Goal: Task Accomplishment & Management: Use online tool/utility

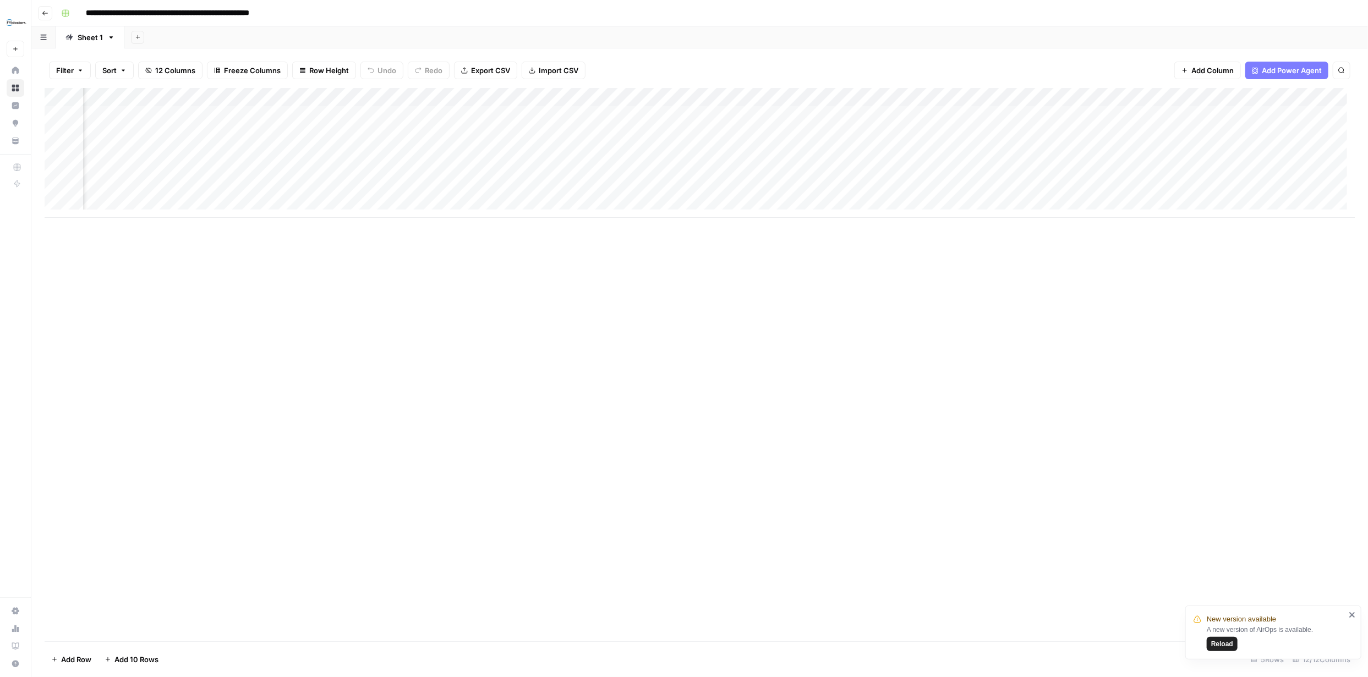
scroll to position [0, 173]
click at [286, 98] on div "Add Column" at bounding box center [700, 153] width 1310 height 130
click at [138, 201] on span "Edit Workflow" at bounding box center [137, 205] width 96 height 11
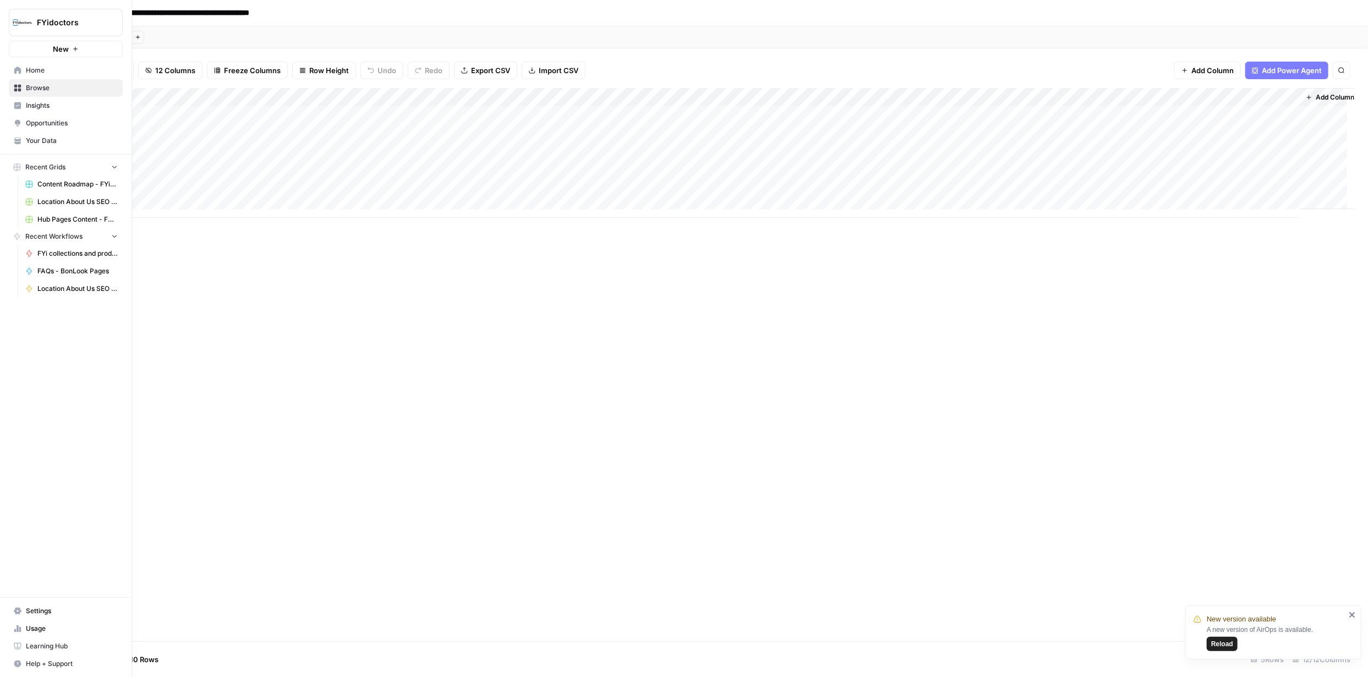
click at [18, 89] on icon at bounding box center [17, 88] width 7 height 7
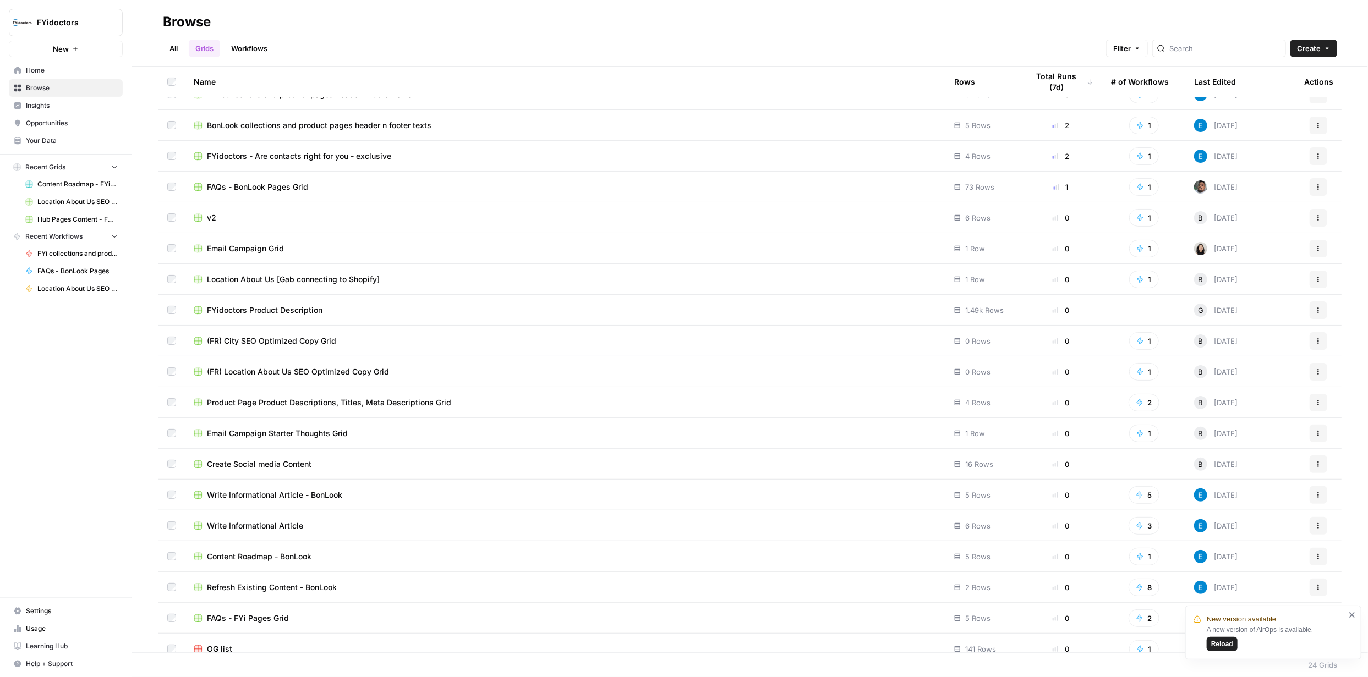
scroll to position [184, 0]
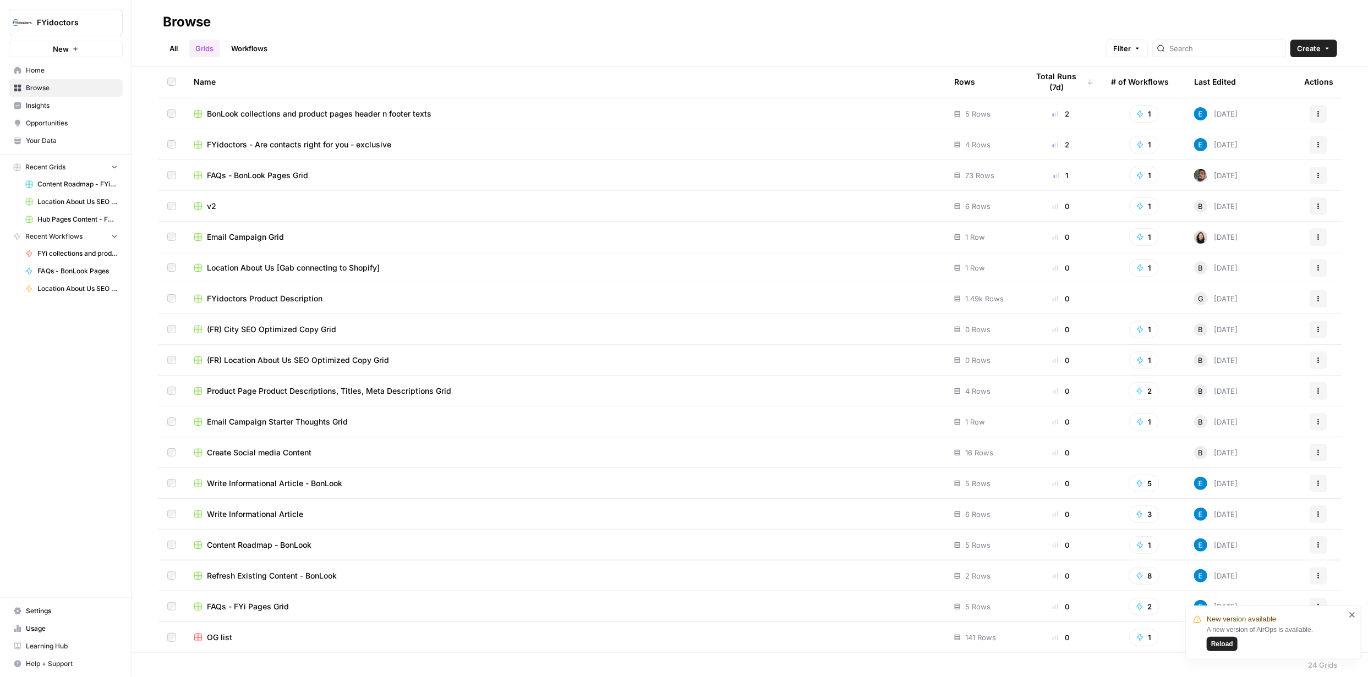
click at [235, 603] on span "FAQs - FYi Pages Grid" at bounding box center [248, 606] width 82 height 11
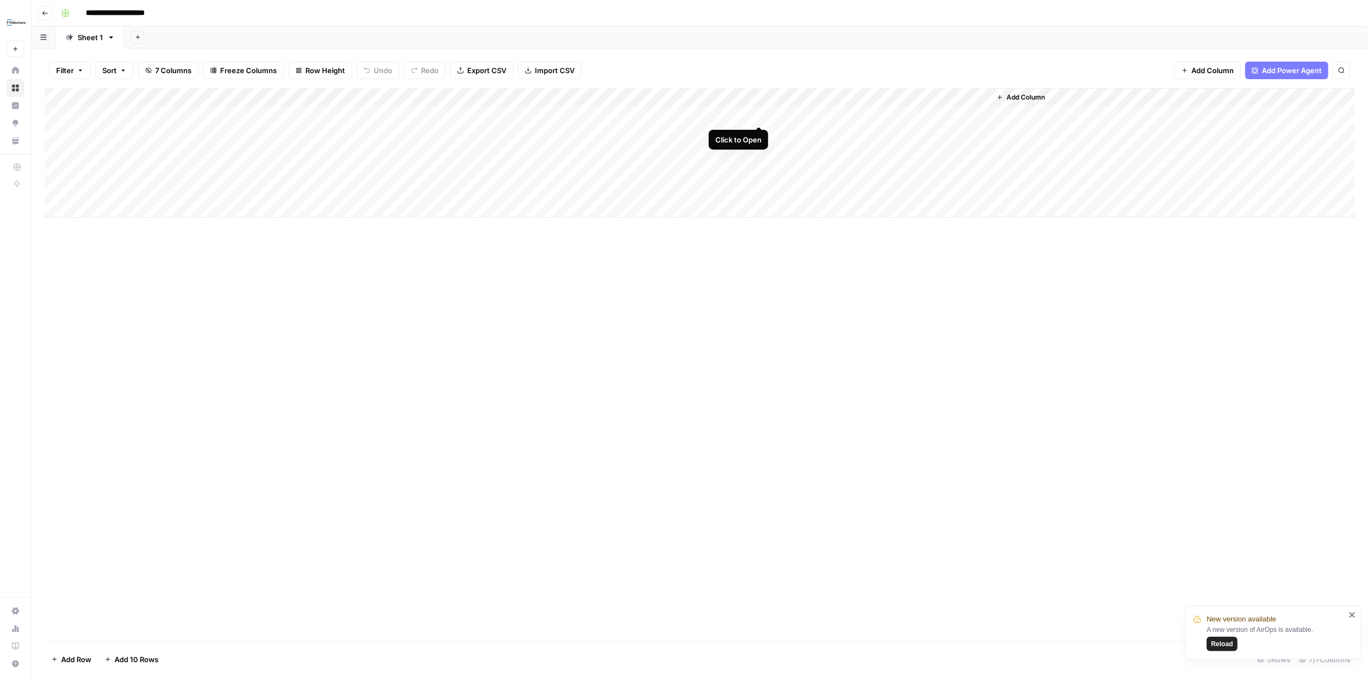
click at [761, 119] on div "Add Column" at bounding box center [700, 153] width 1310 height 130
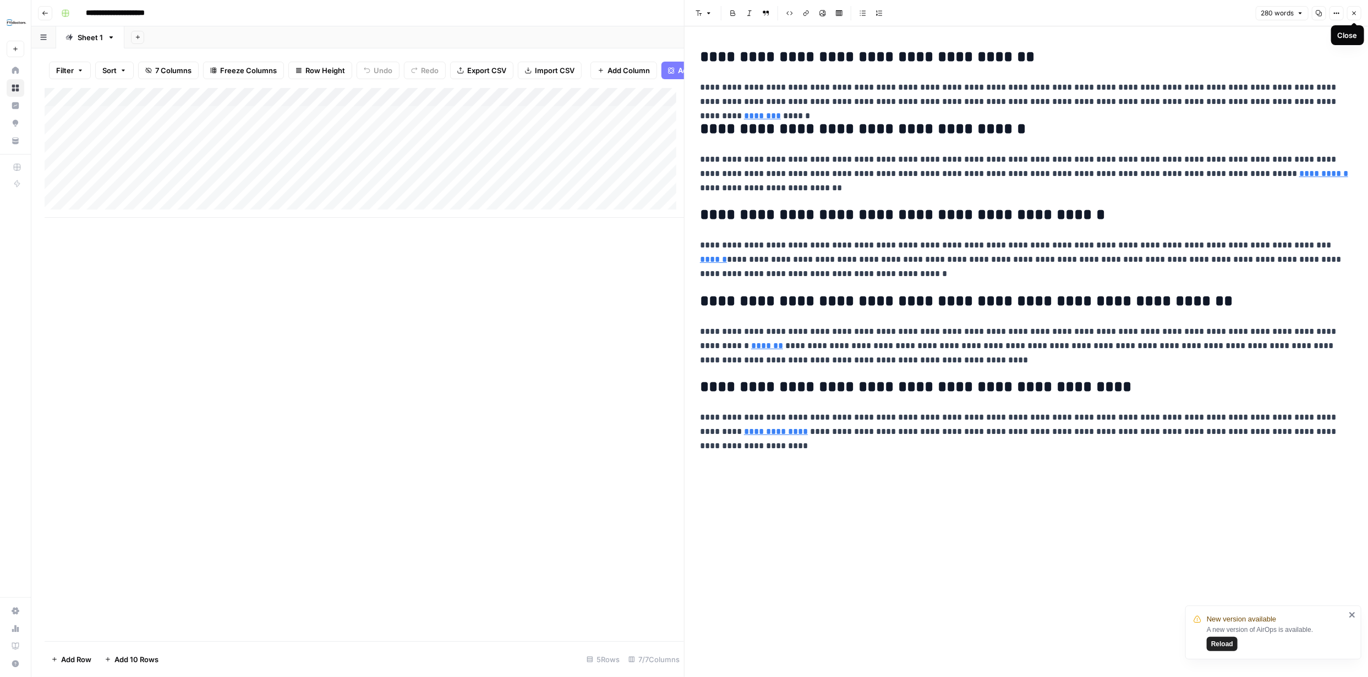
click at [1351, 12] on icon "button" at bounding box center [1354, 13] width 7 height 7
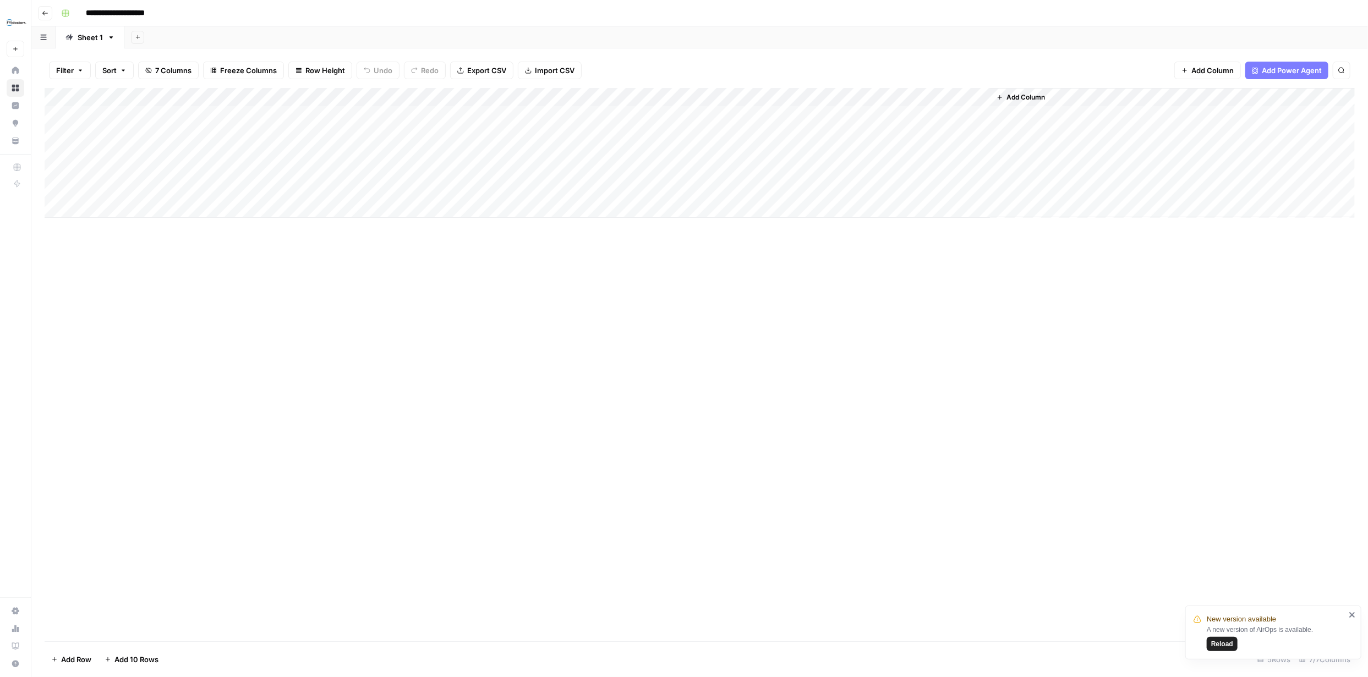
click at [646, 98] on div "Add Column" at bounding box center [700, 153] width 1310 height 130
click at [614, 203] on span "Edit Workflow" at bounding box center [628, 205] width 96 height 11
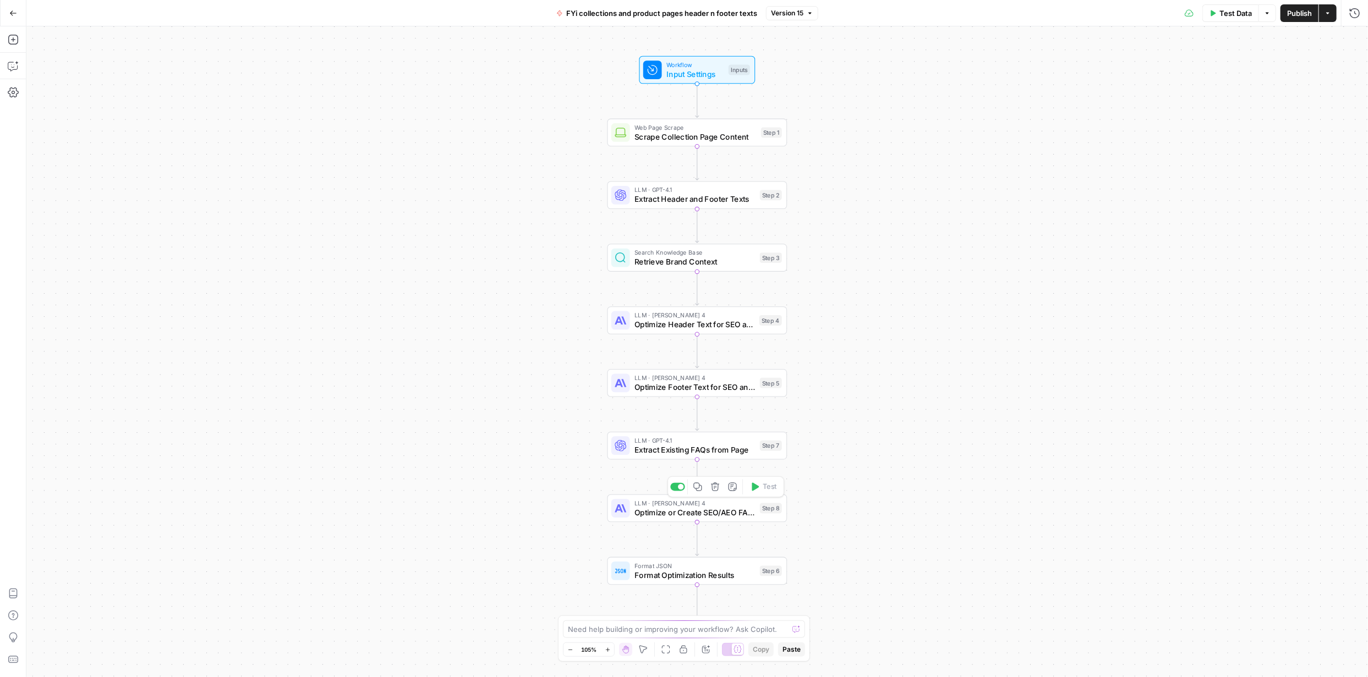
click at [705, 510] on span "Optimize or Create SEO/AEO FAQs" at bounding box center [694, 513] width 120 height 12
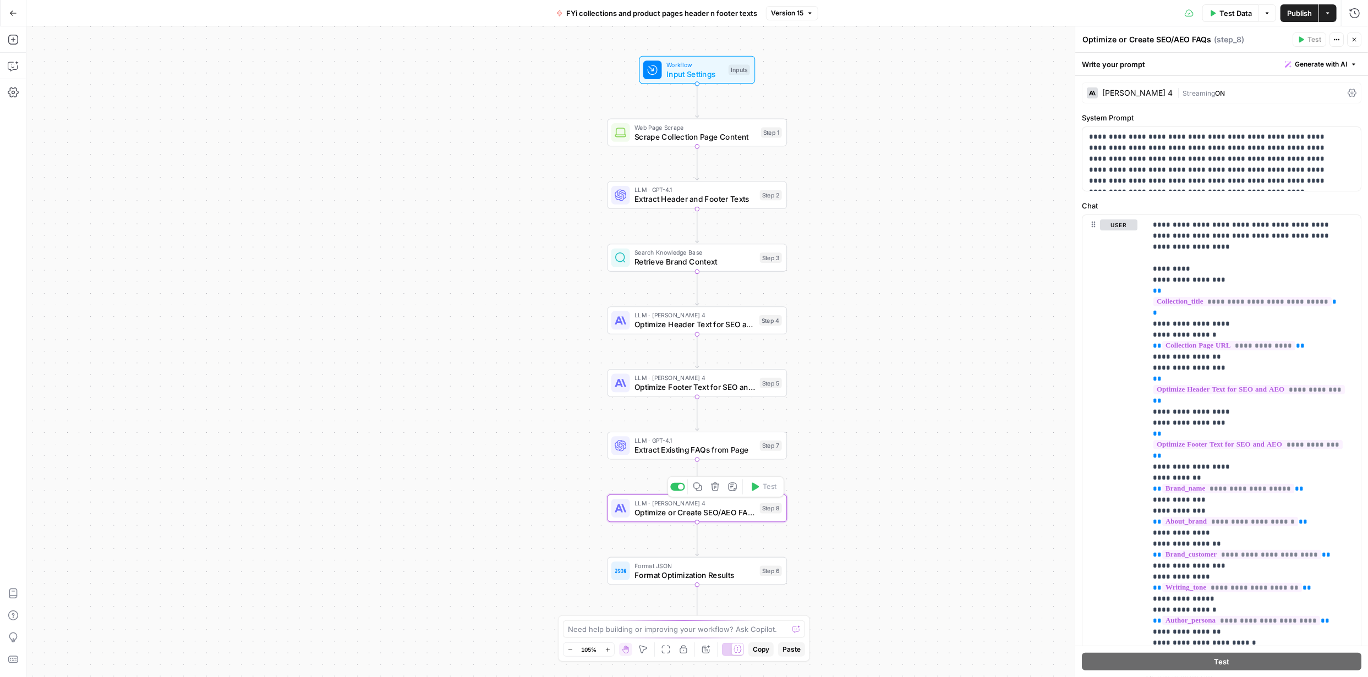
click at [698, 511] on span "Optimize or Create SEO/AEO FAQs" at bounding box center [694, 513] width 120 height 12
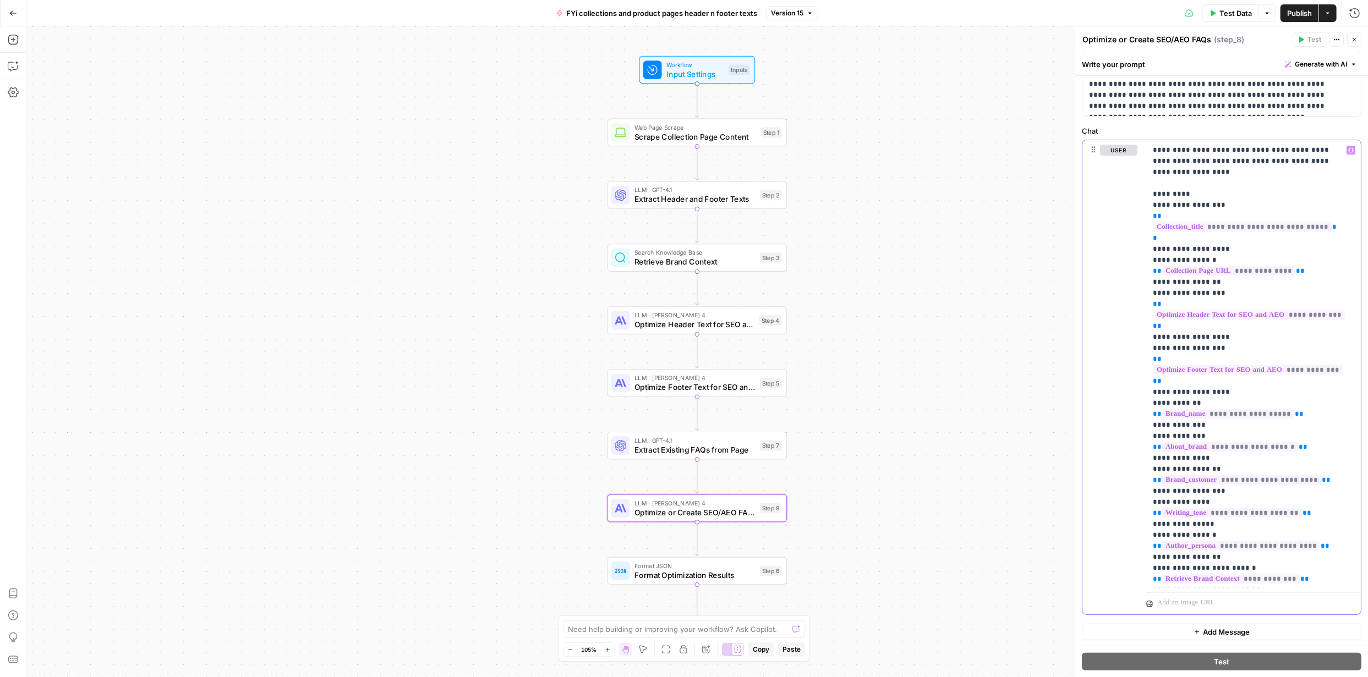
scroll to position [899, 0]
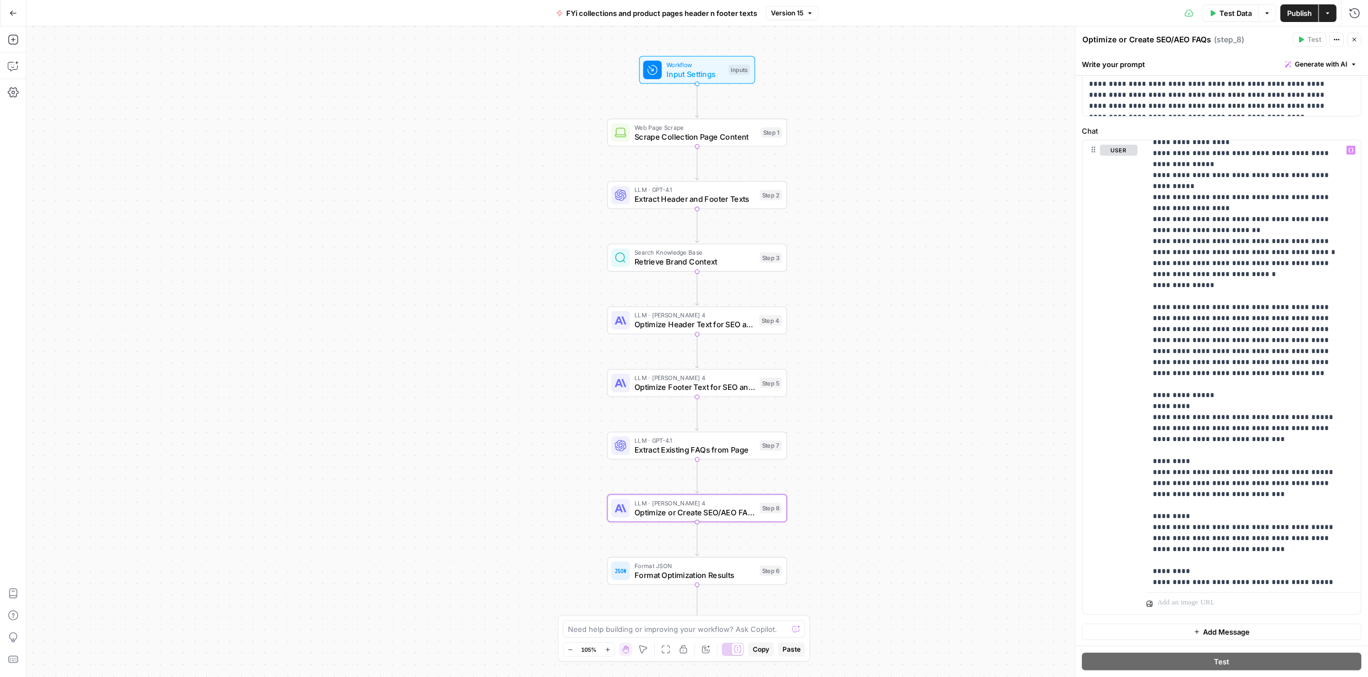
click at [13, 9] on icon "button" at bounding box center [13, 13] width 8 height 8
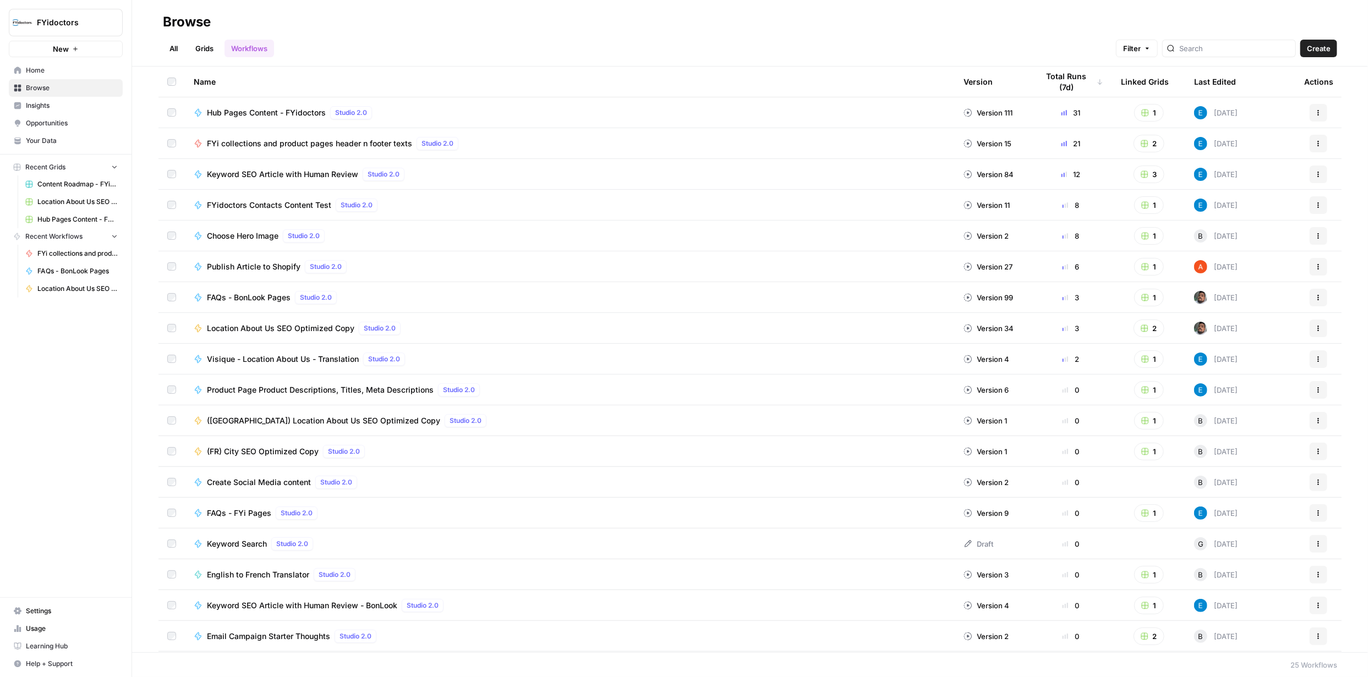
click at [201, 50] on link "Grids" at bounding box center [204, 49] width 31 height 18
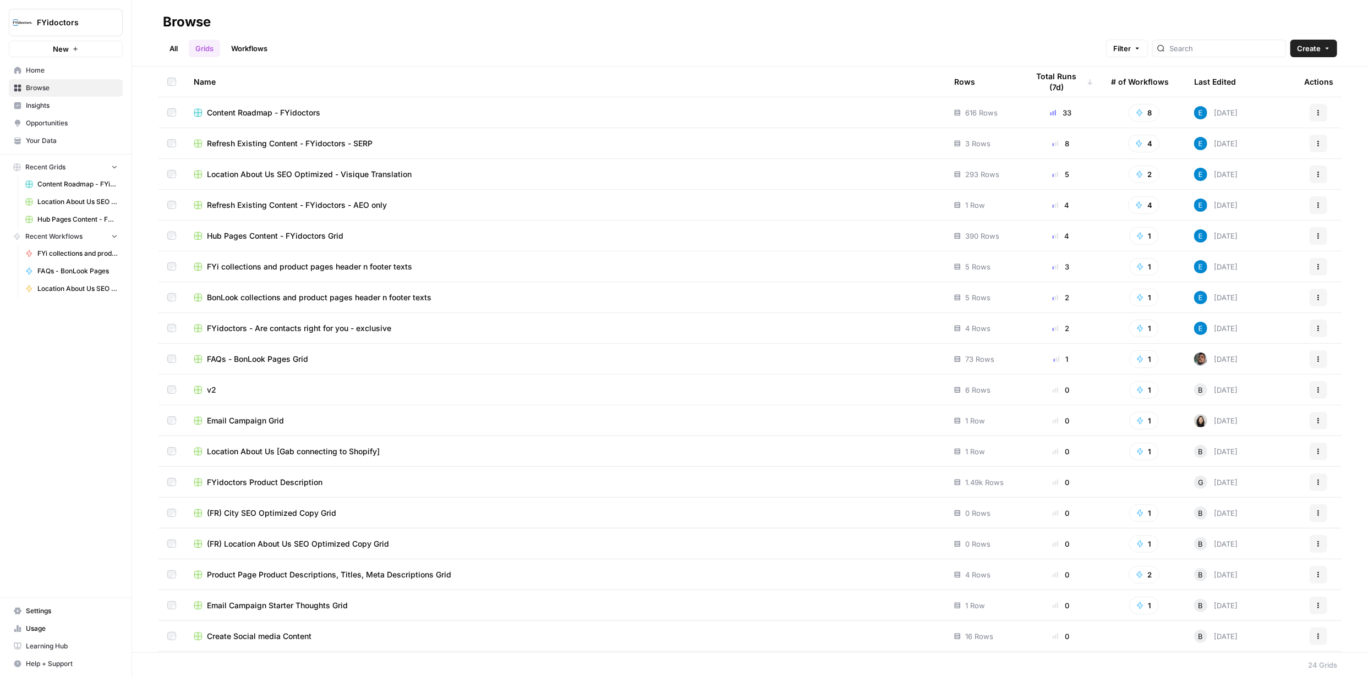
click at [304, 298] on span "BonLook collections and product pages header n footer texts" at bounding box center [319, 297] width 224 height 11
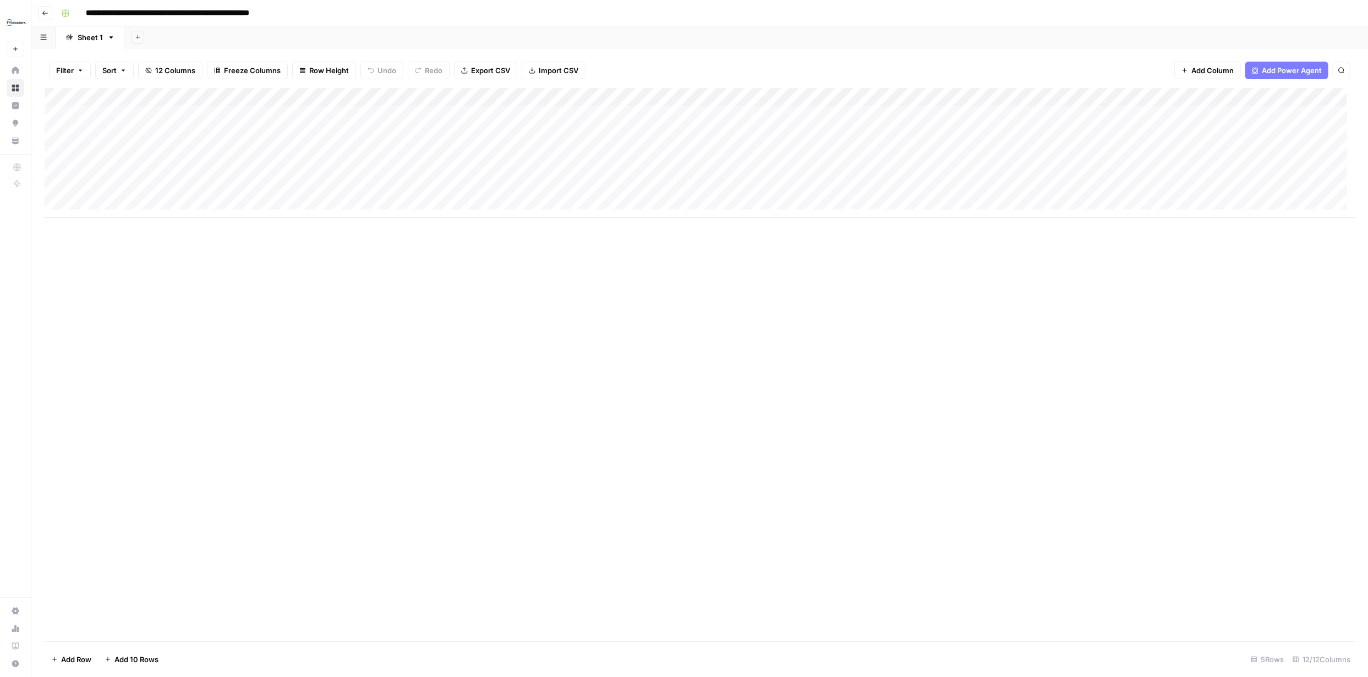
click at [457, 97] on div "Add Column" at bounding box center [700, 153] width 1310 height 130
click at [298, 206] on span "Edit Workflow" at bounding box center [311, 205] width 96 height 11
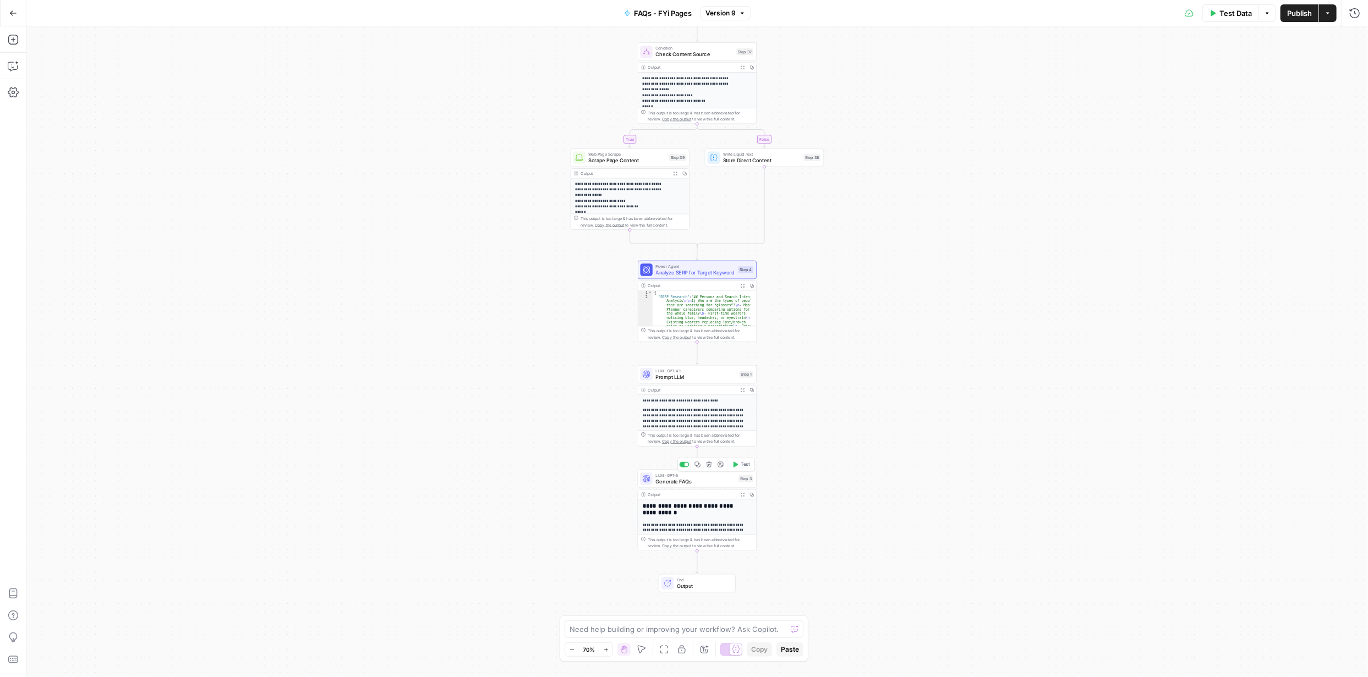
click at [706, 481] on span "Generate FAQs" at bounding box center [696, 481] width 80 height 8
click at [707, 481] on span "Generate FAQs" at bounding box center [696, 481] width 80 height 8
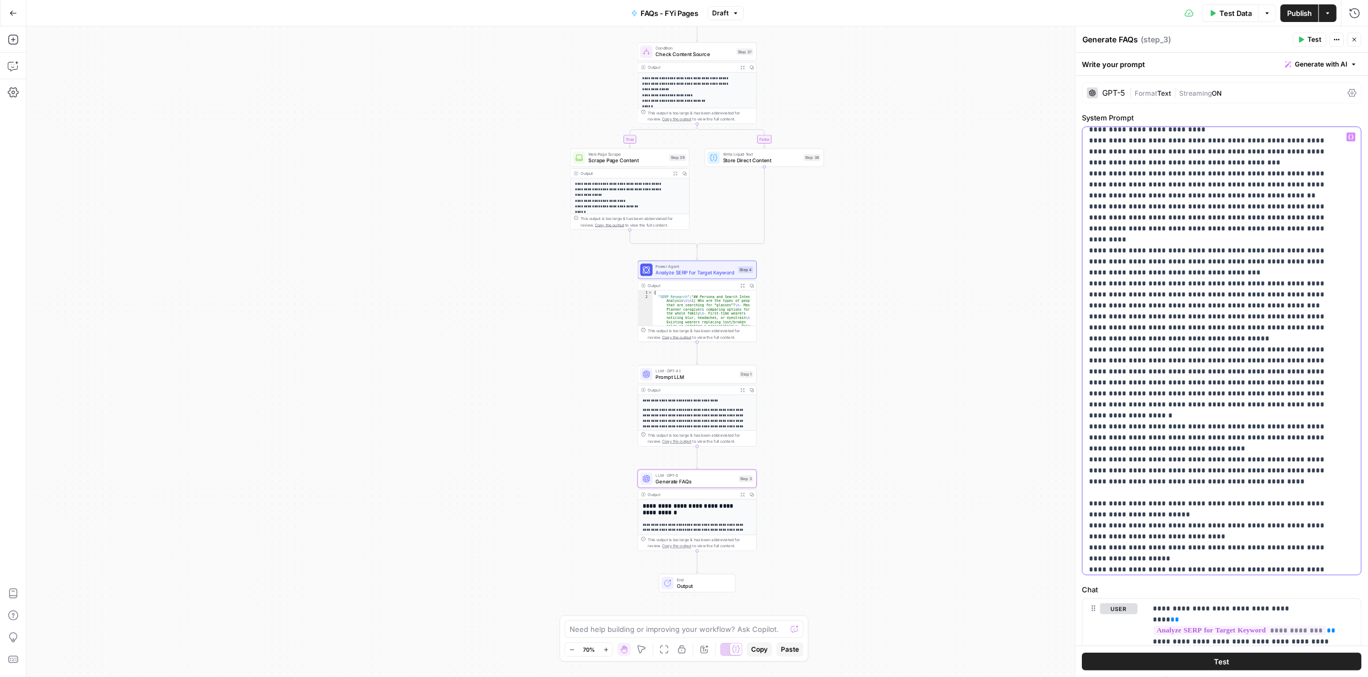
scroll to position [2112, 0]
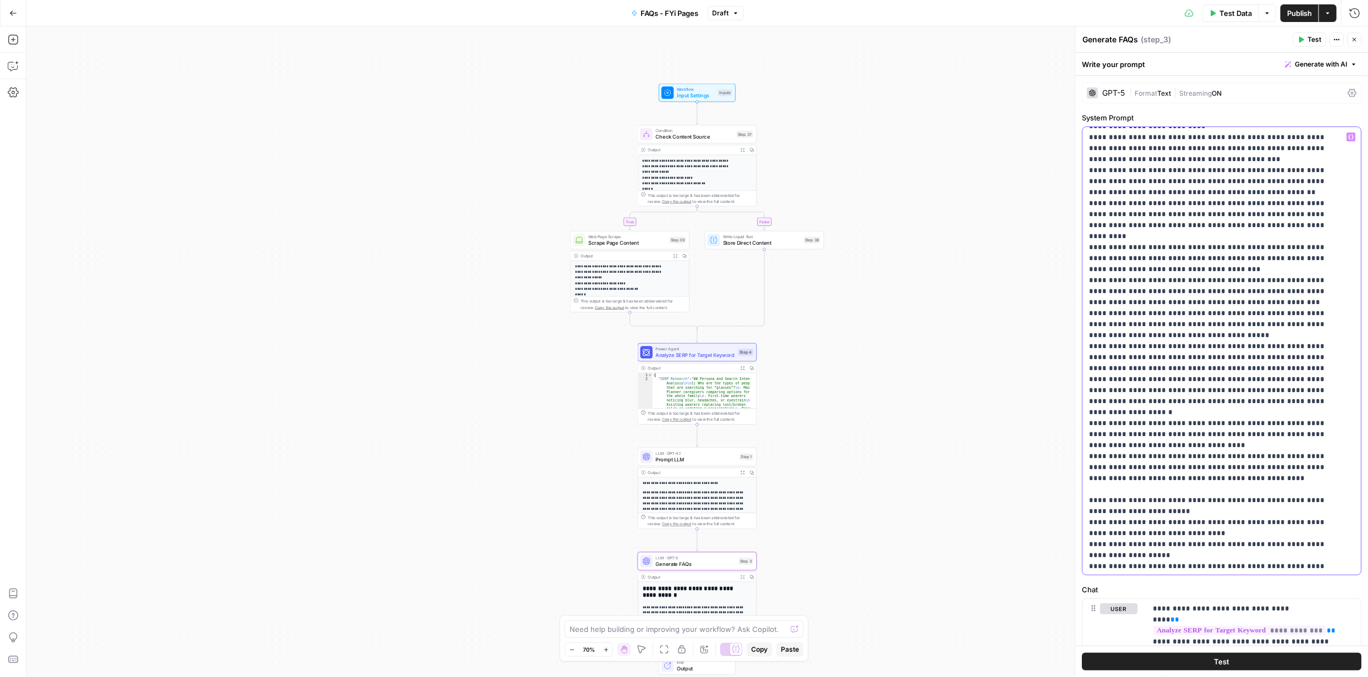
drag, startPoint x: 1267, startPoint y: 400, endPoint x: 1089, endPoint y: 399, distance: 178.2
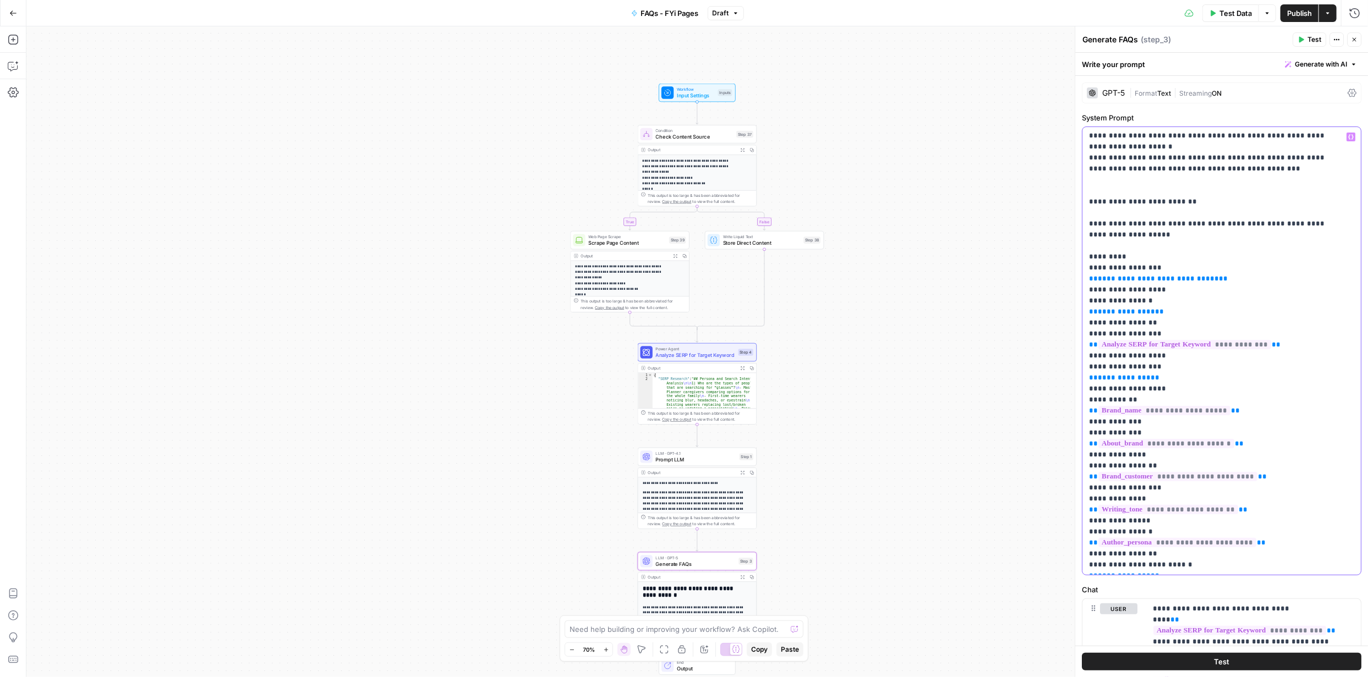
scroll to position [2562, 0]
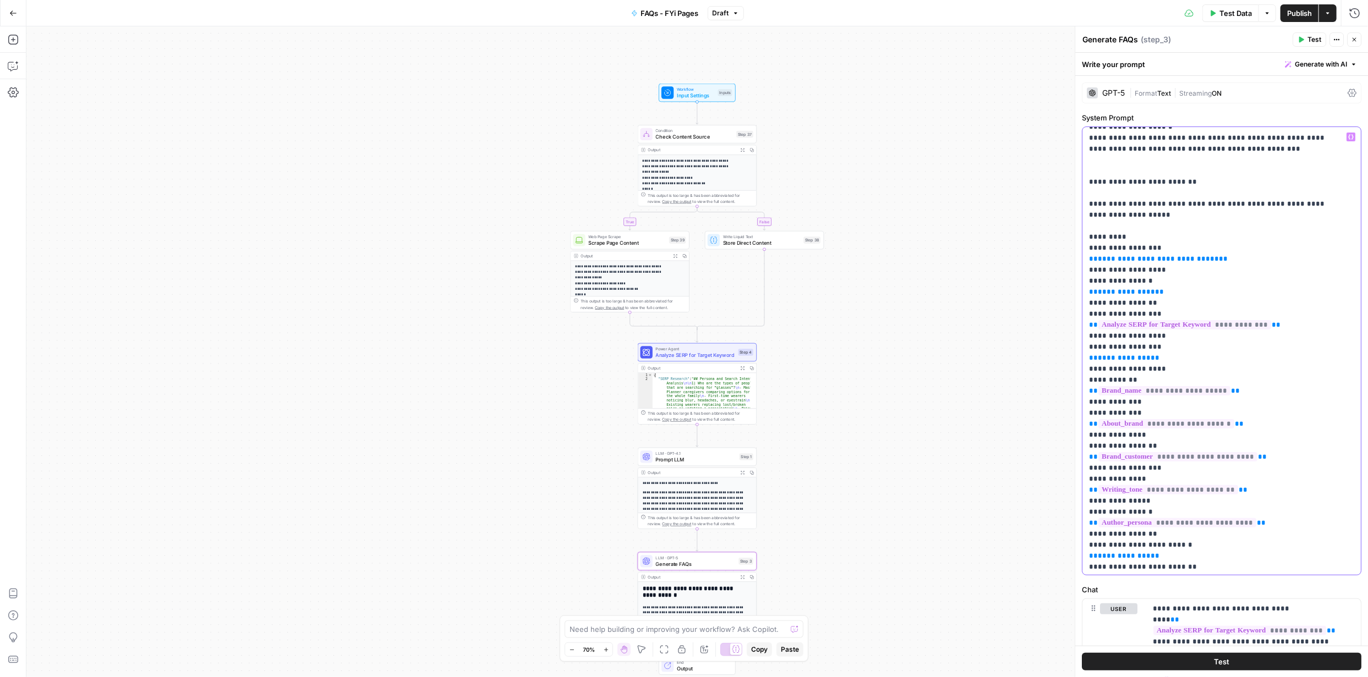
drag, startPoint x: 1091, startPoint y: 284, endPoint x: 1147, endPoint y: 366, distance: 98.6
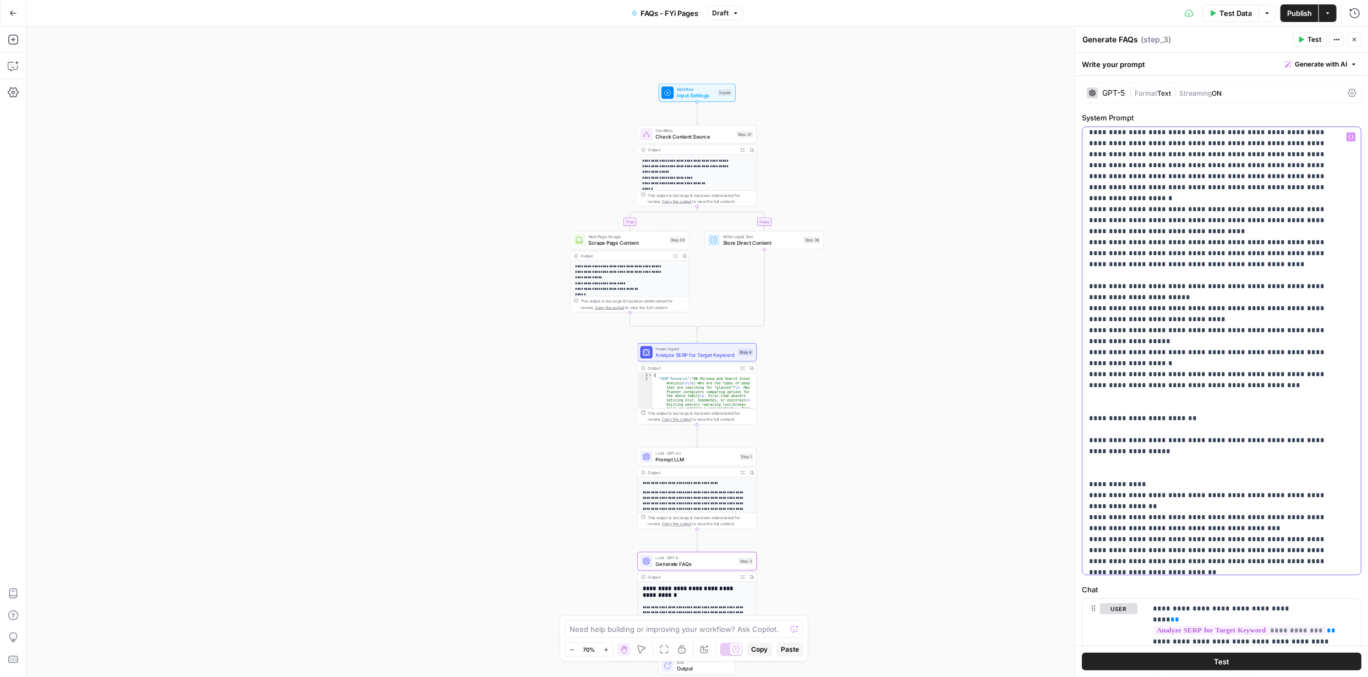
scroll to position [2342, 0]
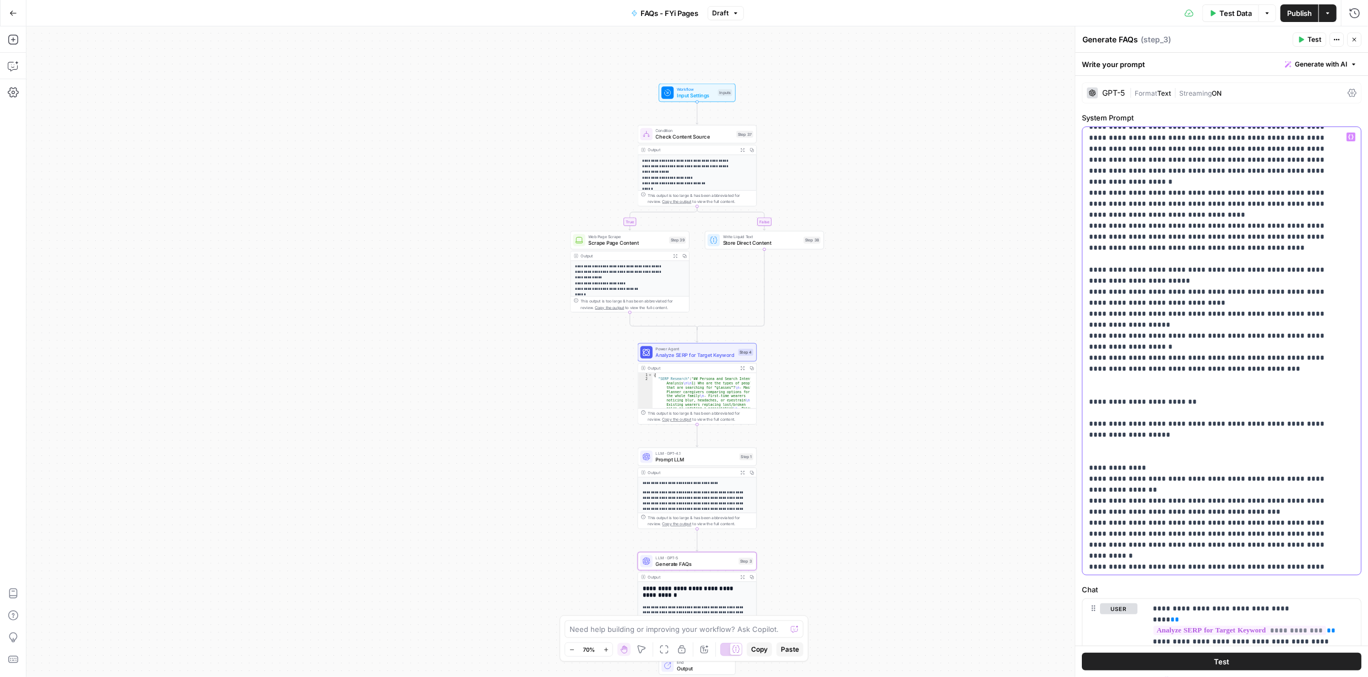
drag, startPoint x: 1231, startPoint y: 391, endPoint x: 1089, endPoint y: 369, distance: 143.6
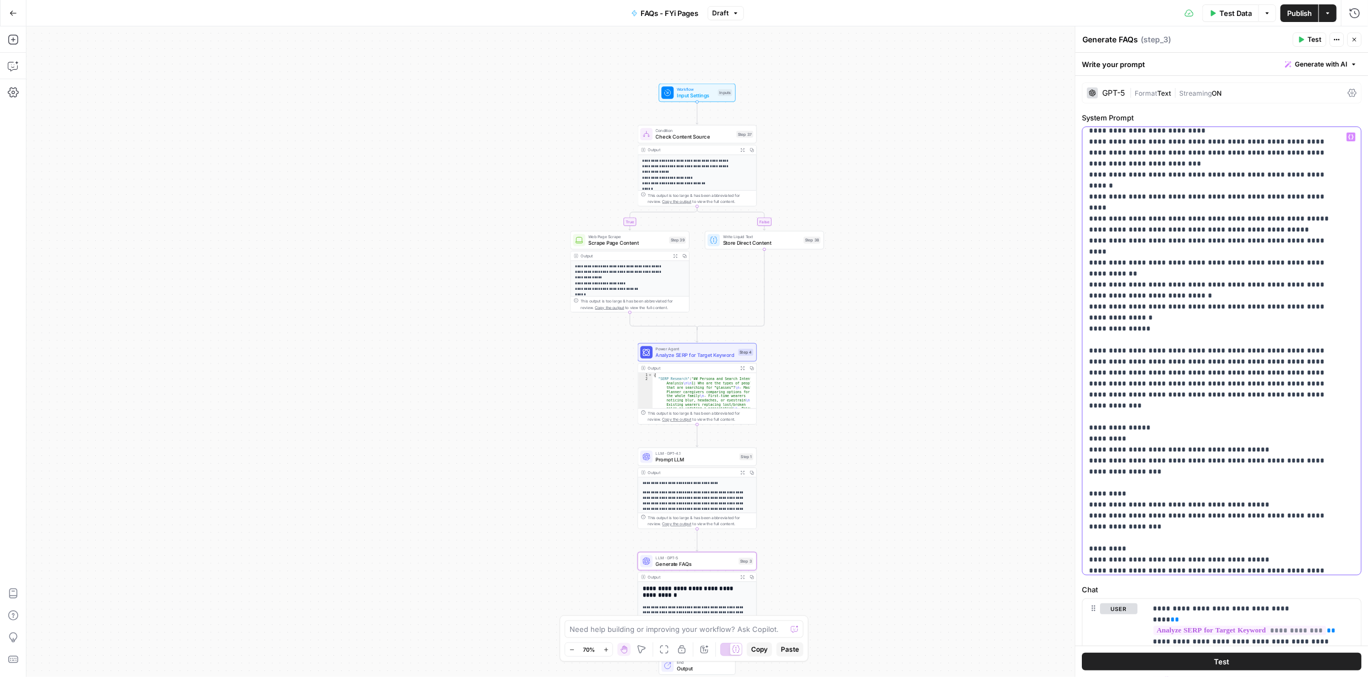
scroll to position [2882, 0]
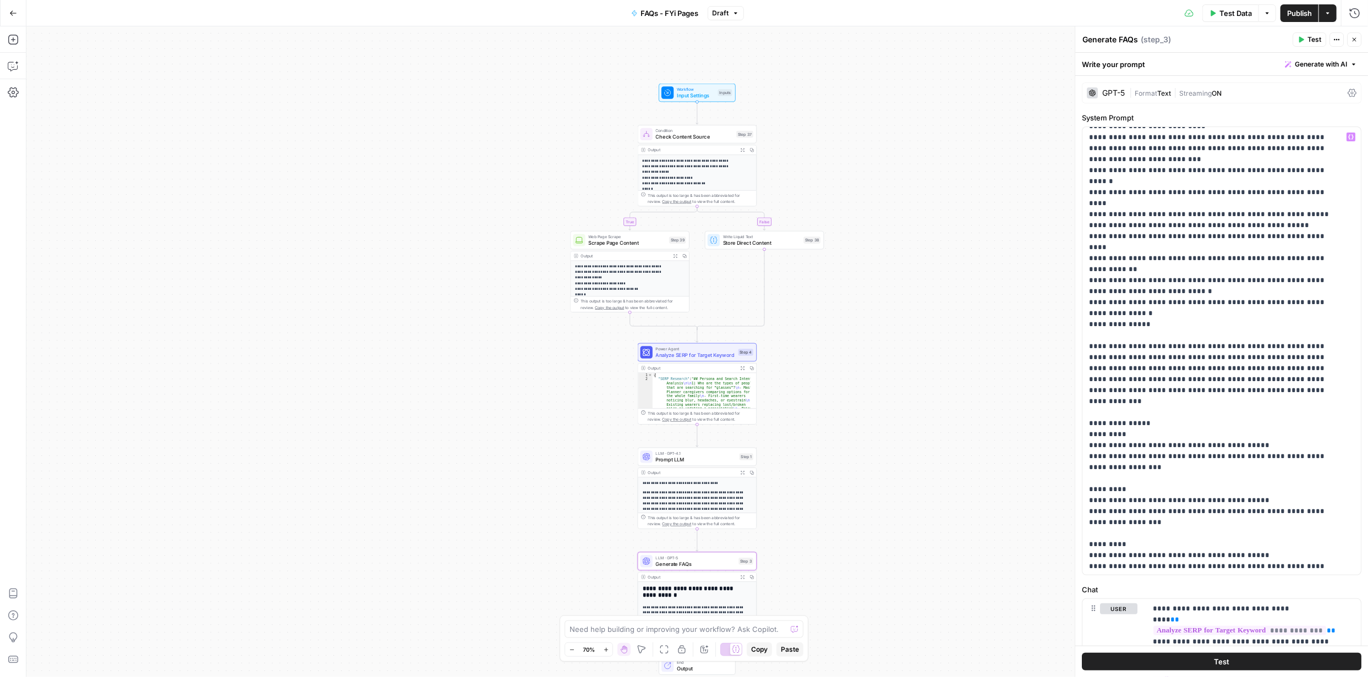
click at [1304, 15] on span "Publish" at bounding box center [1299, 13] width 25 height 11
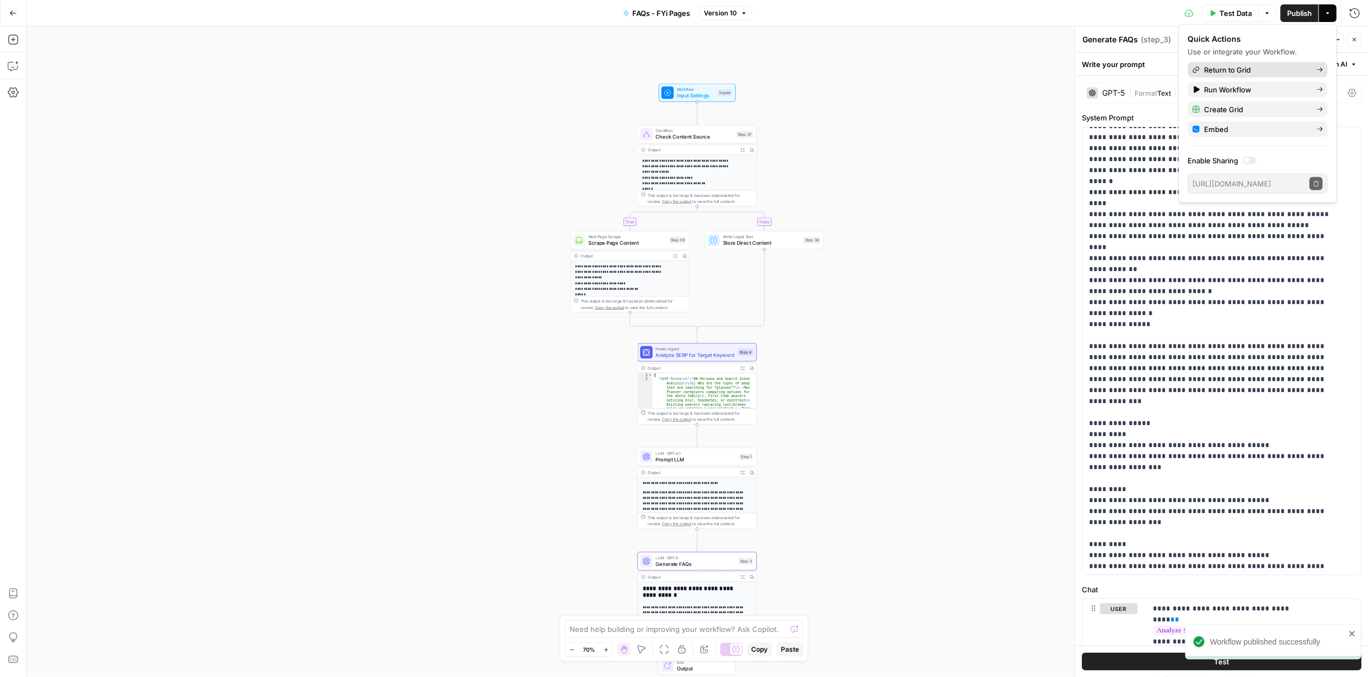
click at [1232, 68] on span "Return to Grid" at bounding box center [1255, 69] width 103 height 11
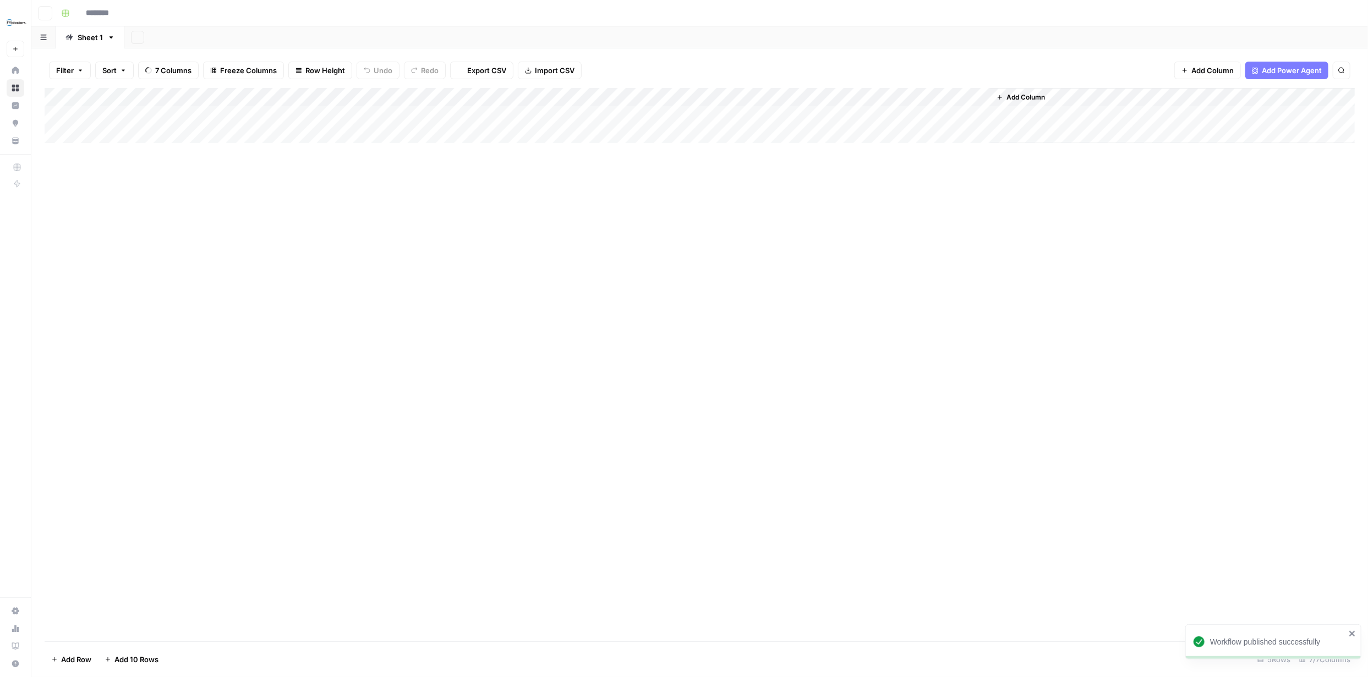
type input "**********"
click at [70, 114] on div "Add Column" at bounding box center [700, 153] width 1310 height 130
click at [68, 133] on div "Add Column" at bounding box center [700, 153] width 1310 height 130
click at [643, 116] on div "Add Column" at bounding box center [700, 153] width 1310 height 130
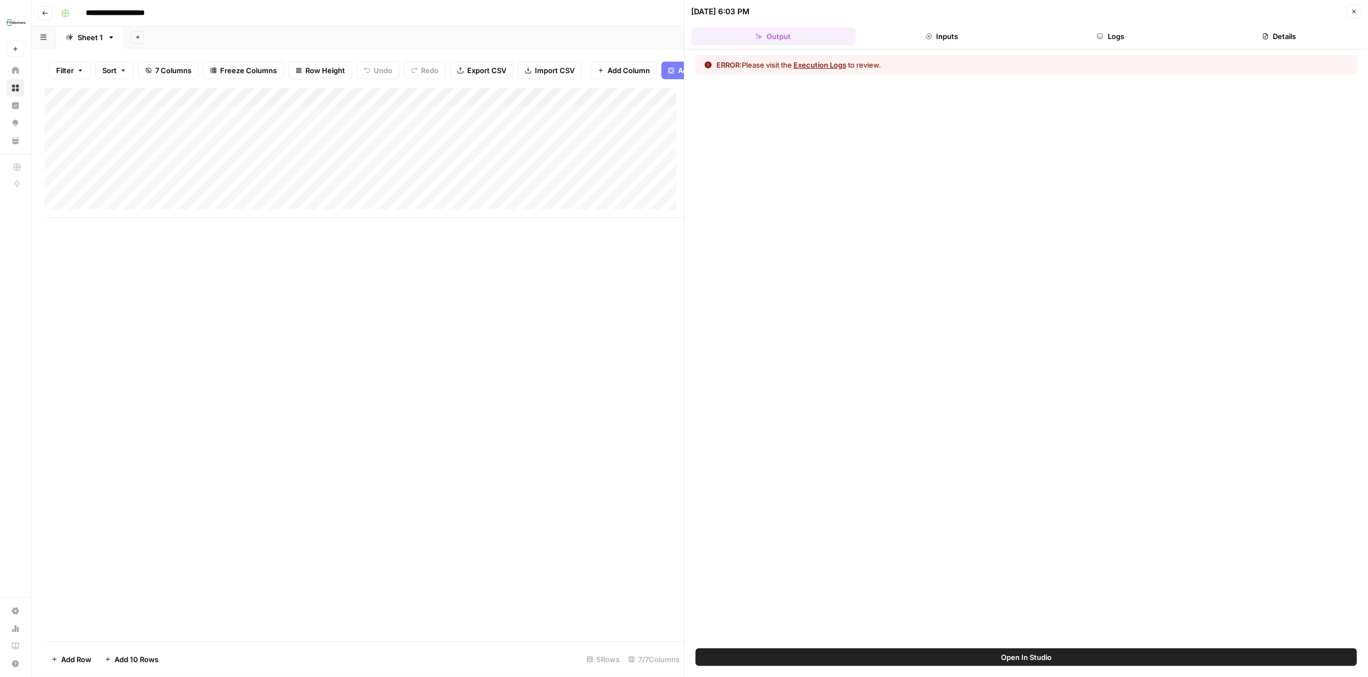
click at [835, 66] on button "Execution Logs" at bounding box center [819, 64] width 53 height 11
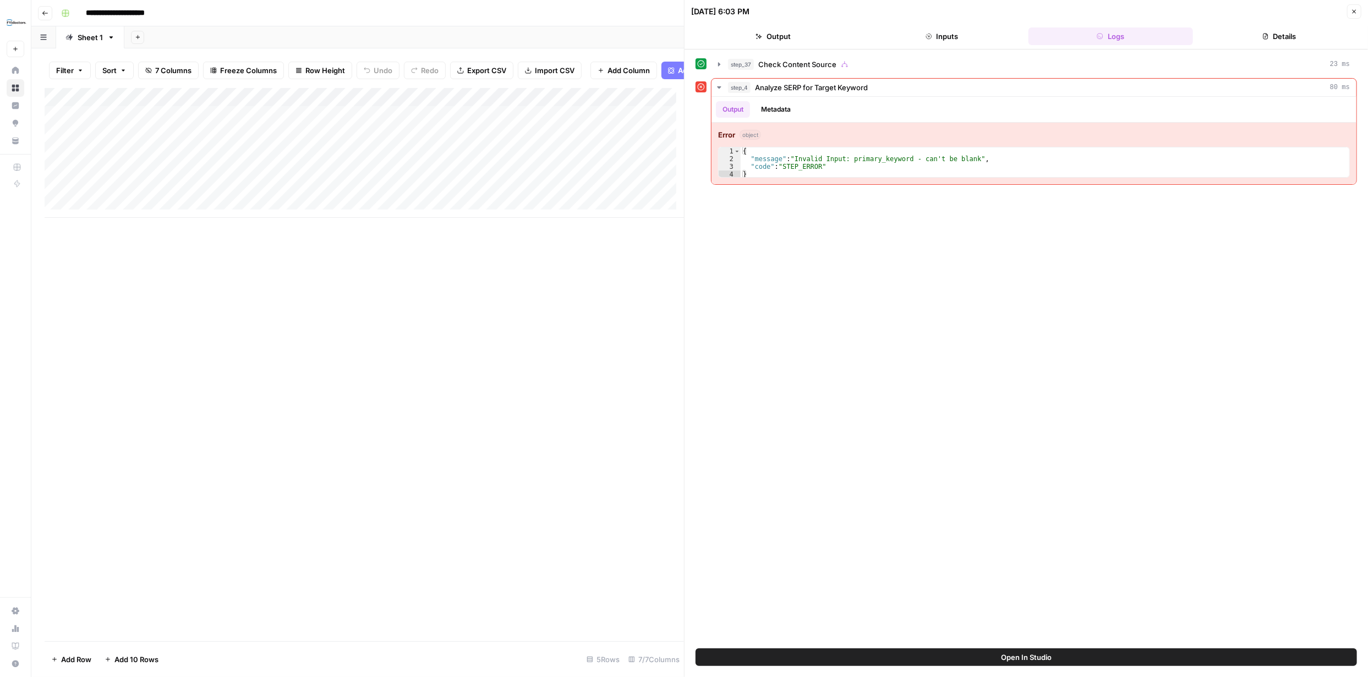
click at [1046, 289] on div "step_37 Check Content Source 23 ms step_4 Analyze SERP for Target Keyword 80 ms…" at bounding box center [1025, 349] width 661 height 588
click at [55, 123] on div "Add Column" at bounding box center [364, 153] width 639 height 130
click at [662, 121] on div "Add Column" at bounding box center [364, 153] width 639 height 130
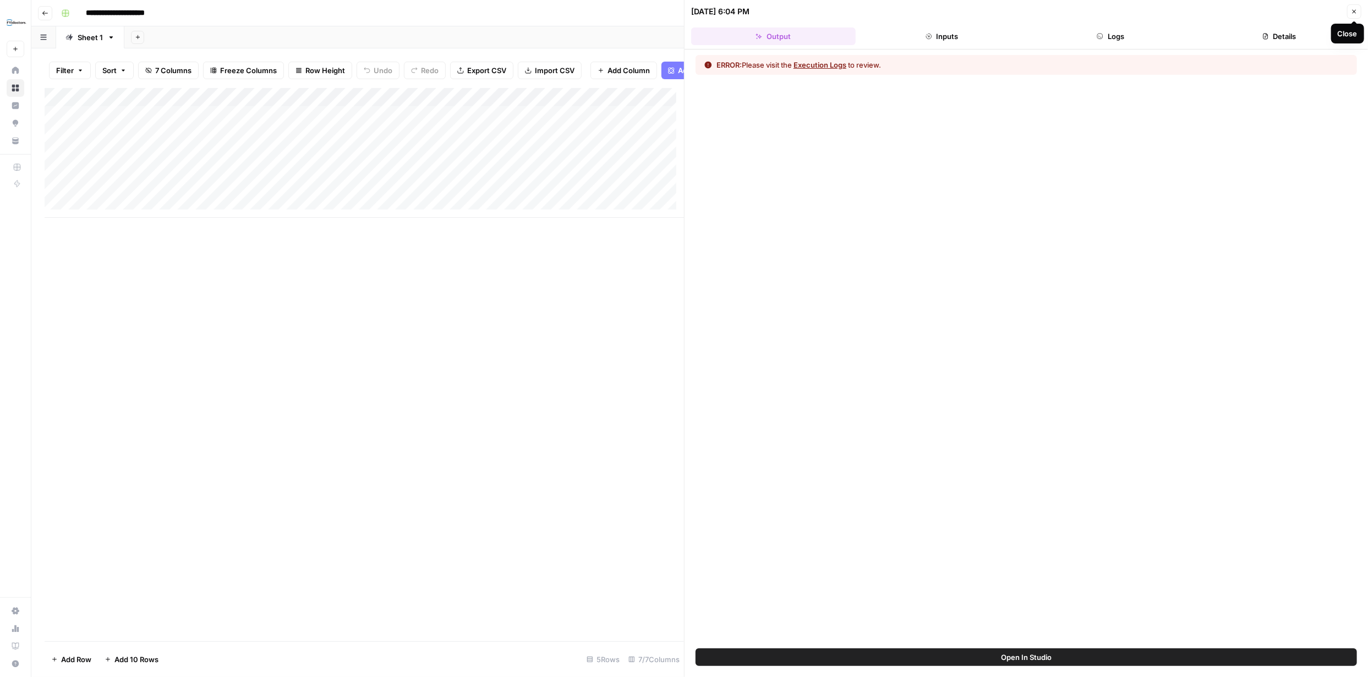
click at [1358, 12] on button "Close" at bounding box center [1354, 11] width 14 height 14
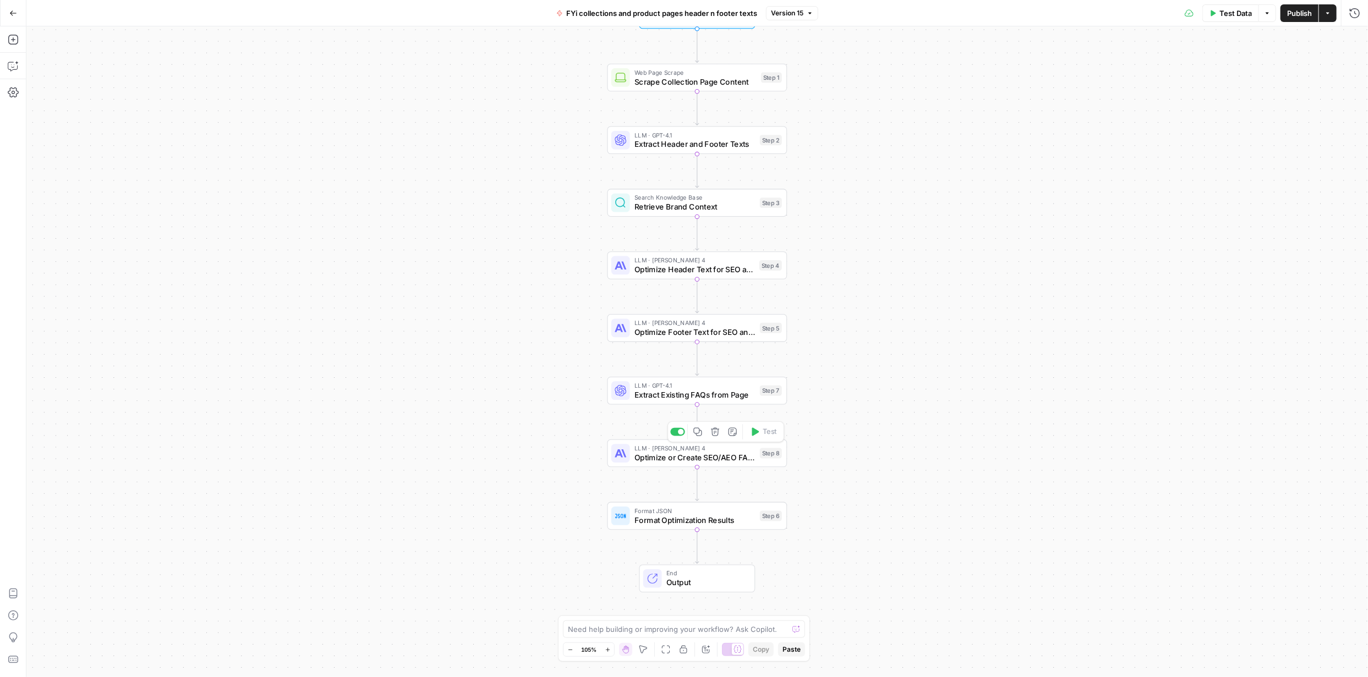
click at [696, 458] on span "Optimize or Create SEO/AEO FAQs" at bounding box center [694, 458] width 120 height 12
click at [695, 457] on span "Optimize or Create SEO/AEO FAQs" at bounding box center [694, 458] width 120 height 12
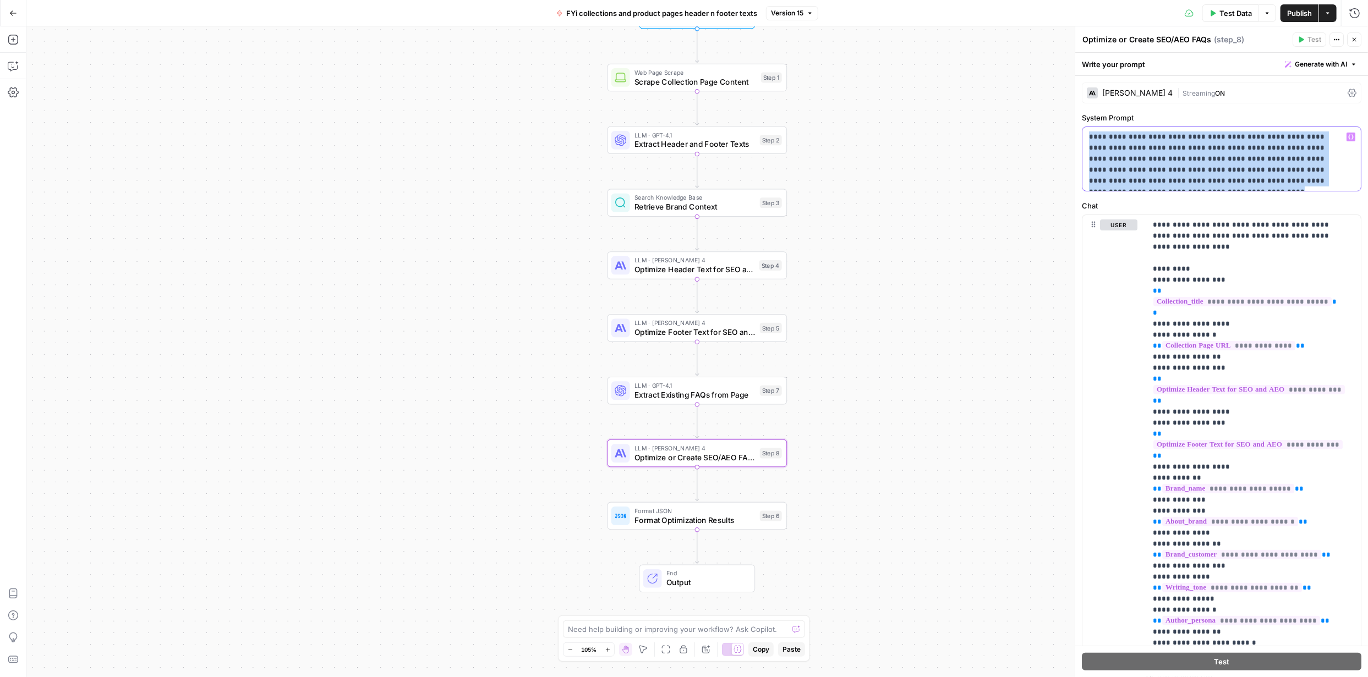
drag, startPoint x: 1087, startPoint y: 135, endPoint x: 1336, endPoint y: 189, distance: 254.8
click at [1336, 189] on div "**********" at bounding box center [1221, 159] width 278 height 64
copy p "**********"
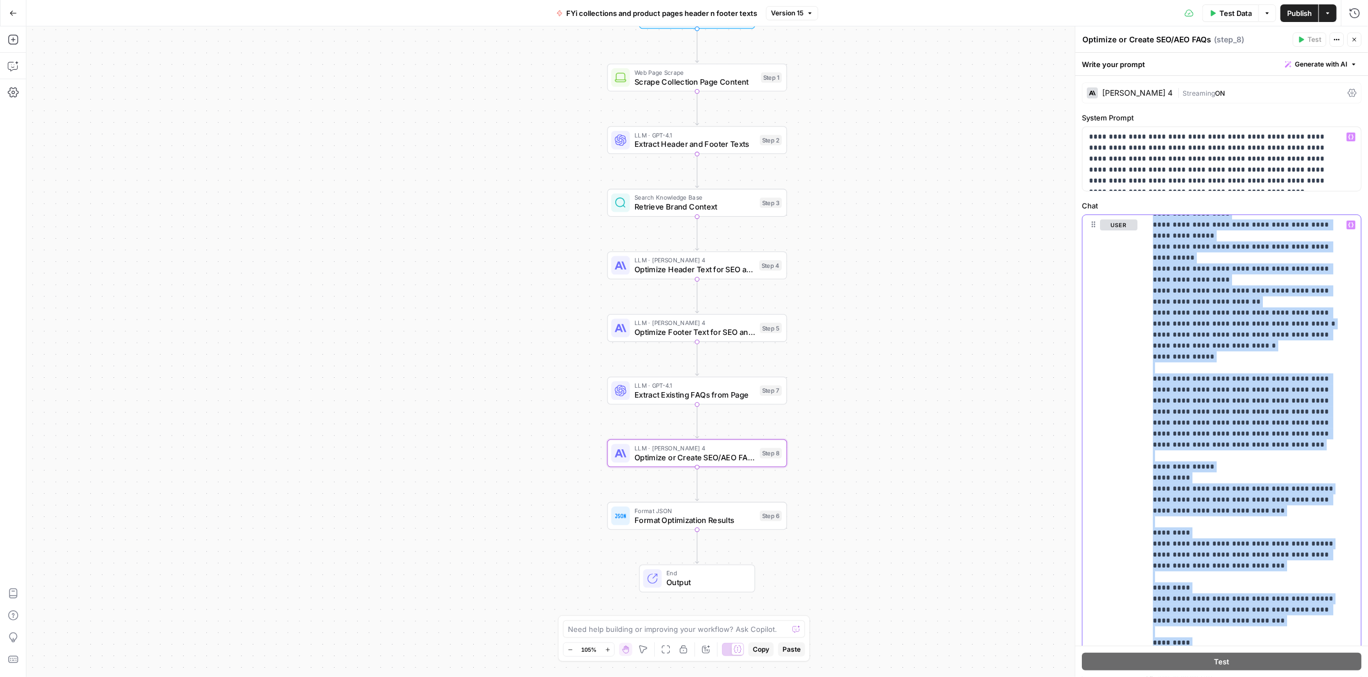
scroll to position [75, 0]
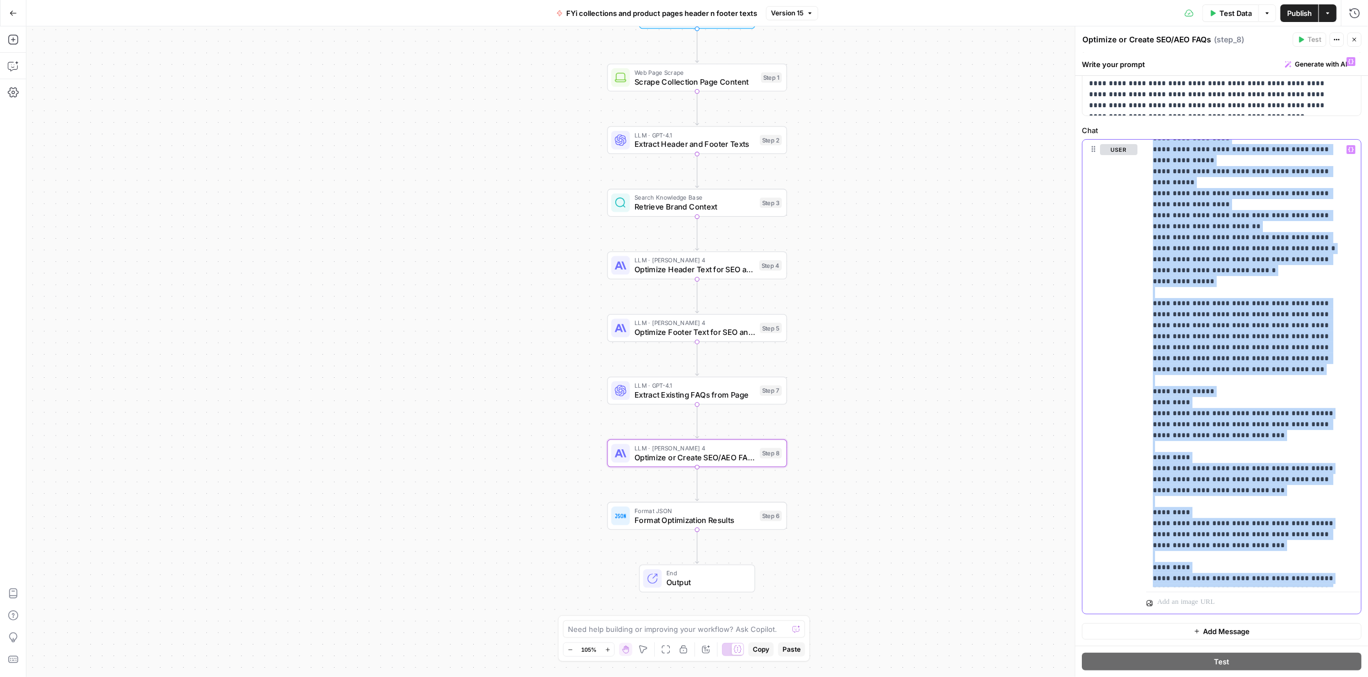
drag, startPoint x: 1150, startPoint y: 220, endPoint x: 1241, endPoint y: 697, distance: 485.5
click at [1241, 677] on html "FYidoctors New Home Browse Insights Opportunities Your Data Recent Grids Conten…" at bounding box center [684, 338] width 1368 height 677
copy p "**********"
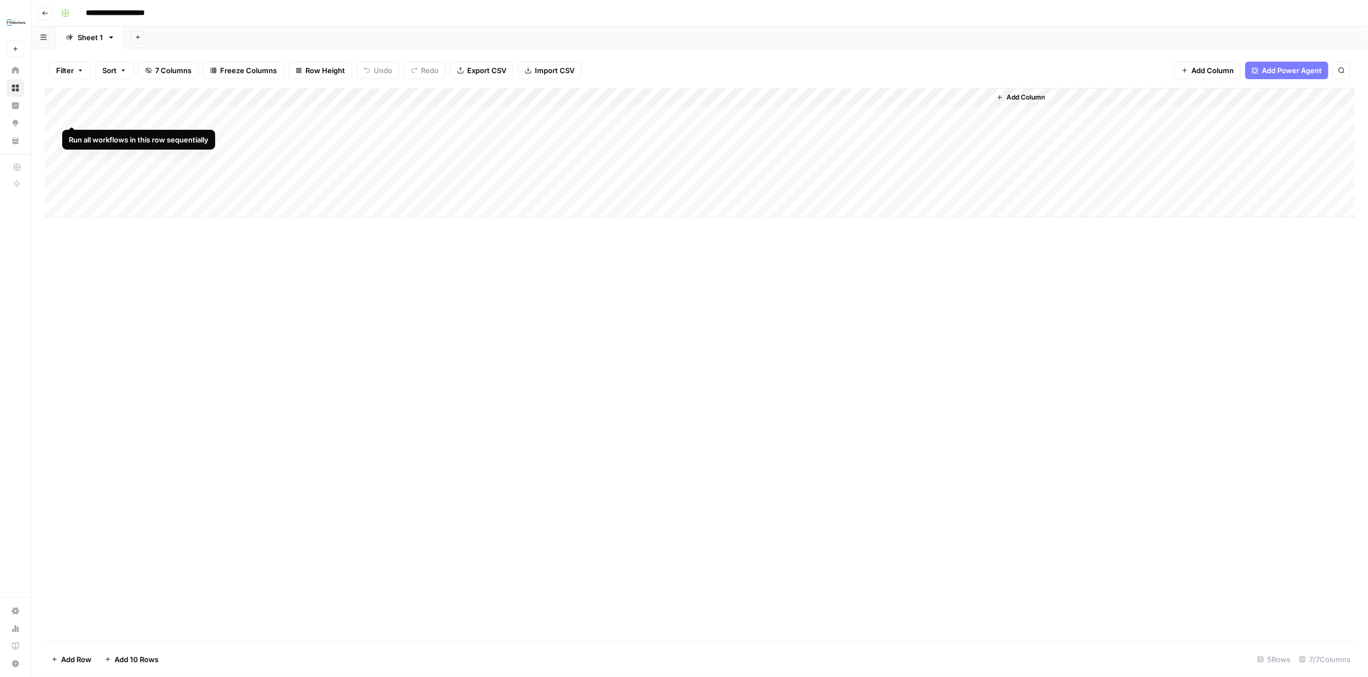
click at [71, 115] on div "Add Column" at bounding box center [700, 153] width 1310 height 130
click at [876, 112] on div "Add Column" at bounding box center [700, 153] width 1310 height 130
click at [861, 112] on div "Add Column" at bounding box center [700, 153] width 1310 height 130
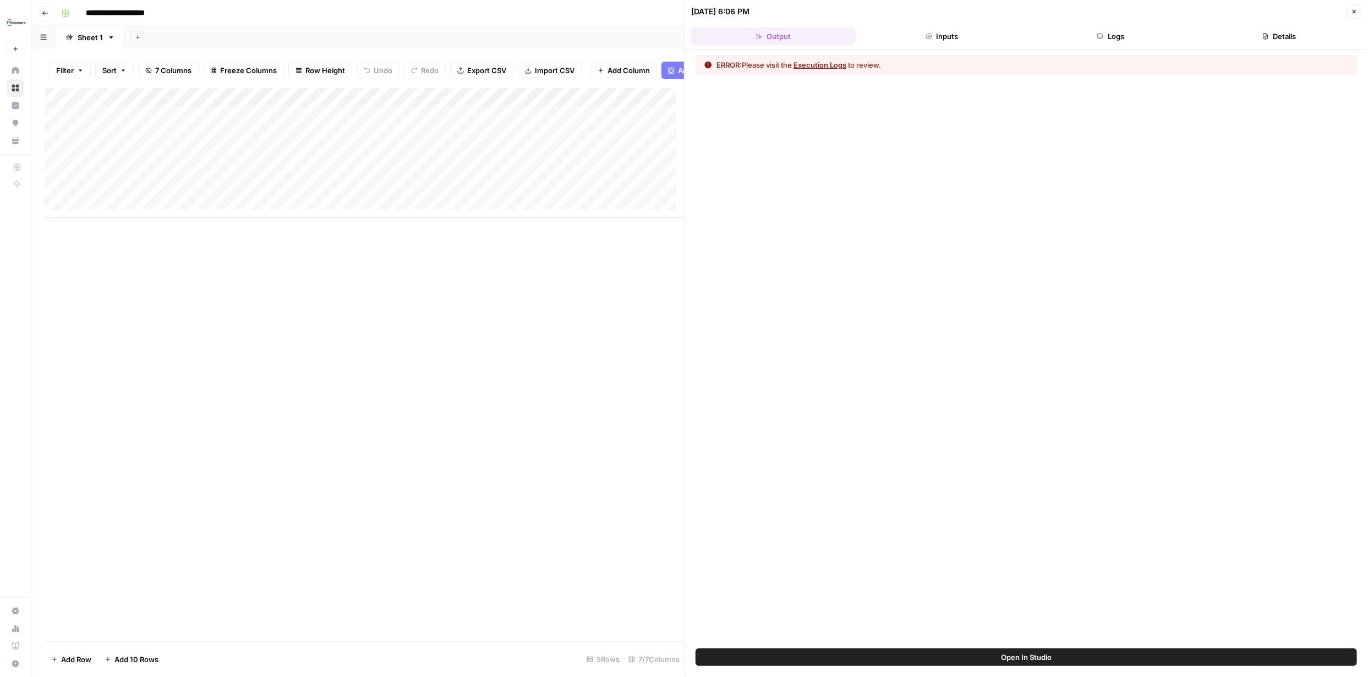
click at [826, 68] on button "Execution Logs" at bounding box center [819, 64] width 53 height 11
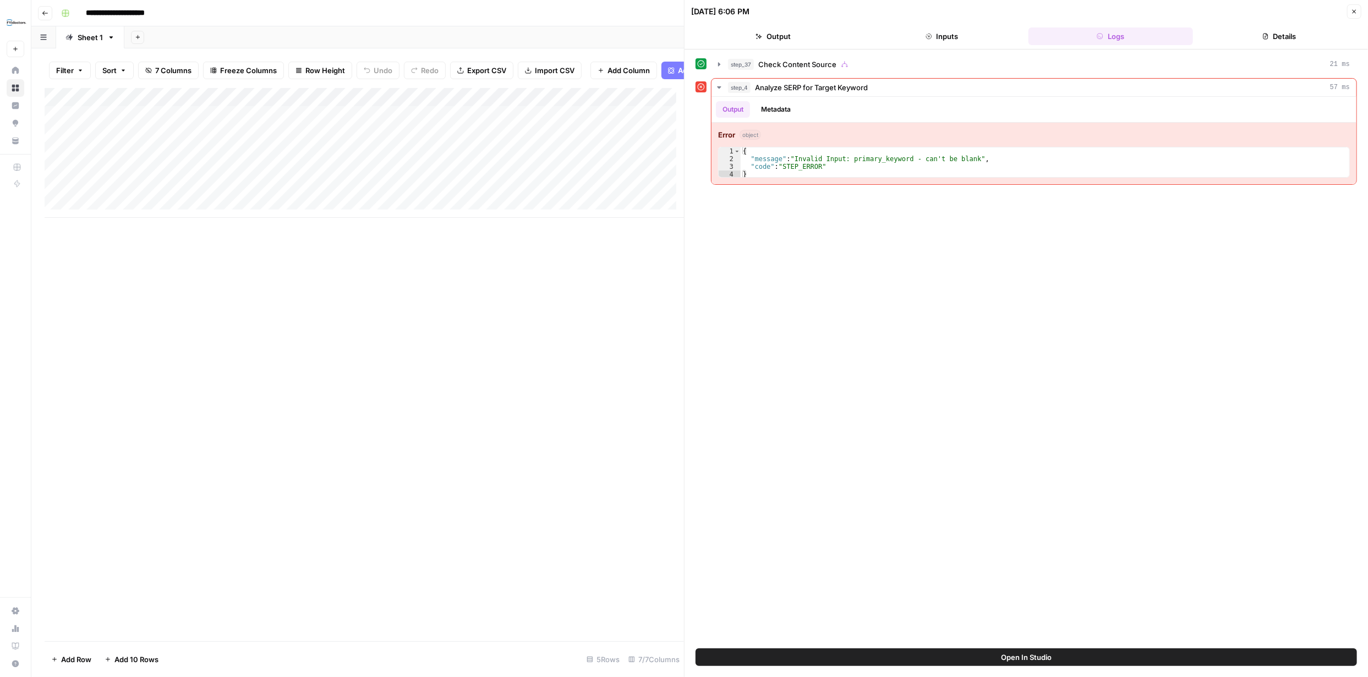
click at [1035, 656] on span "Open In Studio" at bounding box center [1026, 657] width 51 height 11
click at [1023, 655] on span "Open In Studio" at bounding box center [1026, 657] width 51 height 11
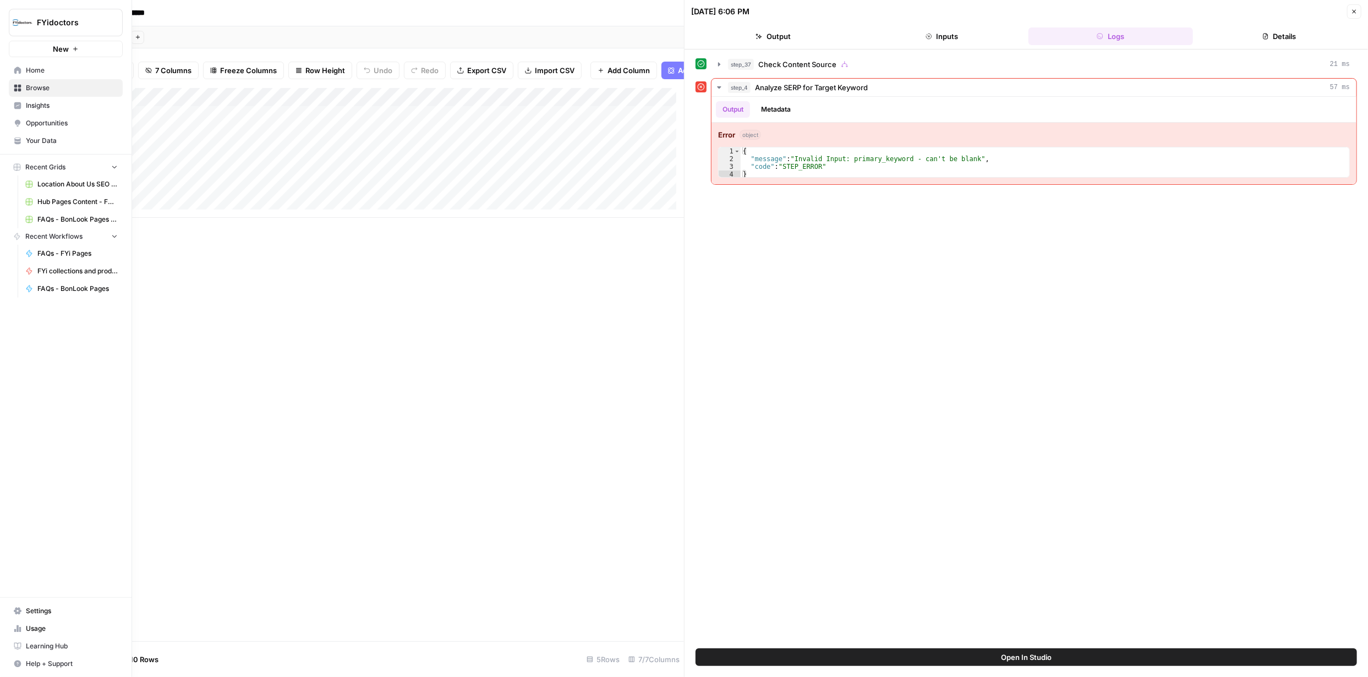
click at [20, 87] on icon at bounding box center [17, 88] width 7 height 7
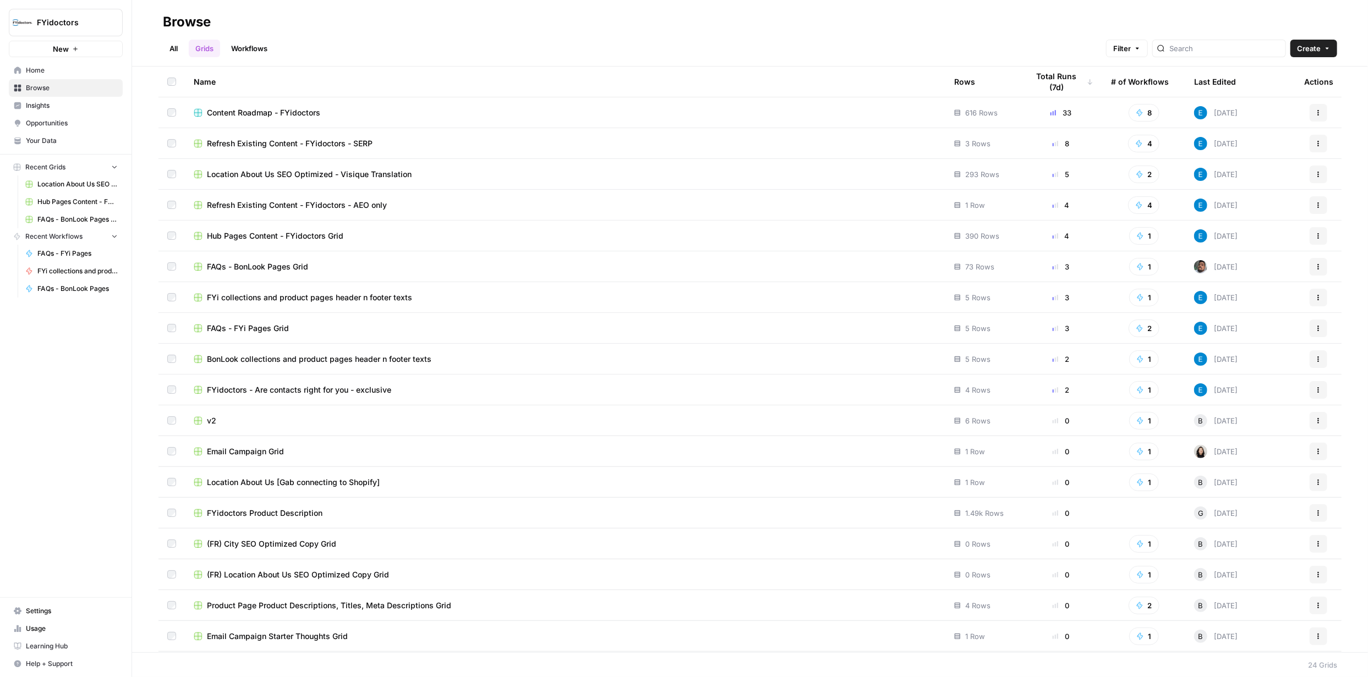
click at [70, 201] on span "Hub Pages Content - FYidoctors Grid" at bounding box center [77, 202] width 80 height 10
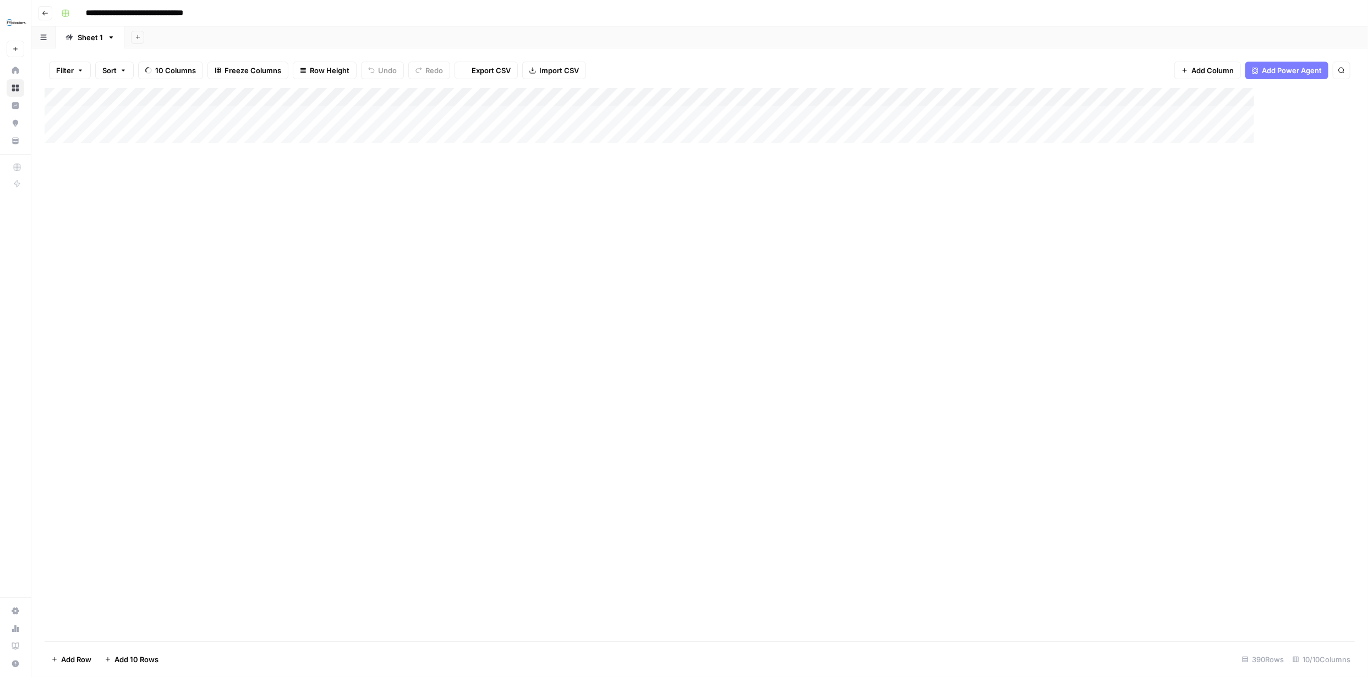
type input "**********"
click at [1273, 95] on div "Add Column" at bounding box center [700, 364] width 1310 height 553
type input "Final Copy"
click at [1196, 203] on span "Remove Column" at bounding box center [1196, 205] width 96 height 11
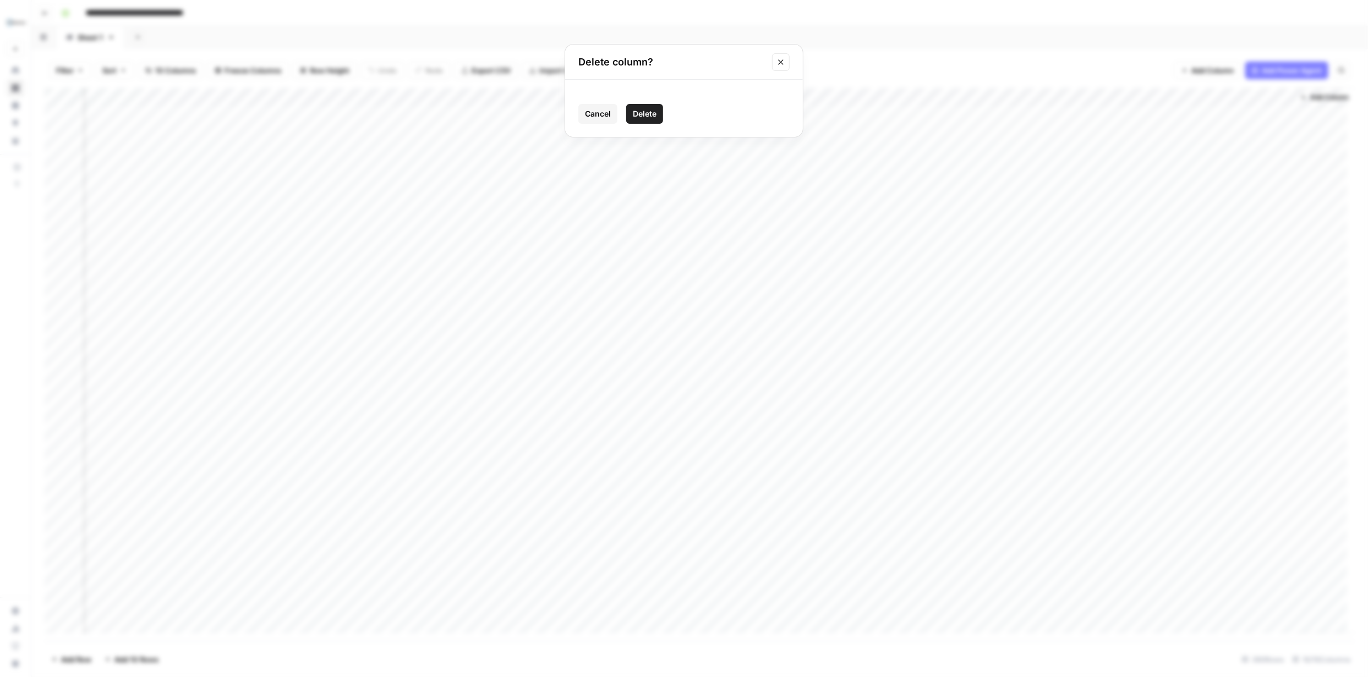
click at [657, 111] on button "Delete" at bounding box center [644, 114] width 37 height 20
click at [1189, 114] on div "Add Column" at bounding box center [700, 364] width 1310 height 553
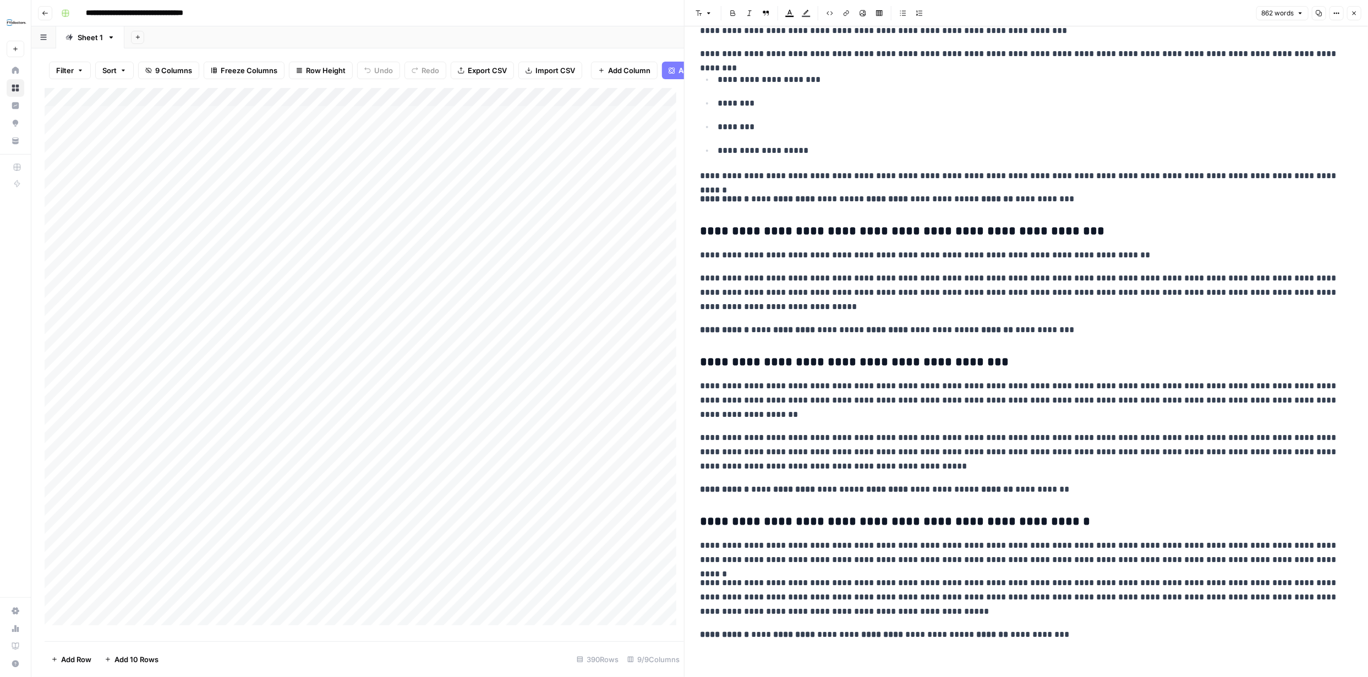
scroll to position [651, 0]
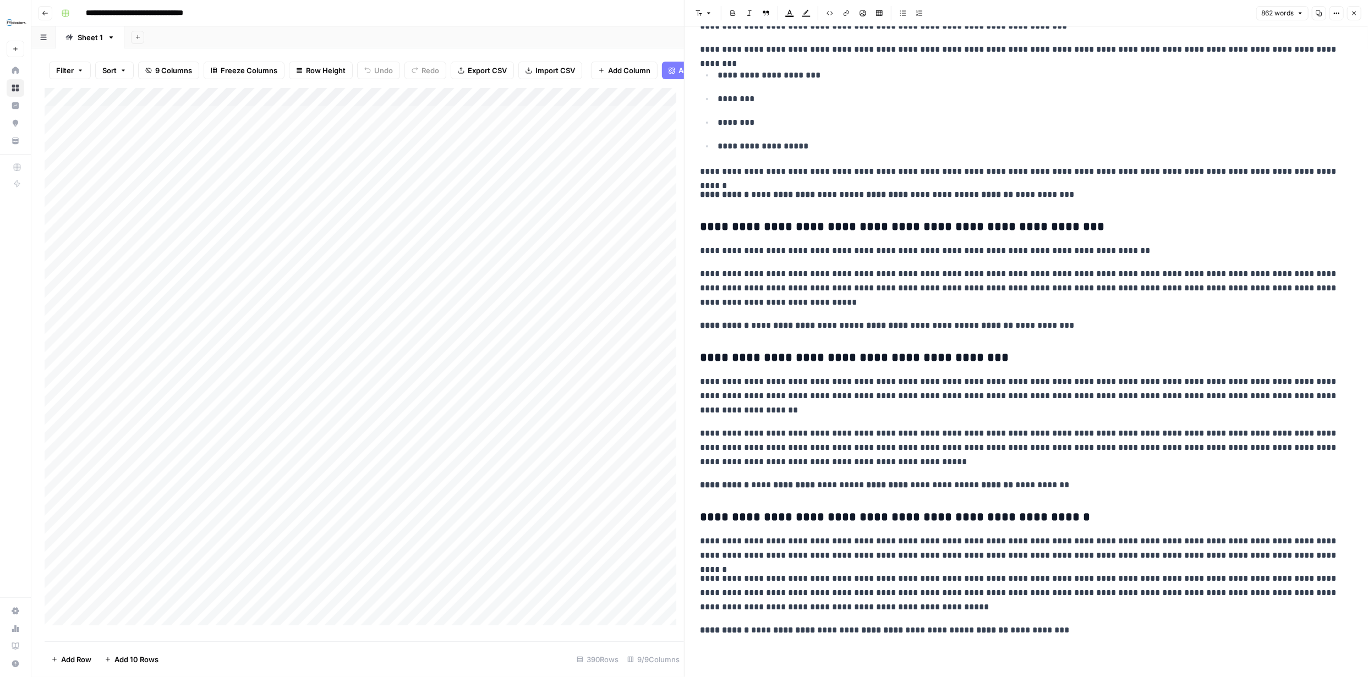
click at [1352, 15] on icon "button" at bounding box center [1354, 13] width 7 height 7
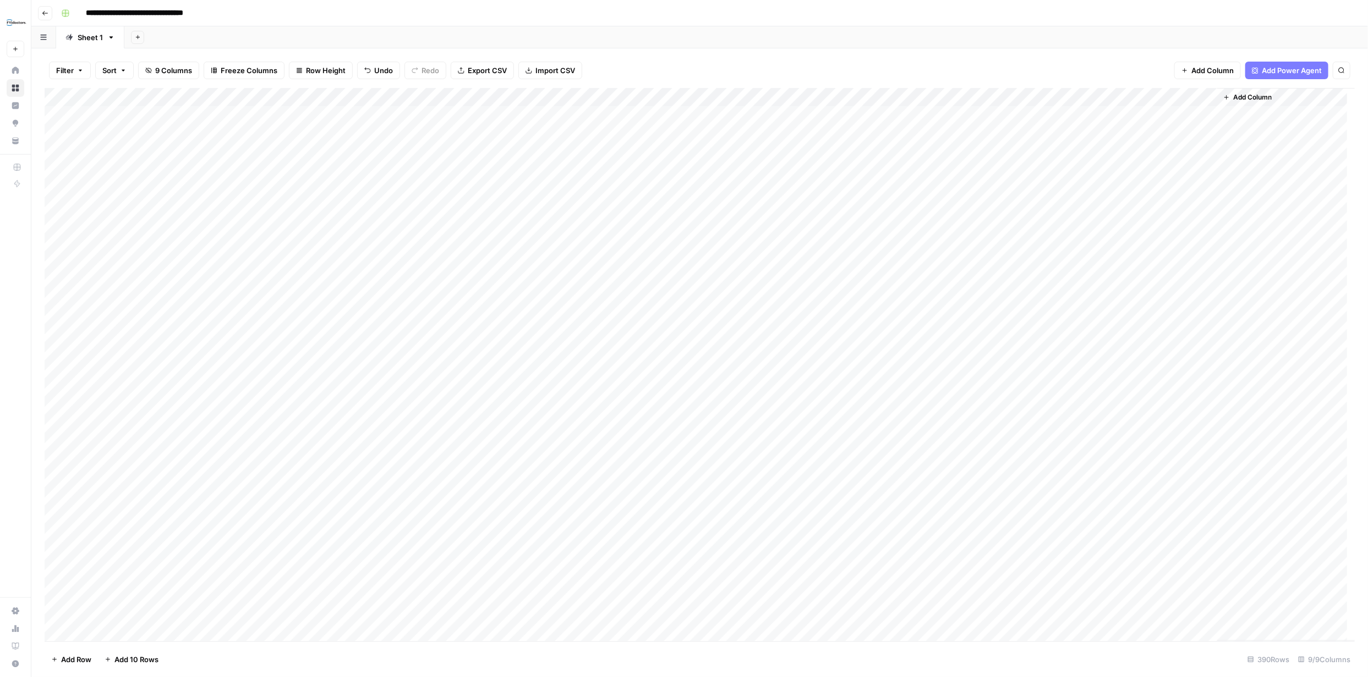
click at [68, 171] on div "Add Column" at bounding box center [700, 364] width 1310 height 553
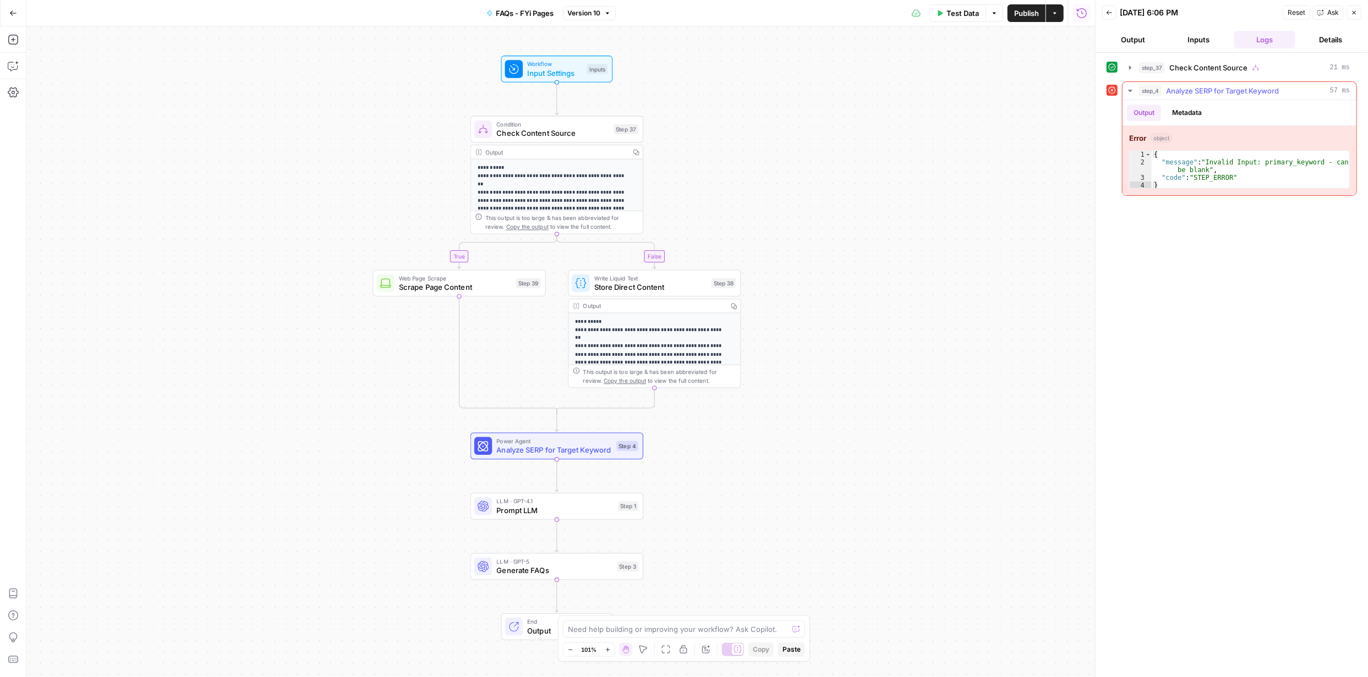
click at [1244, 166] on div "{ "message" : "Invalid Input: primary_keyword - can't be blank" , "code" : "STE…" at bounding box center [1249, 178] width 197 height 54
type textarea "**********"
click at [1131, 91] on icon "button" at bounding box center [1130, 90] width 9 height 9
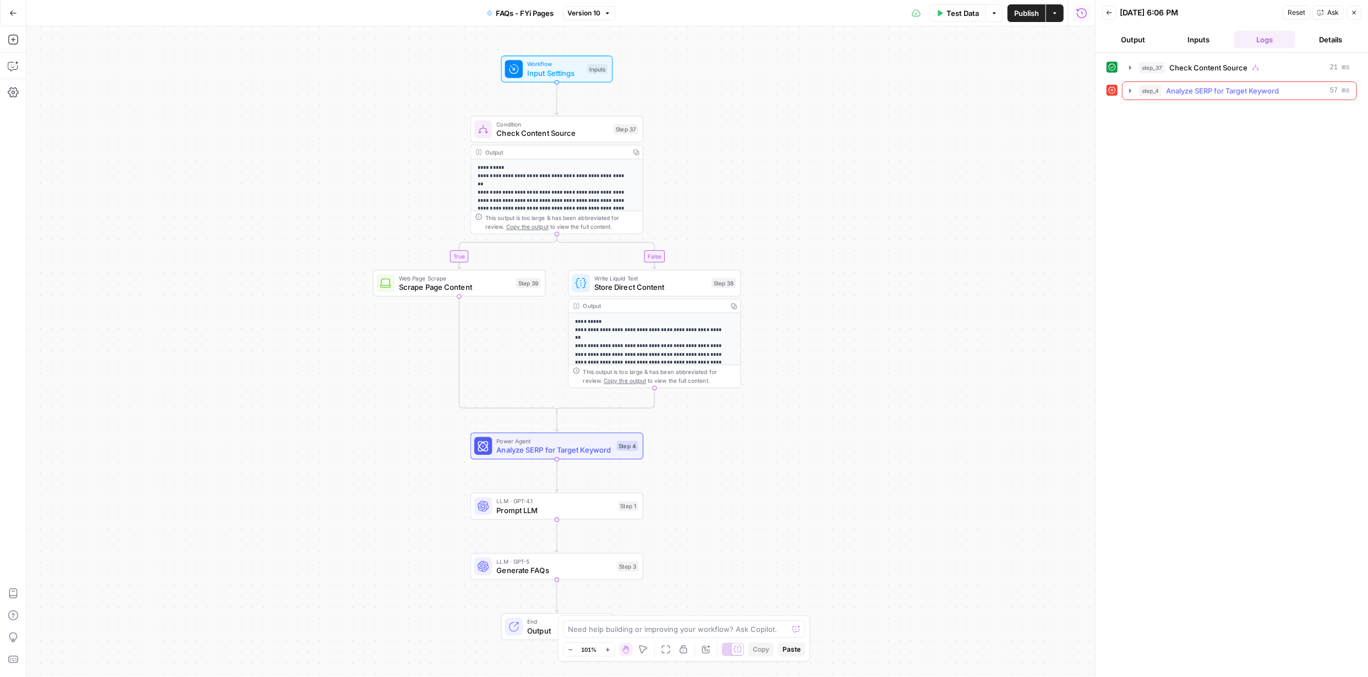
click at [1131, 91] on icon "button" at bounding box center [1130, 90] width 9 height 9
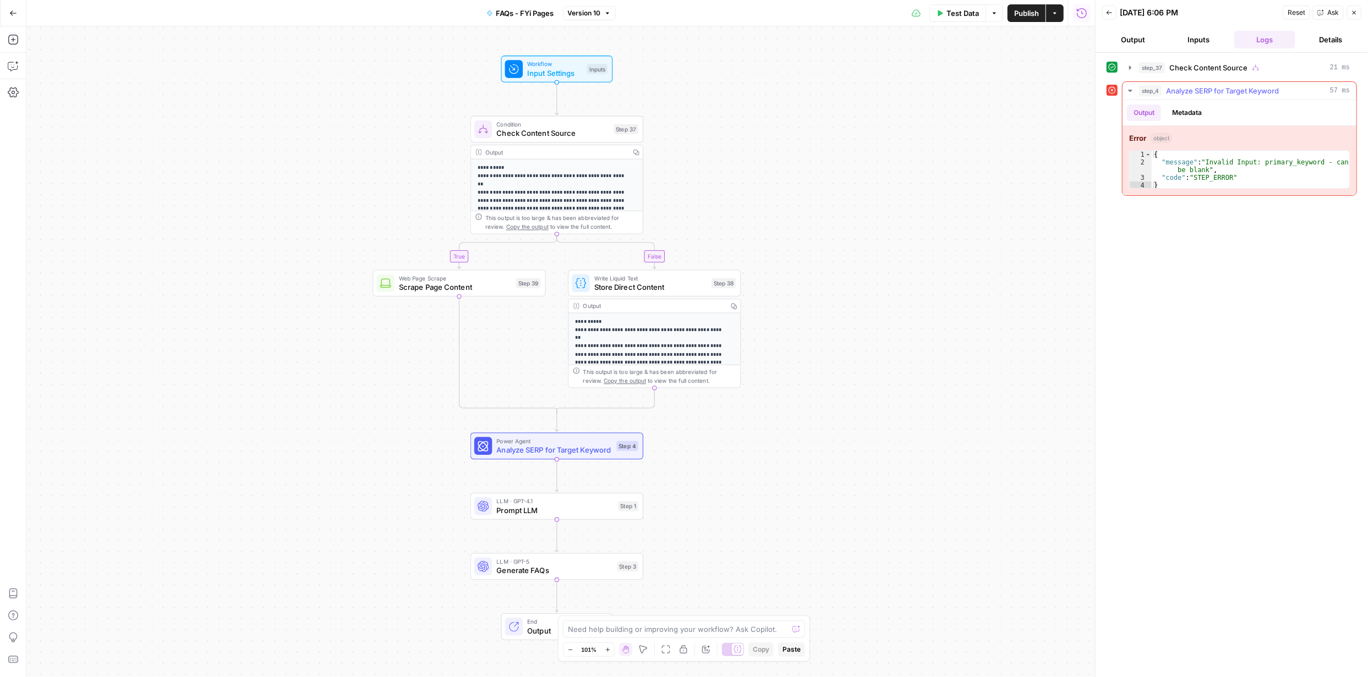
click at [1193, 117] on button "Metadata" at bounding box center [1186, 113] width 43 height 17
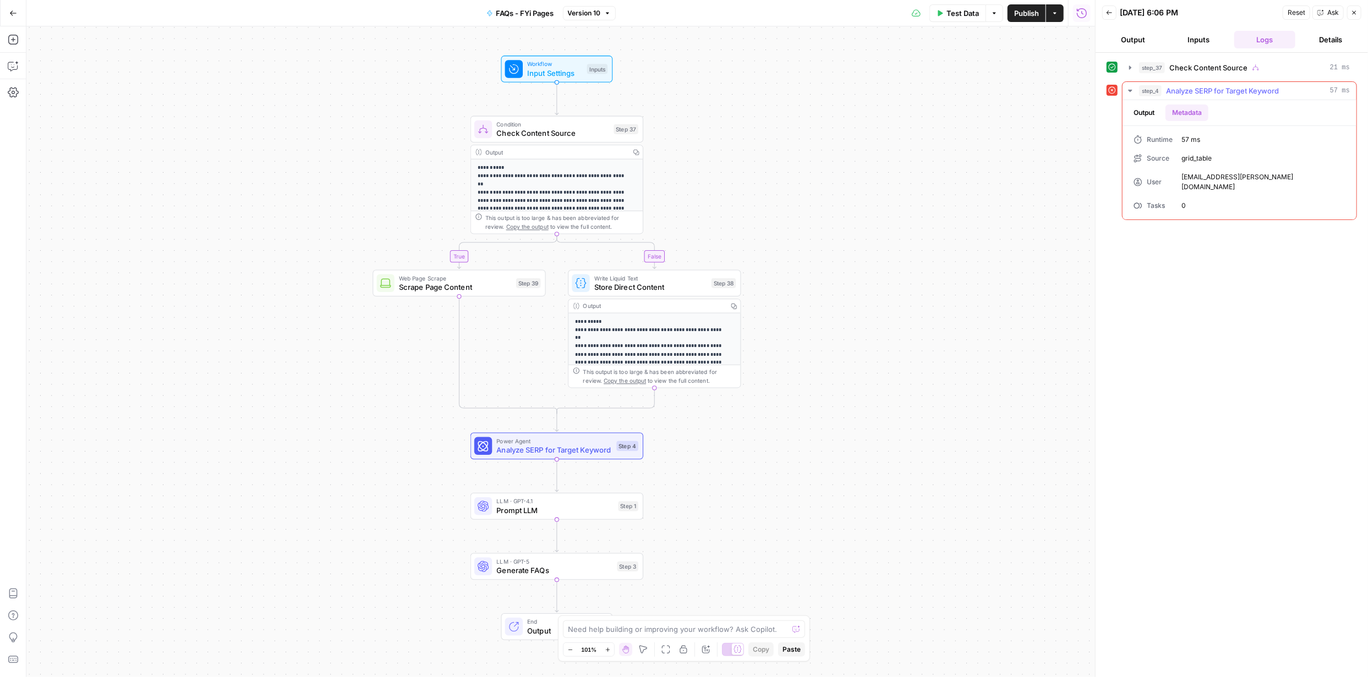
click at [1147, 114] on button "Output" at bounding box center [1144, 113] width 34 height 17
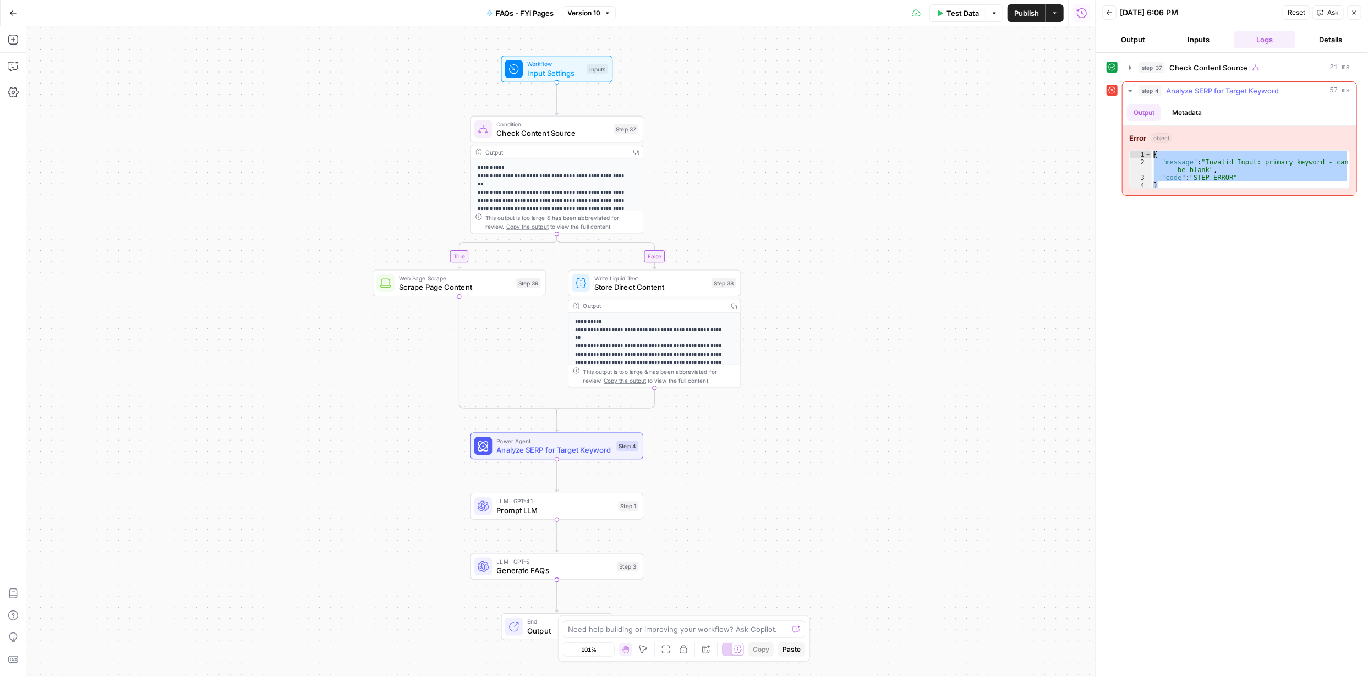
drag, startPoint x: 1175, startPoint y: 183, endPoint x: 1151, endPoint y: 152, distance: 39.3
click at [1151, 152] on div "{ "message" : "Invalid Input: primary_keyword - can't be blank" , "code" : "STE…" at bounding box center [1249, 178] width 197 height 54
type textarea "**********"
click at [707, 628] on textarea at bounding box center [678, 629] width 220 height 11
paste textarea "{ "message": "Invalid Input: primary_keyword - can't be blank", "code": "STEP_E…"
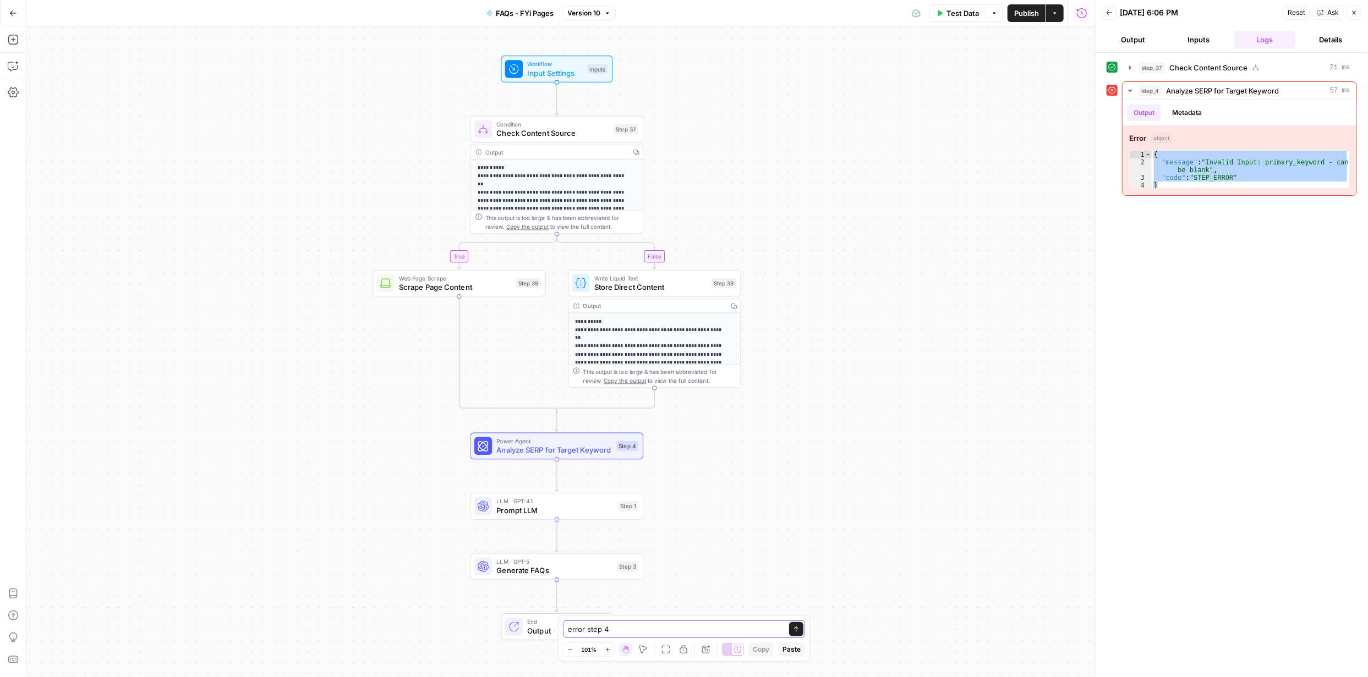
type textarea "error step 4 { "message": "Invalid Input: primary_keyword - can't be blank", "c…"
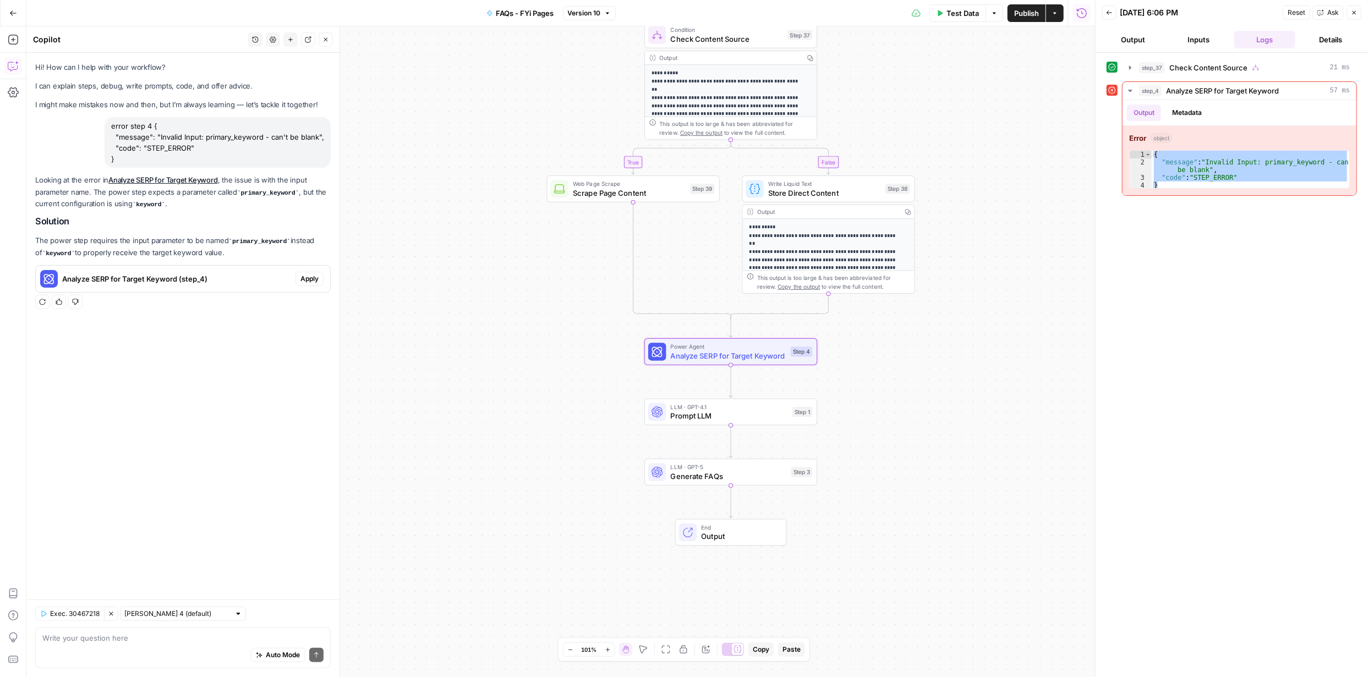
click at [312, 282] on span "Apply" at bounding box center [309, 279] width 18 height 10
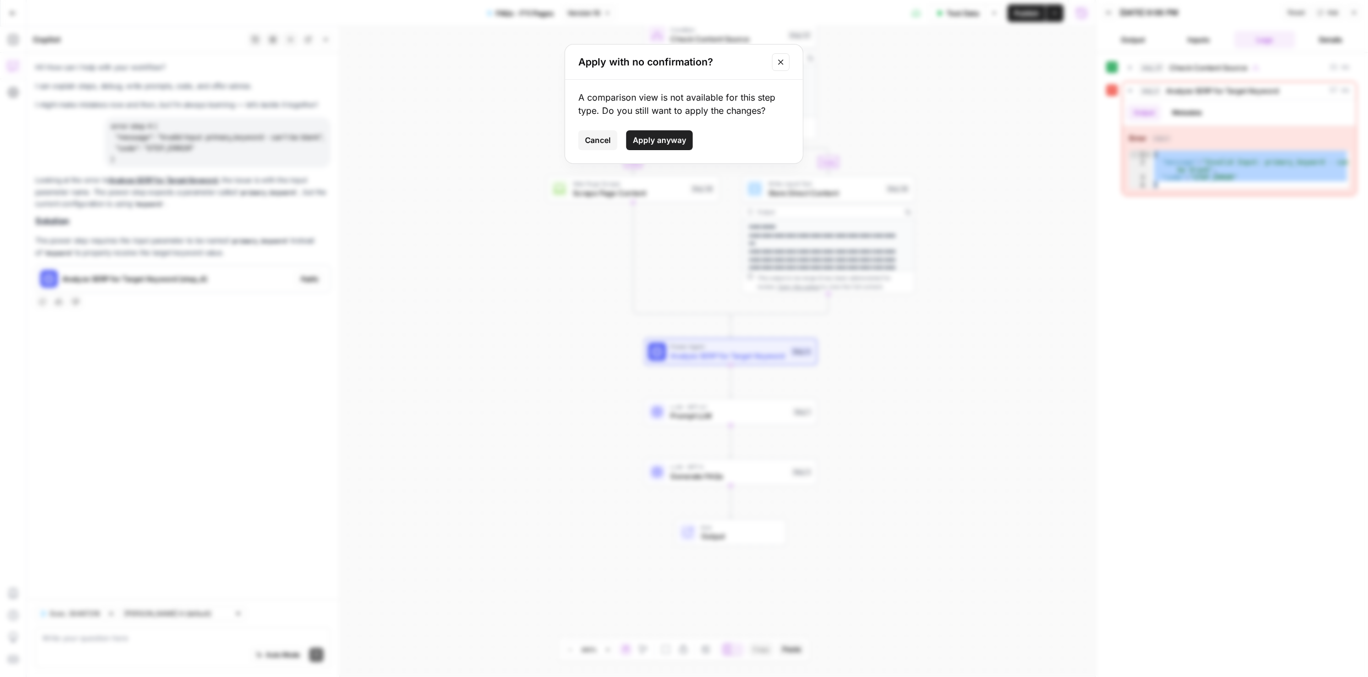
click at [669, 140] on span "Apply anyway" at bounding box center [659, 140] width 53 height 11
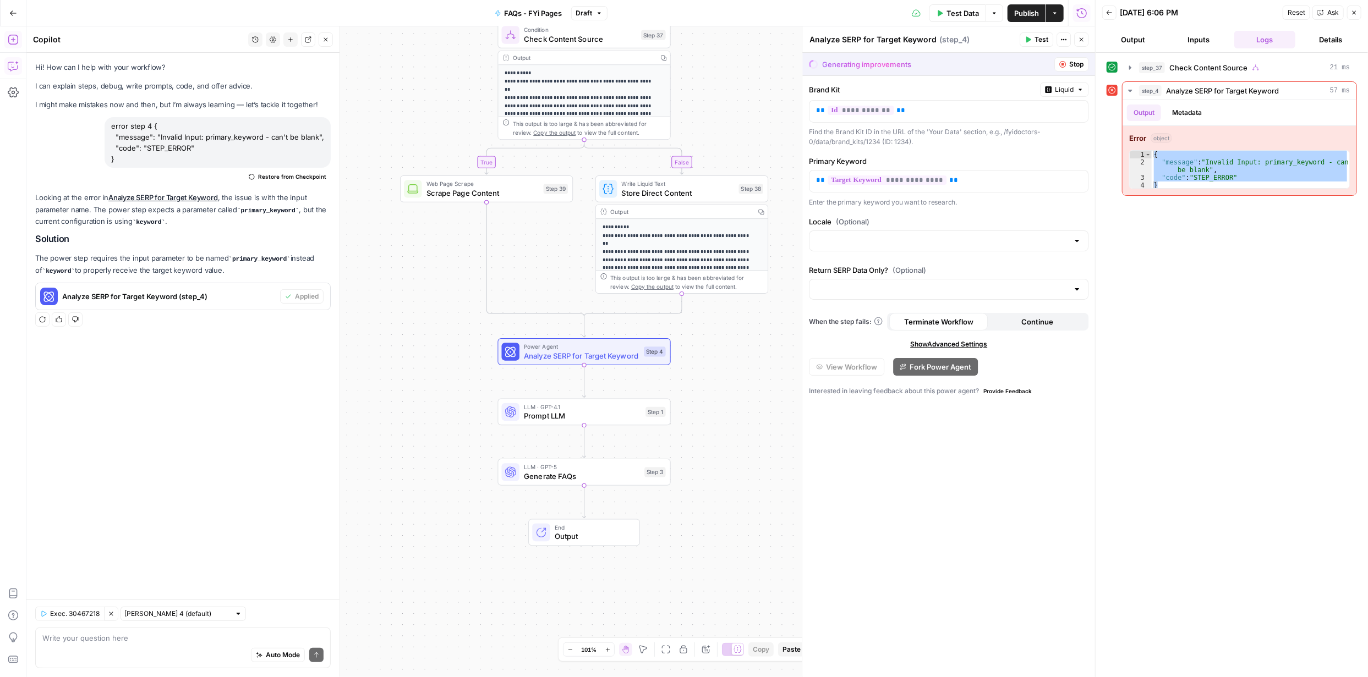
click at [1025, 8] on span "Publish" at bounding box center [1026, 13] width 25 height 11
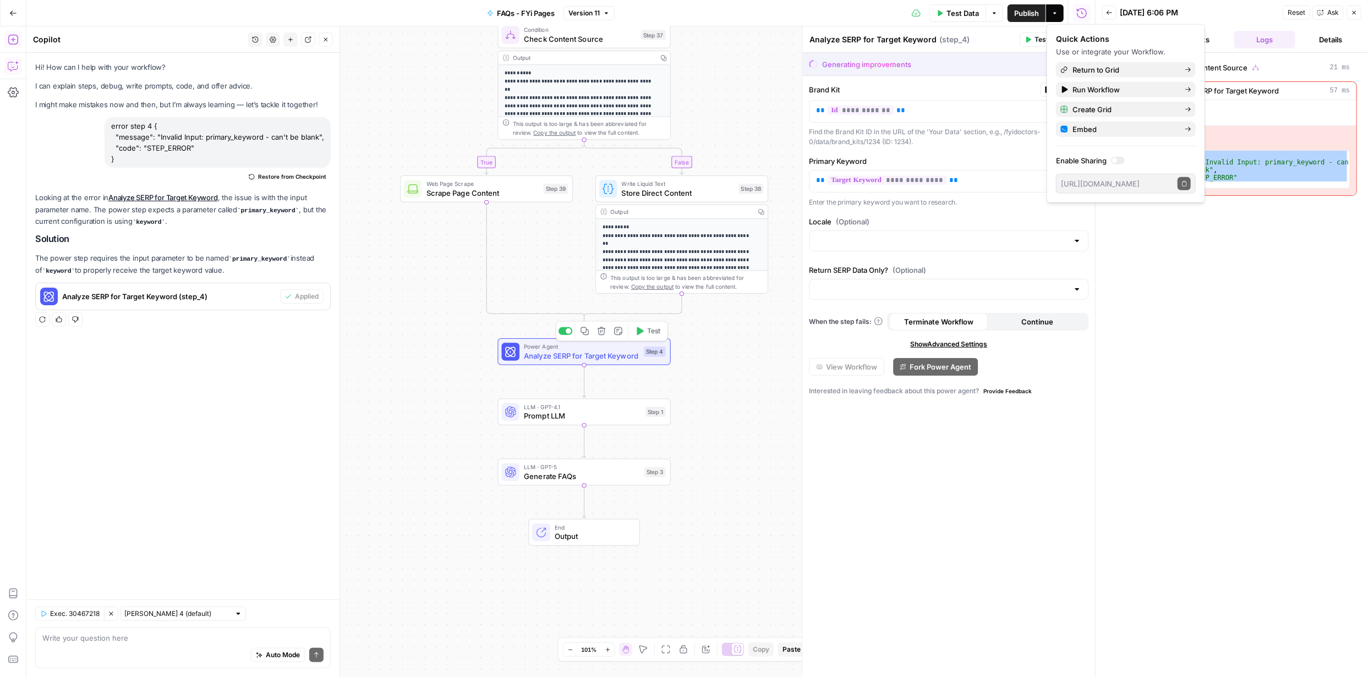
click at [654, 333] on span "Test" at bounding box center [653, 331] width 13 height 10
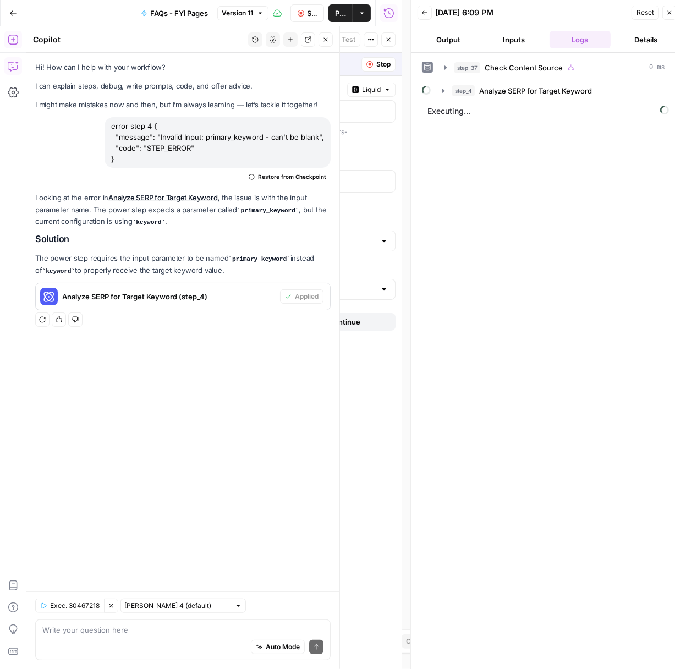
click at [159, 352] on div "Hi! How can I help with your workflow? I can explain steps, debug, write prompt…" at bounding box center [182, 322] width 313 height 539
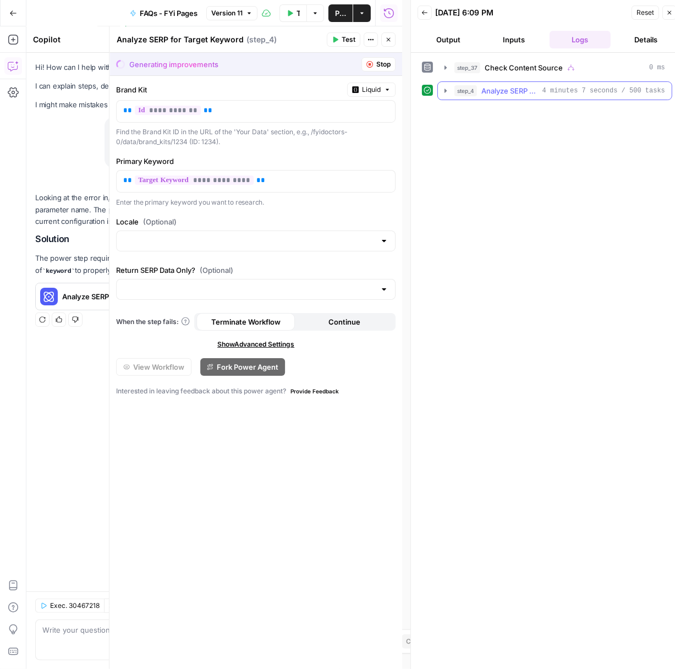
click at [446, 89] on icon "button" at bounding box center [445, 90] width 9 height 9
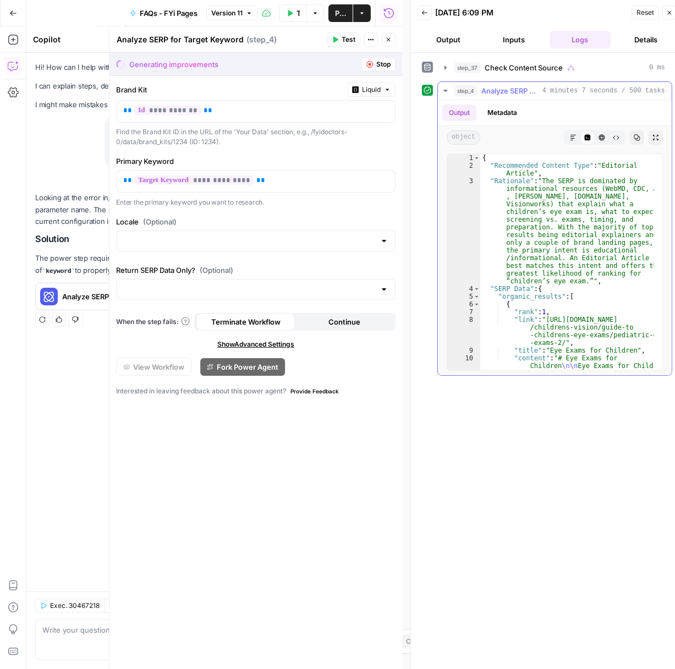
click at [444, 92] on icon "button" at bounding box center [445, 90] width 9 height 9
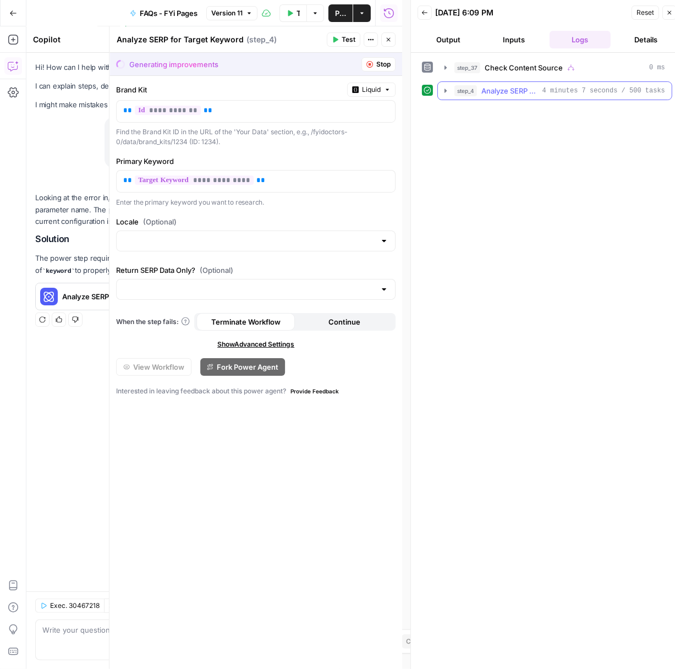
click at [444, 92] on icon "button" at bounding box center [445, 90] width 9 height 9
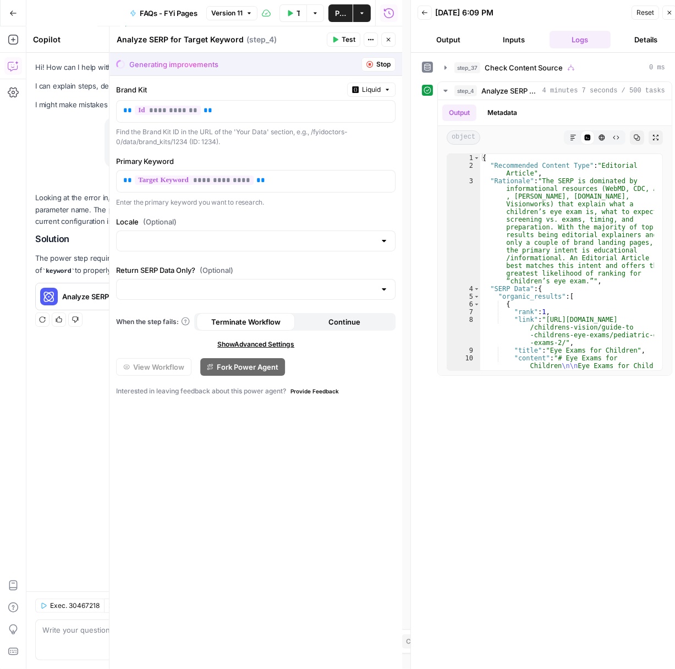
click at [386, 39] on icon "button" at bounding box center [388, 39] width 7 height 7
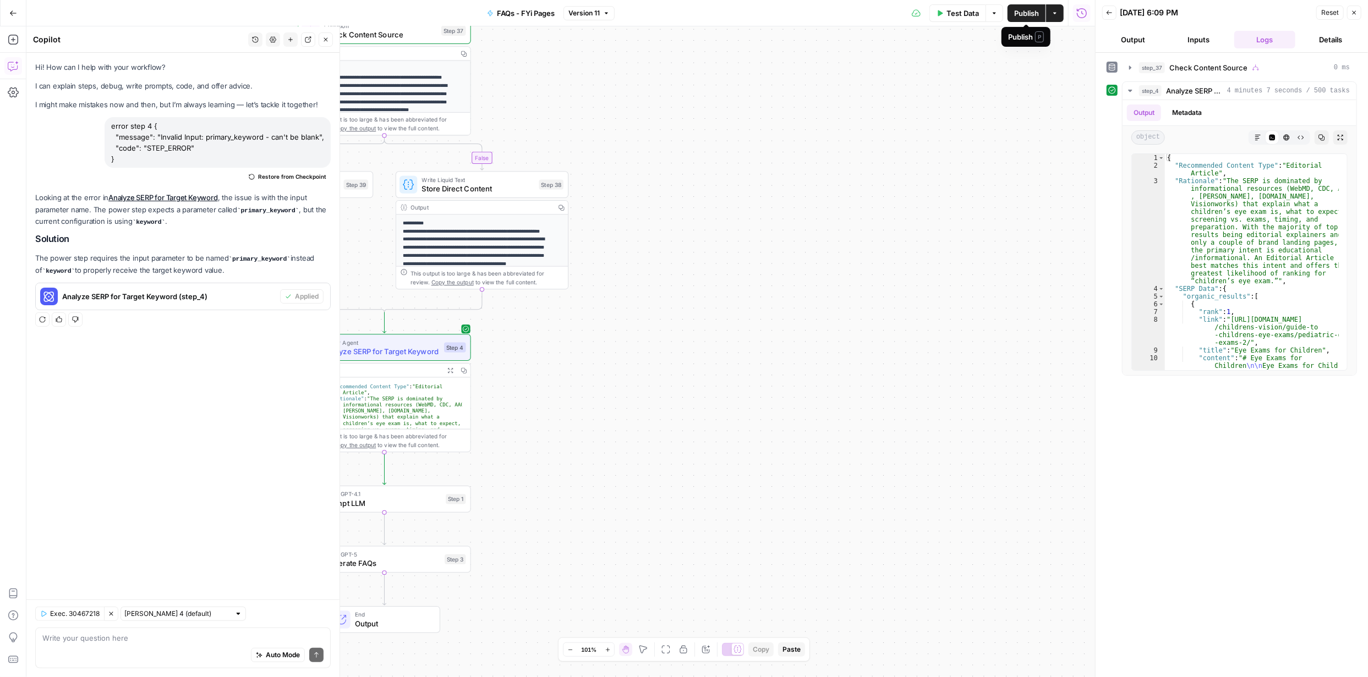
click at [1029, 14] on span "Publish" at bounding box center [1026, 13] width 25 height 11
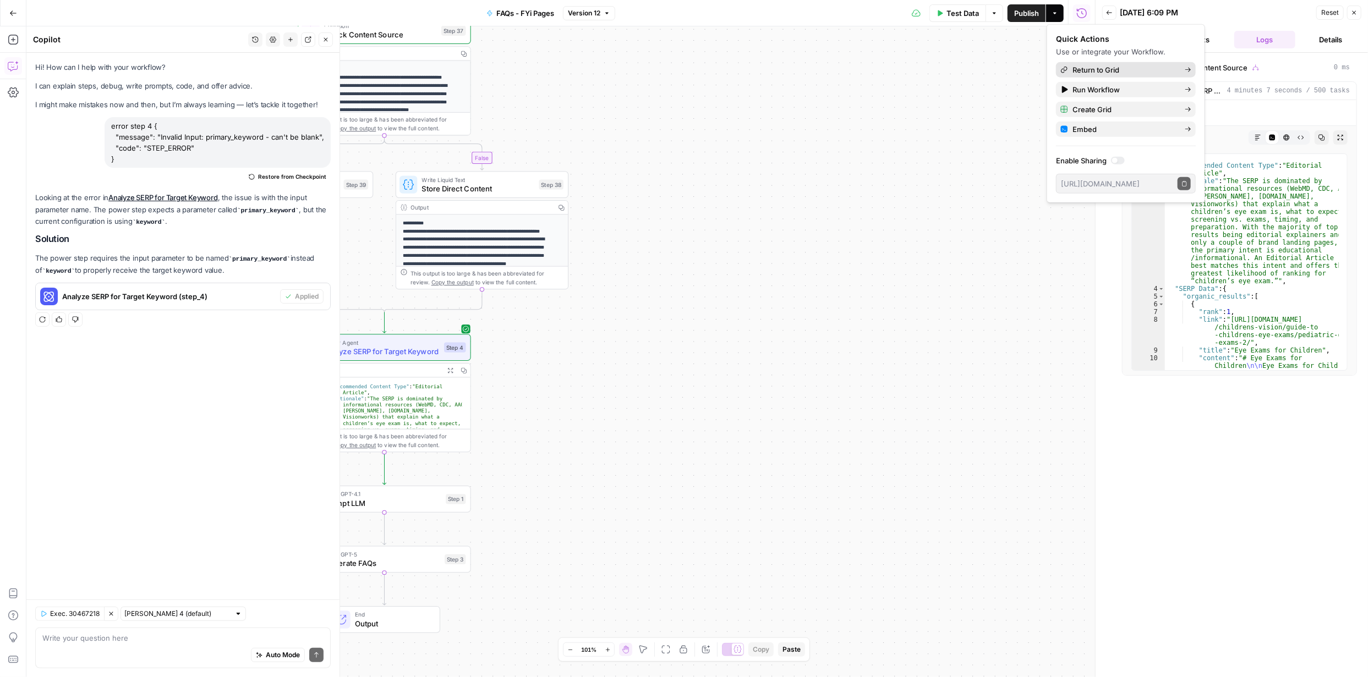
click at [1113, 72] on span "Return to Grid" at bounding box center [1123, 69] width 103 height 11
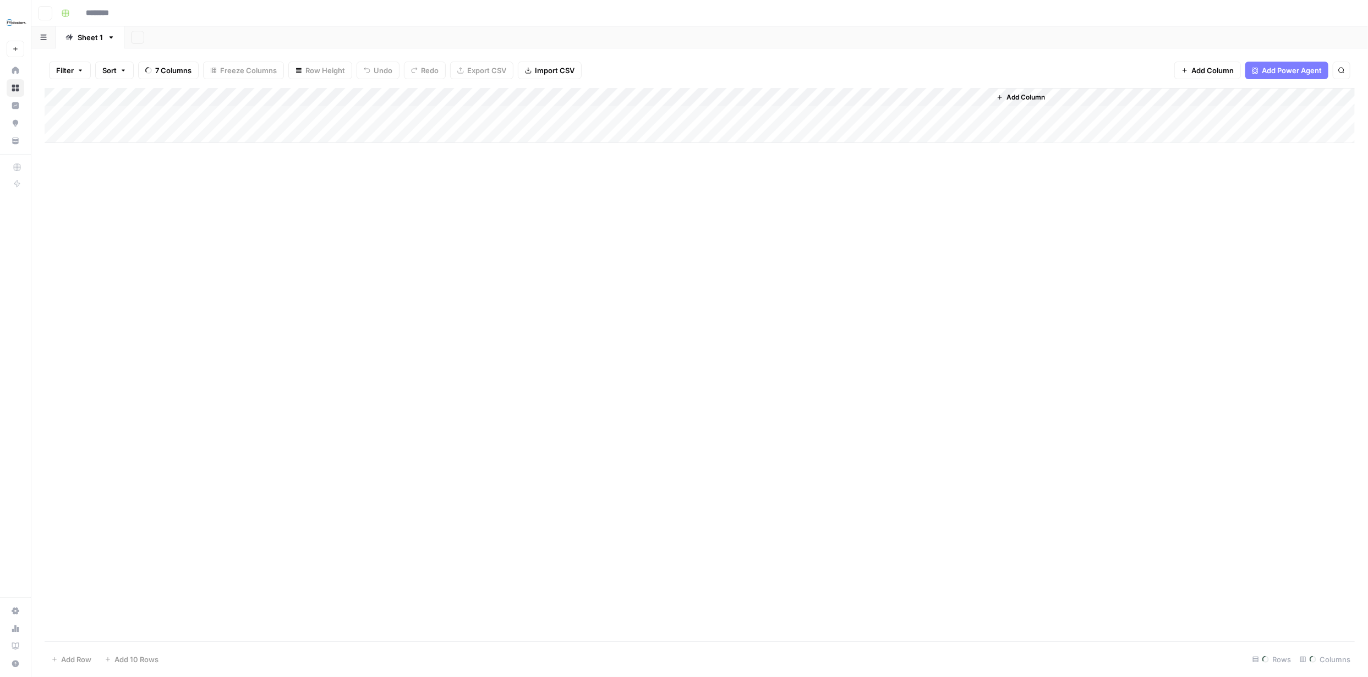
type input "**********"
click at [73, 118] on div "Add Column" at bounding box center [700, 153] width 1310 height 130
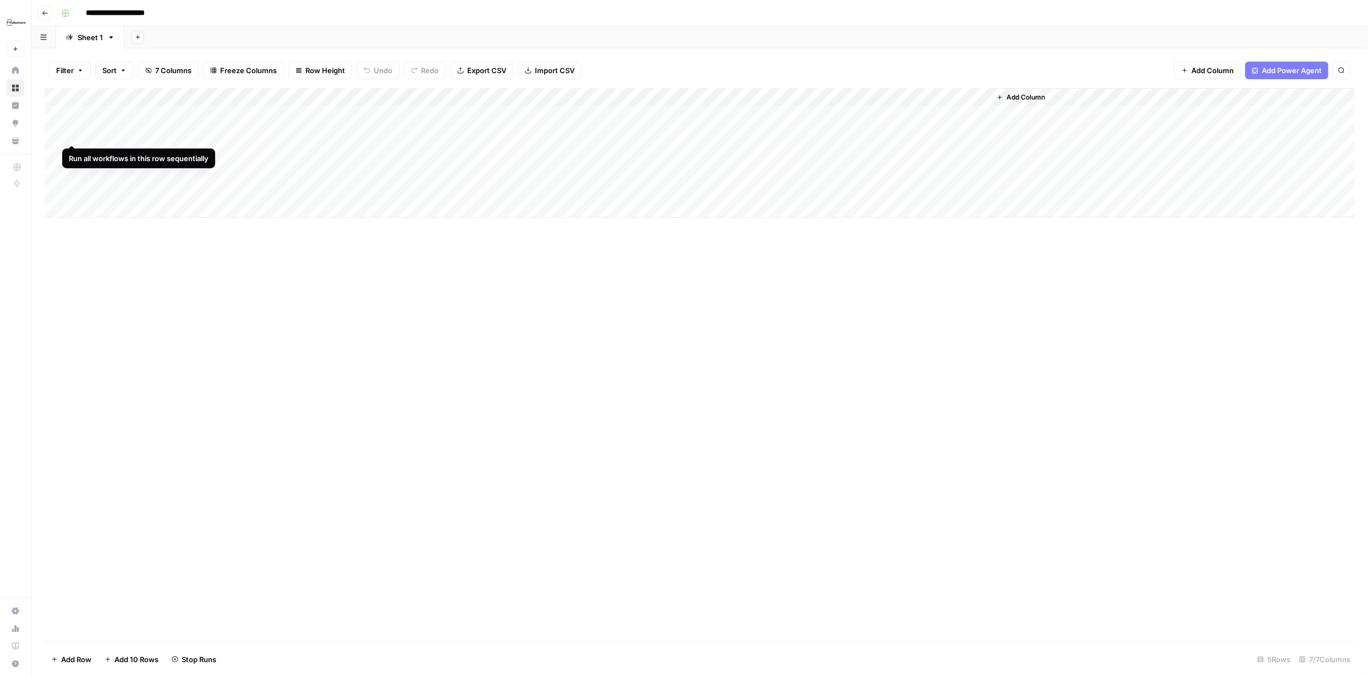
click at [73, 133] on div "Add Column" at bounding box center [700, 153] width 1310 height 130
click at [864, 112] on div "Add Column" at bounding box center [700, 153] width 1310 height 130
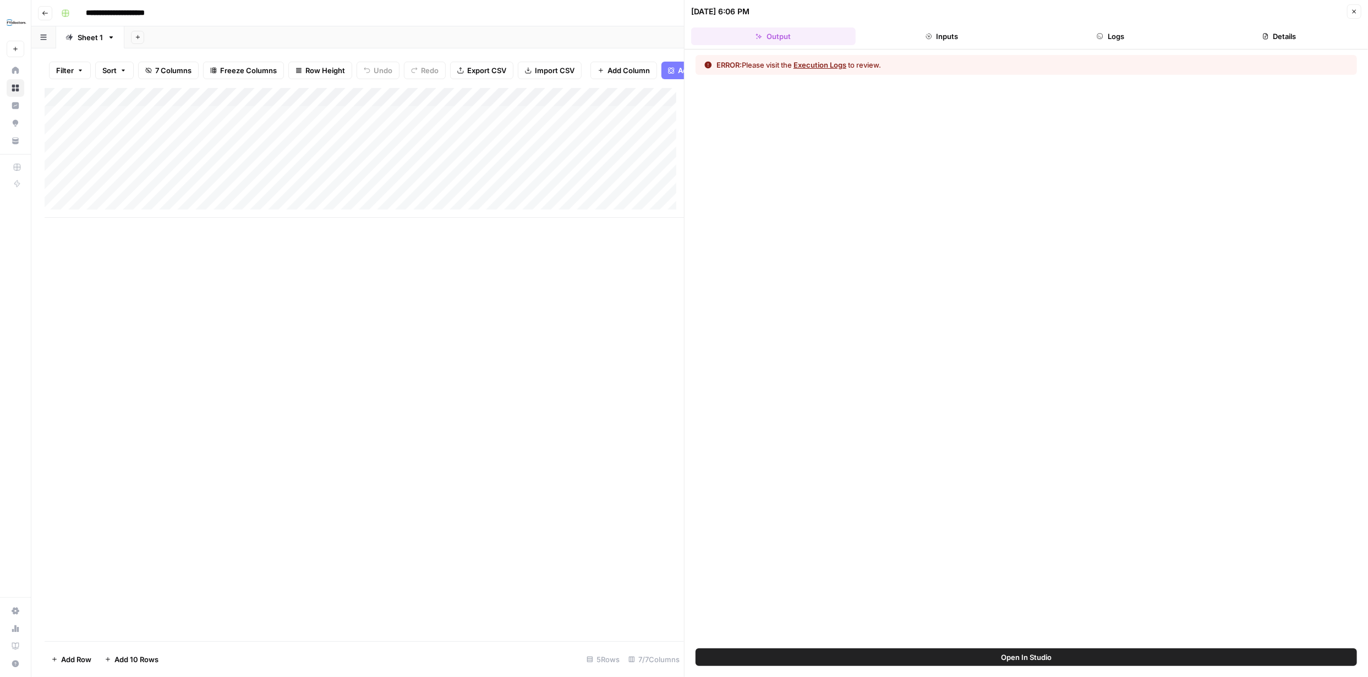
click at [835, 65] on button "Execution Logs" at bounding box center [819, 64] width 53 height 11
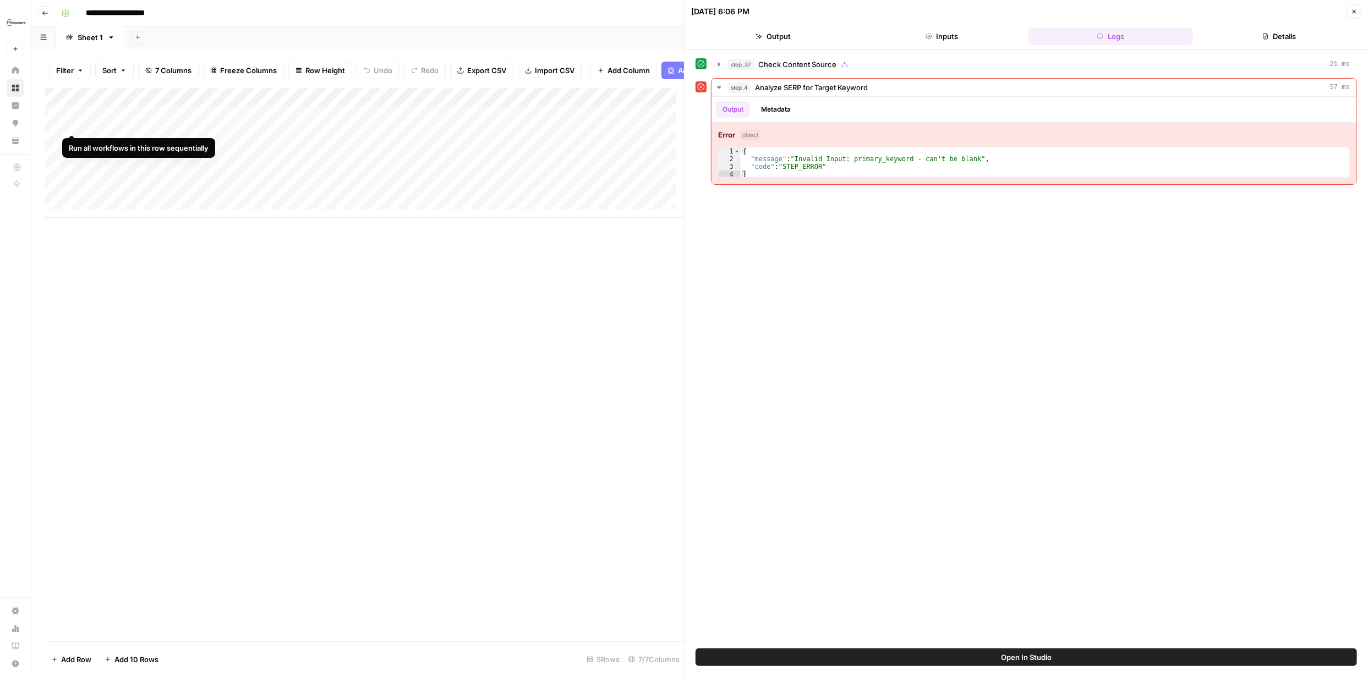
click at [71, 122] on div "Add Column" at bounding box center [364, 153] width 639 height 130
click at [1343, 10] on div "[DATE] 6:06 PM Close" at bounding box center [1026, 11] width 670 height 14
click at [1351, 14] on icon "button" at bounding box center [1354, 11] width 7 height 7
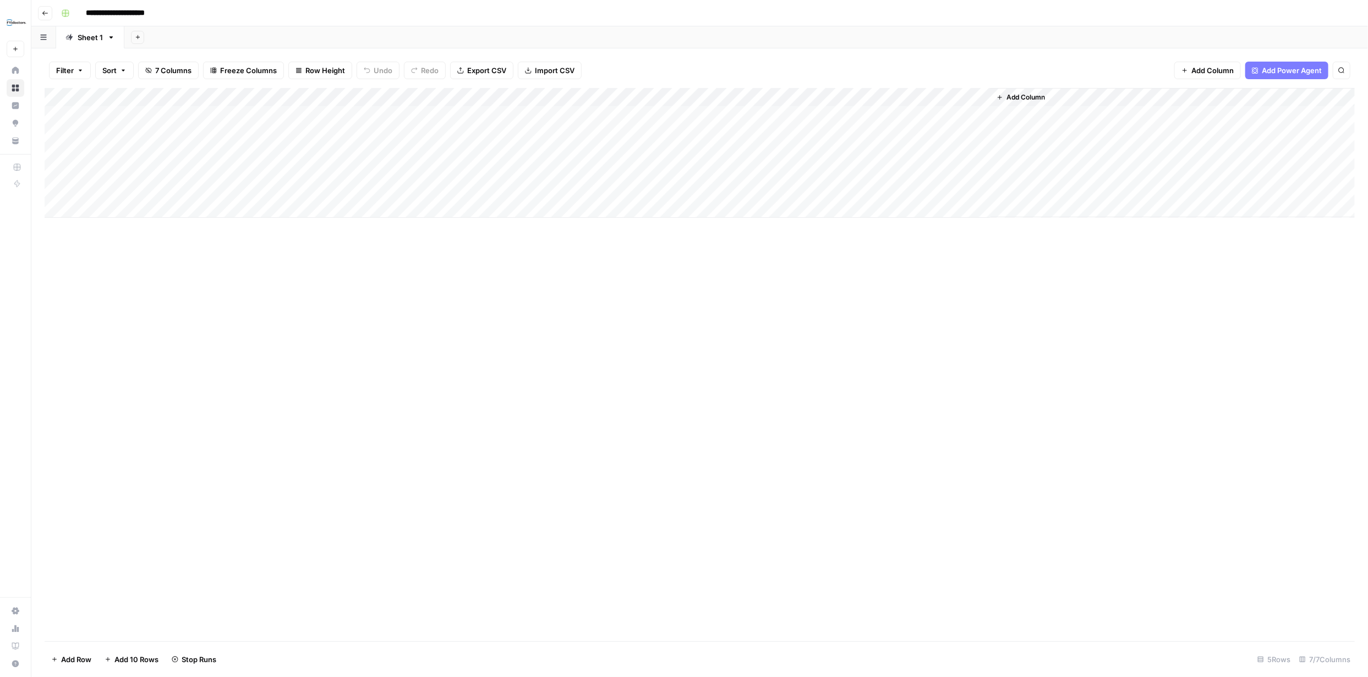
click at [647, 98] on div "Add Column" at bounding box center [700, 153] width 1310 height 130
click at [630, 190] on span "Configure Inputs" at bounding box center [628, 189] width 96 height 11
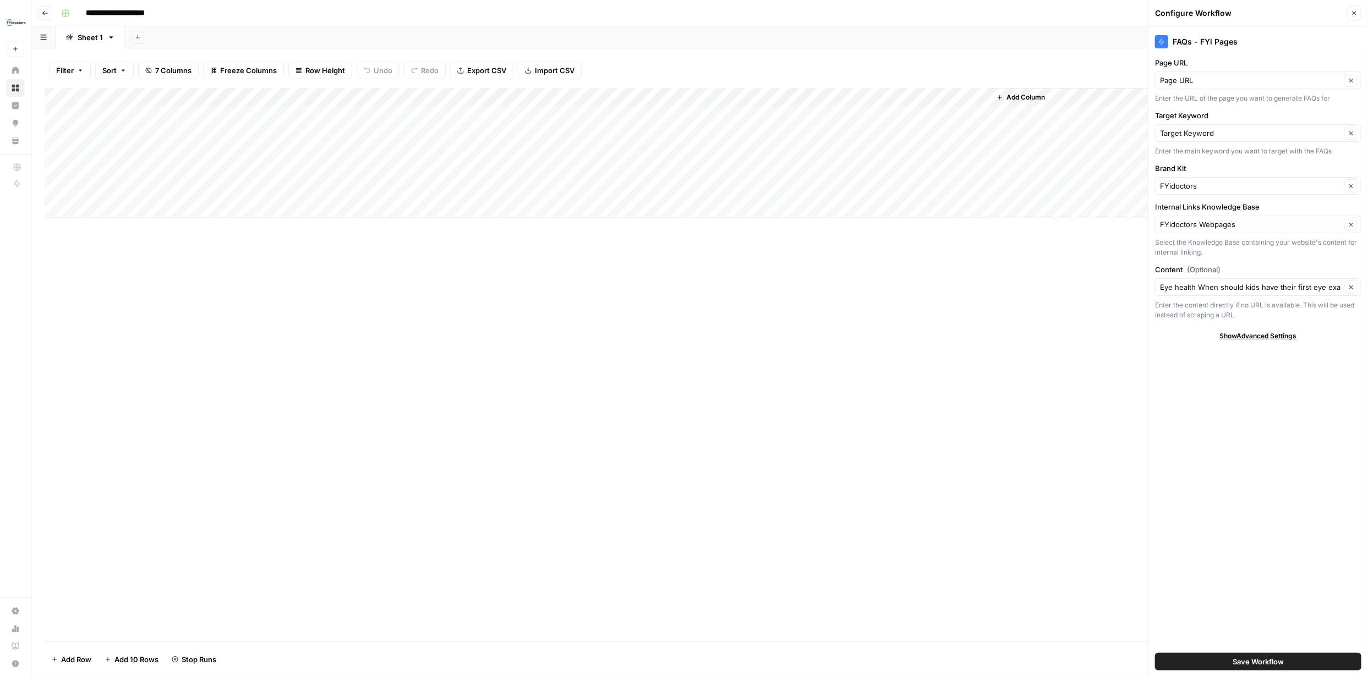
click at [1280, 335] on span "Show Advanced Settings" at bounding box center [1258, 336] width 77 height 10
click at [1360, 18] on button "Close" at bounding box center [1354, 13] width 14 height 14
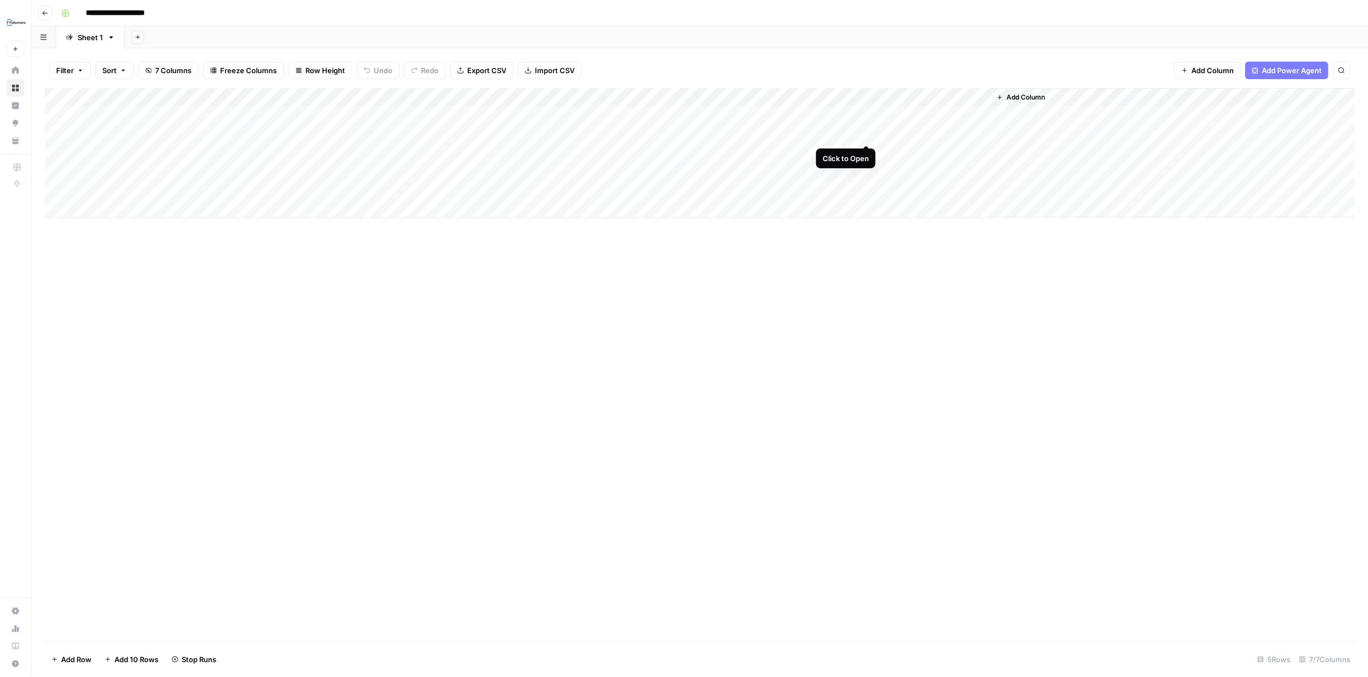
click at [865, 134] on div "Add Column" at bounding box center [700, 153] width 1310 height 130
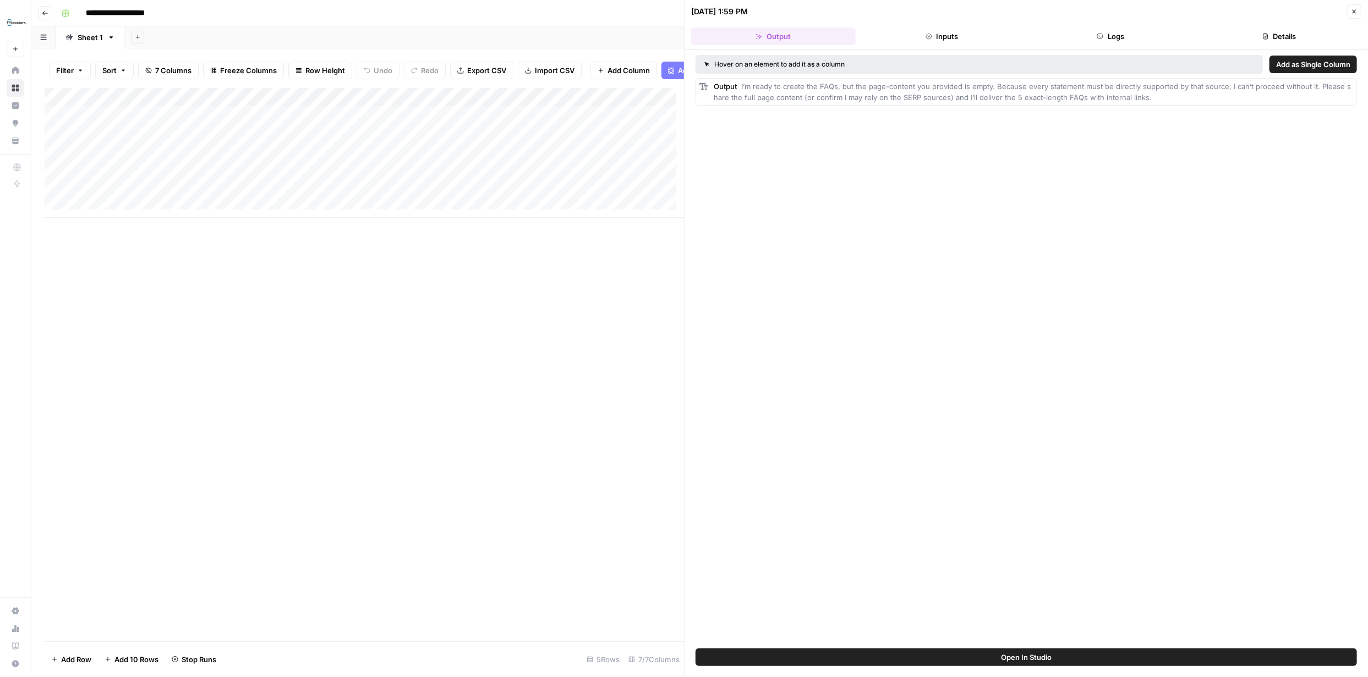
click at [1354, 11] on icon "button" at bounding box center [1354, 12] width 4 height 4
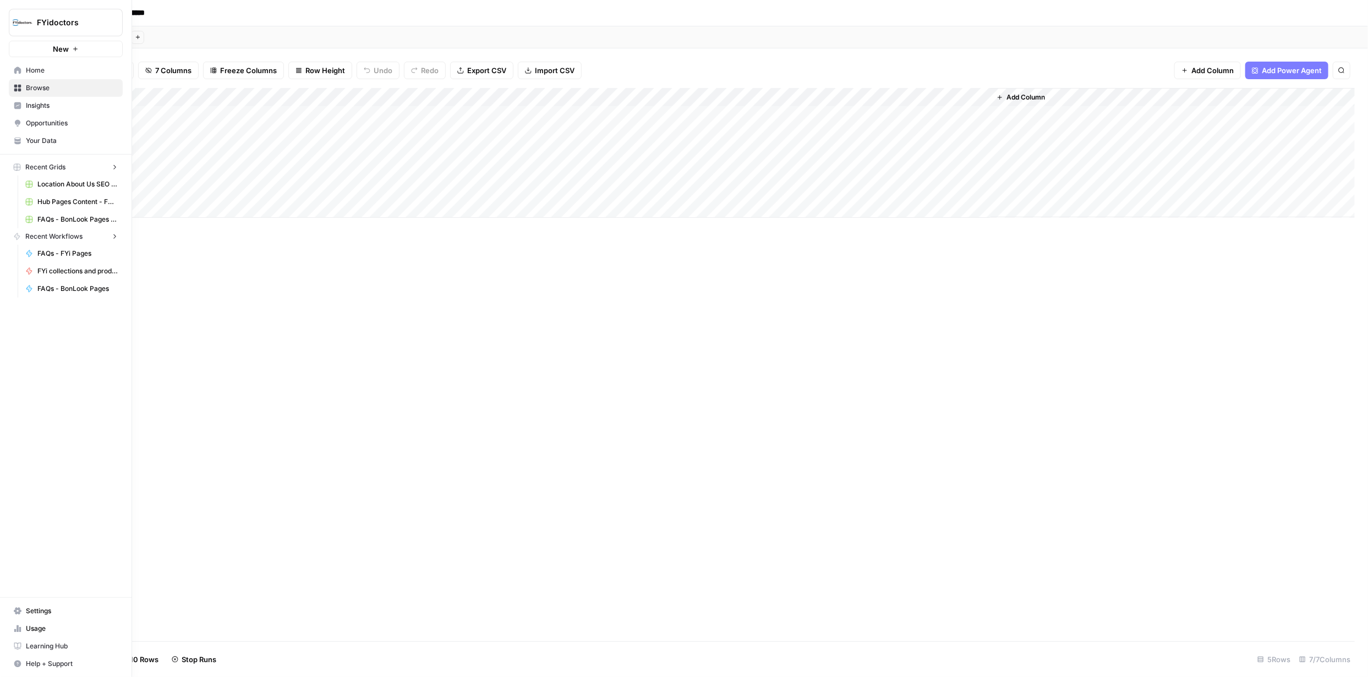
click at [18, 87] on icon at bounding box center [18, 88] width 8 height 8
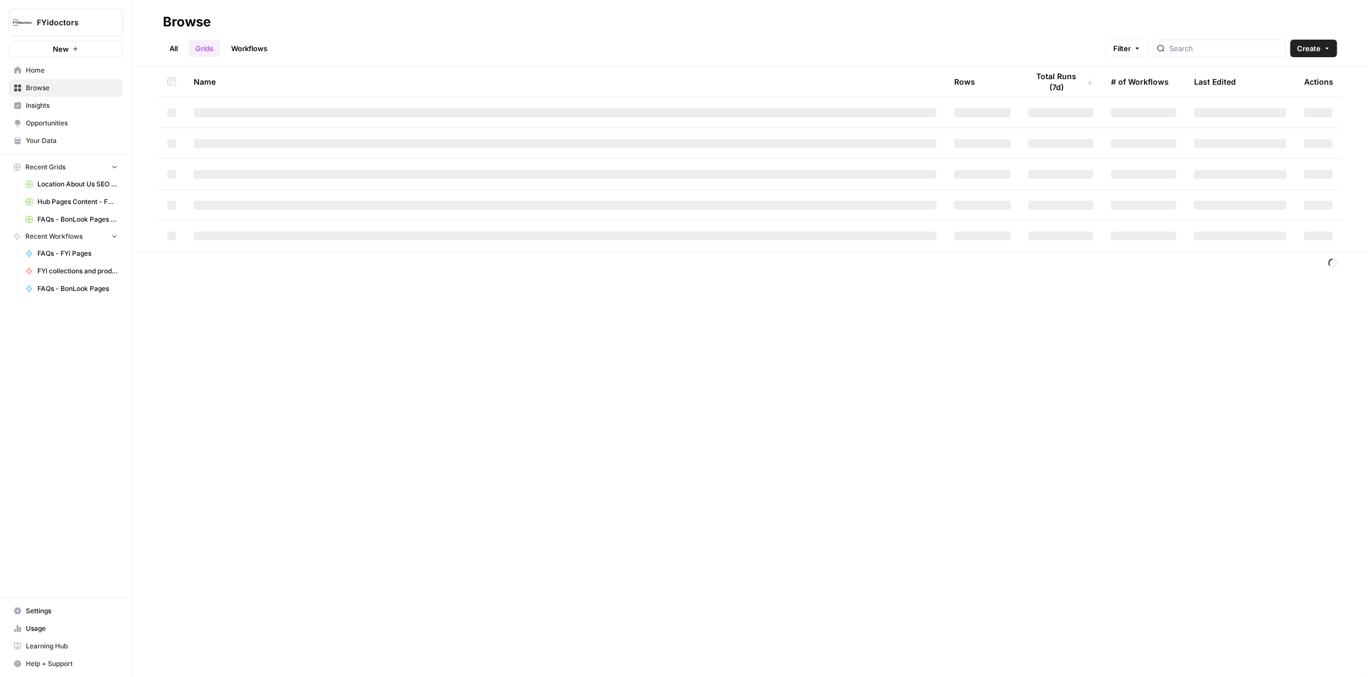
click at [18, 87] on icon at bounding box center [18, 88] width 8 height 8
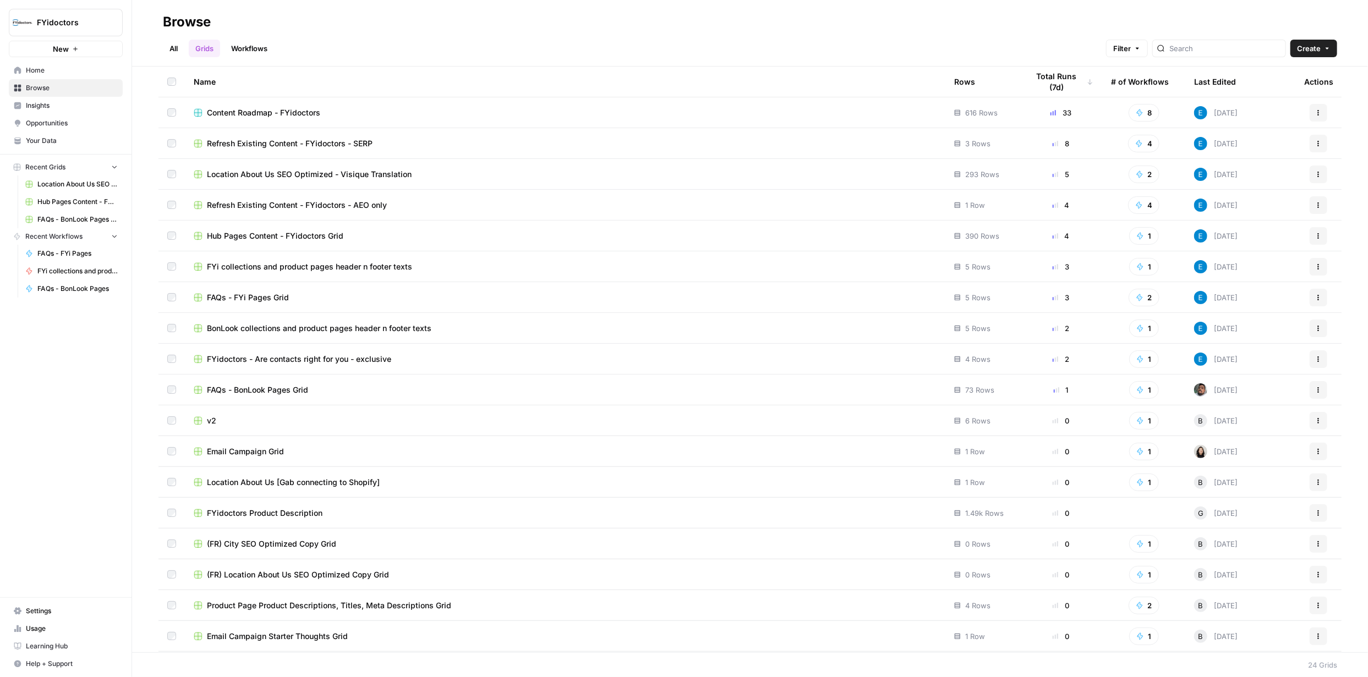
click at [266, 388] on span "FAQs - BonLook Pages Grid" at bounding box center [257, 390] width 101 height 11
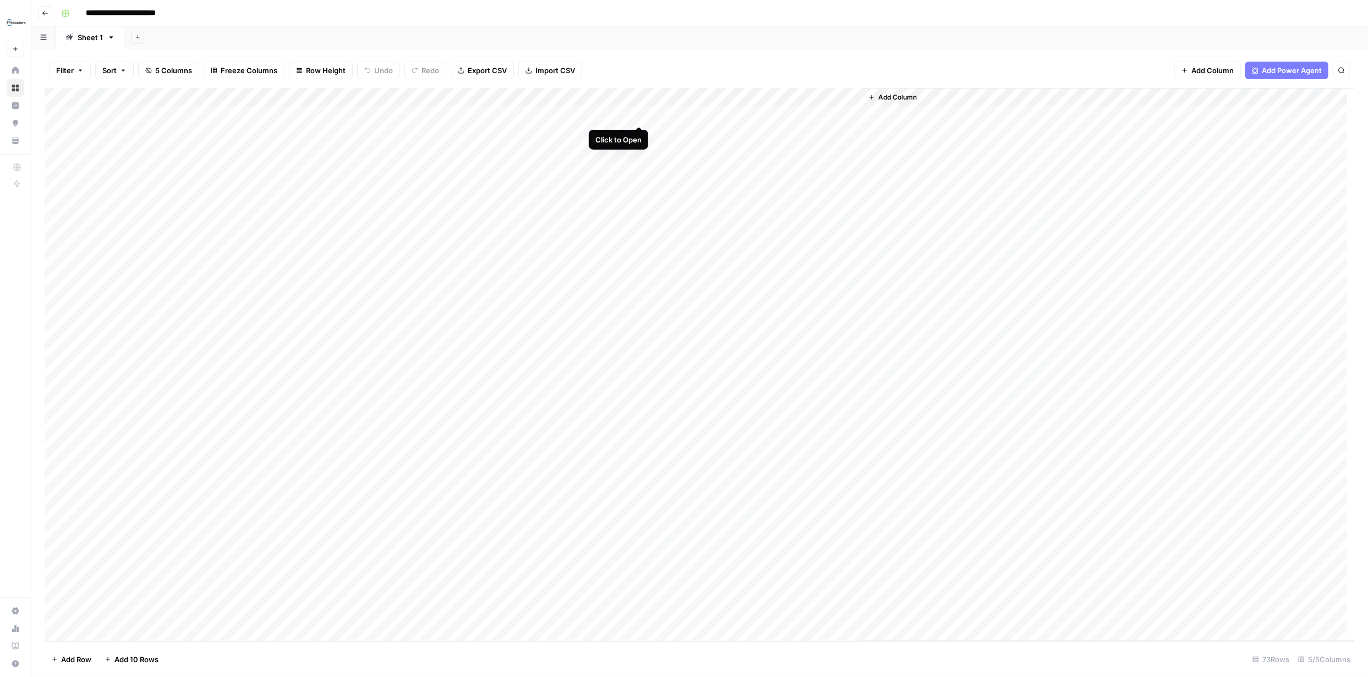
click at [640, 116] on div "Add Column" at bounding box center [700, 364] width 1310 height 553
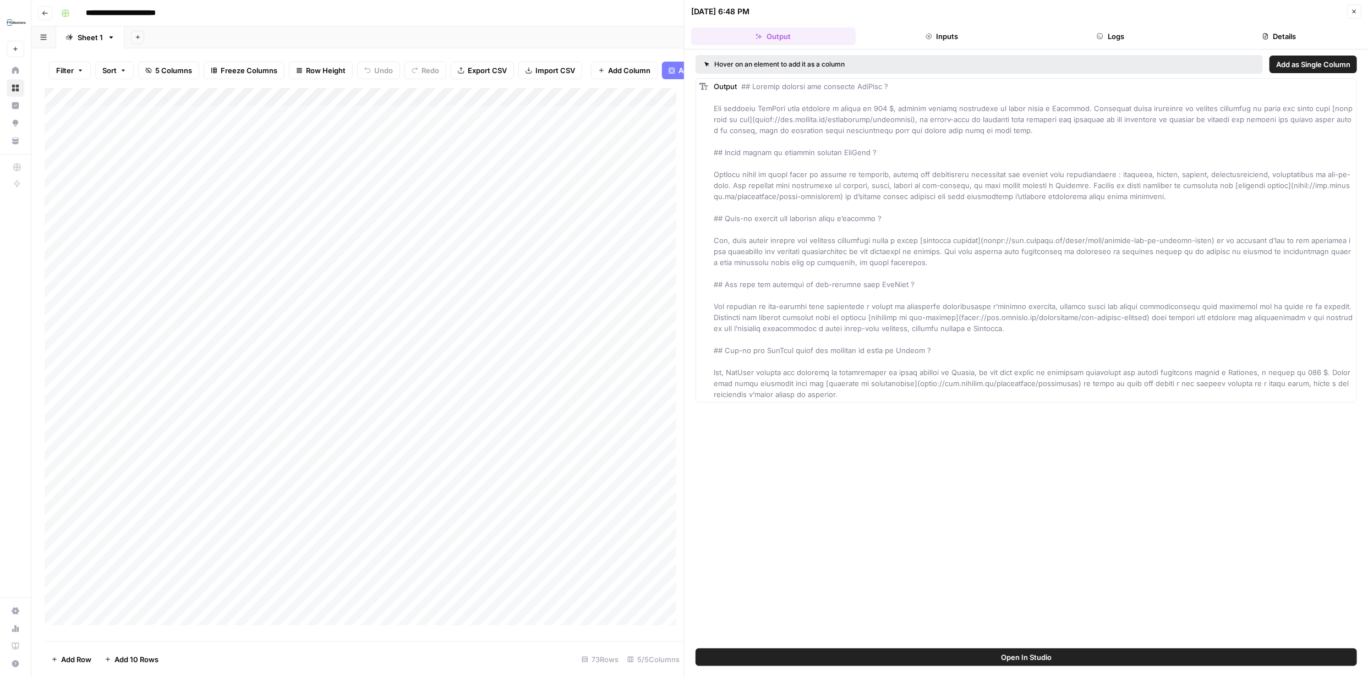
click at [1351, 11] on icon "button" at bounding box center [1354, 11] width 7 height 7
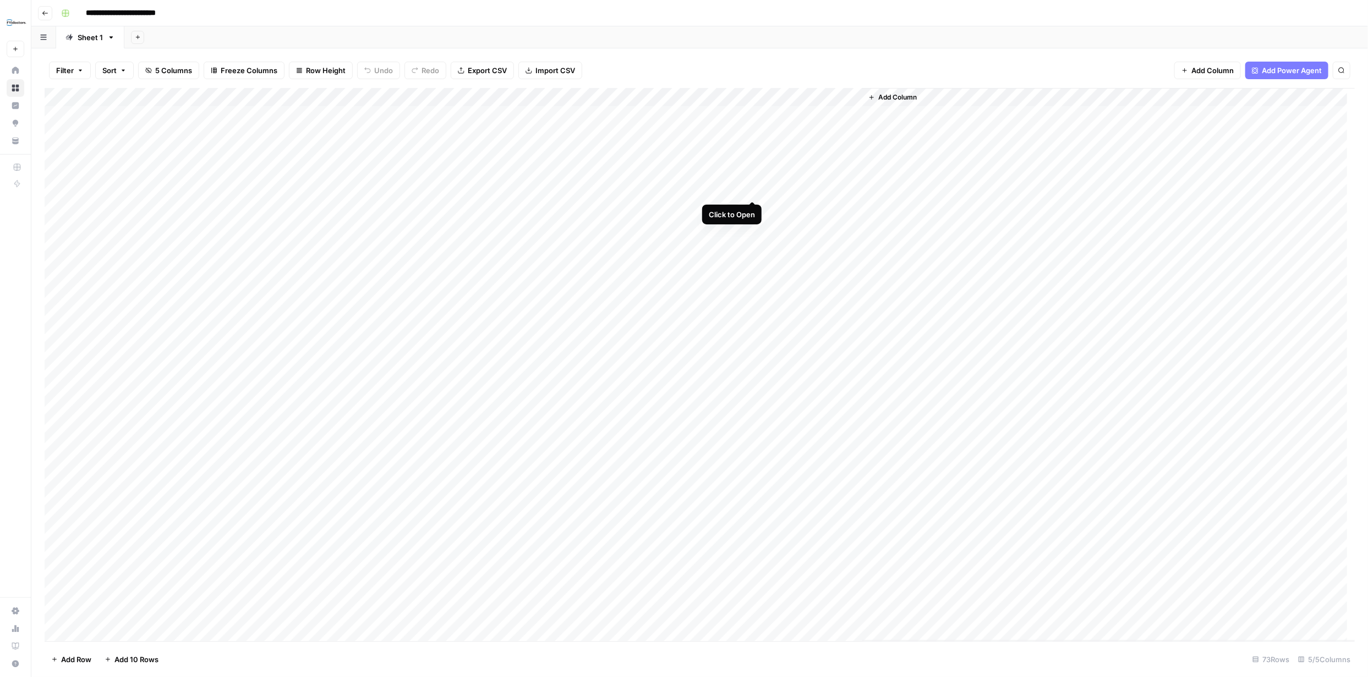
click at [749, 186] on div "Add Column" at bounding box center [700, 364] width 1310 height 553
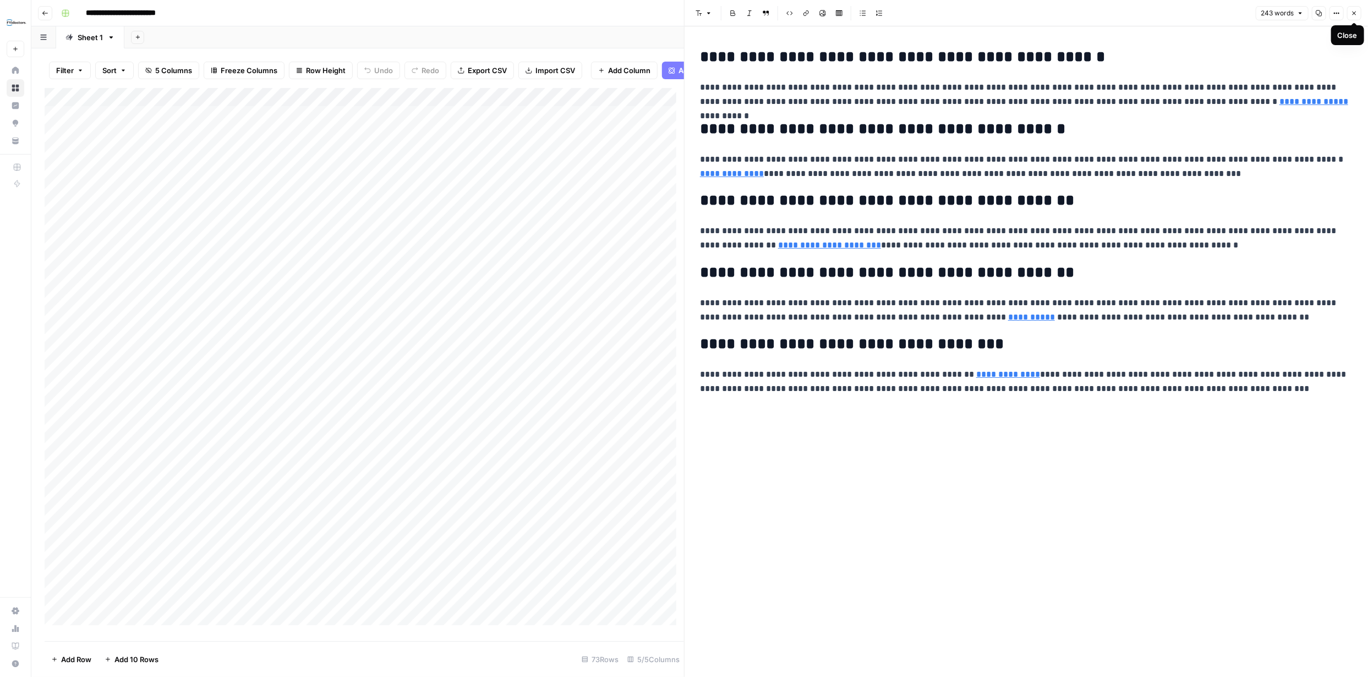
click at [1353, 10] on icon "button" at bounding box center [1354, 13] width 7 height 7
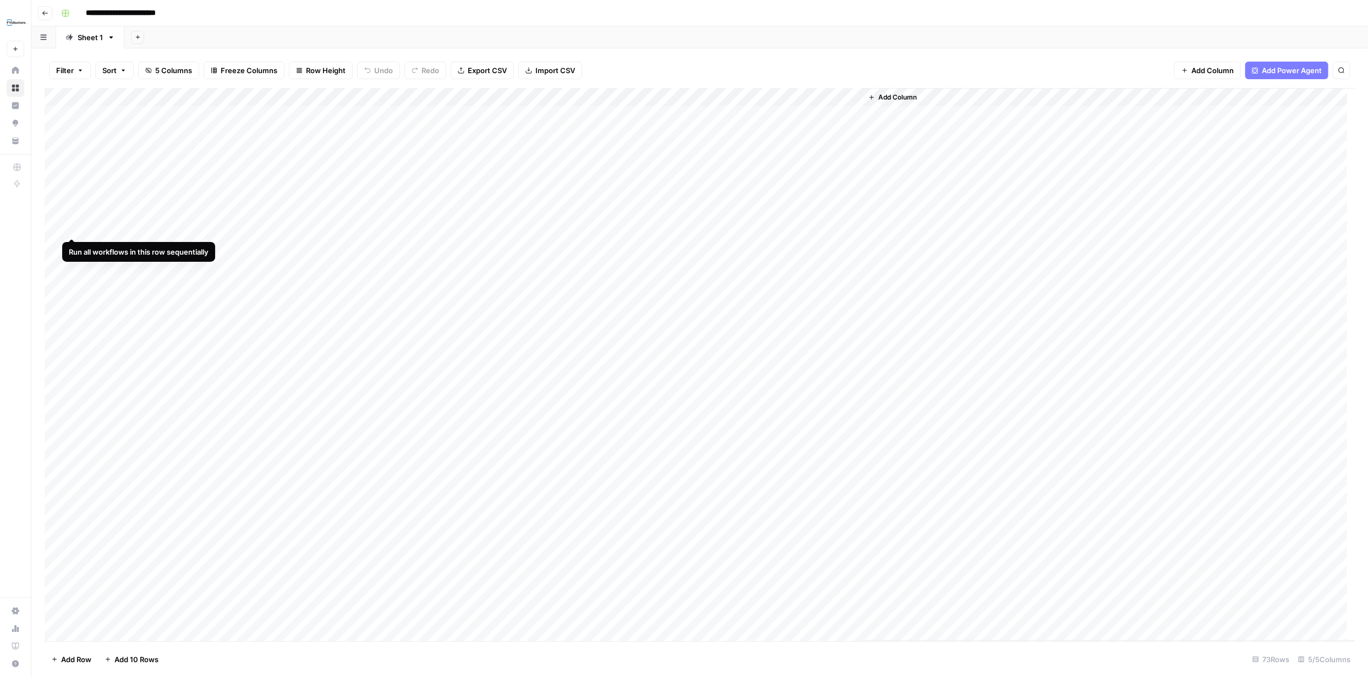
click at [73, 227] on div "Add Column" at bounding box center [700, 364] width 1310 height 553
click at [73, 246] on div "Add Column" at bounding box center [700, 364] width 1310 height 553
click at [637, 116] on div "Add Column" at bounding box center [700, 364] width 1310 height 553
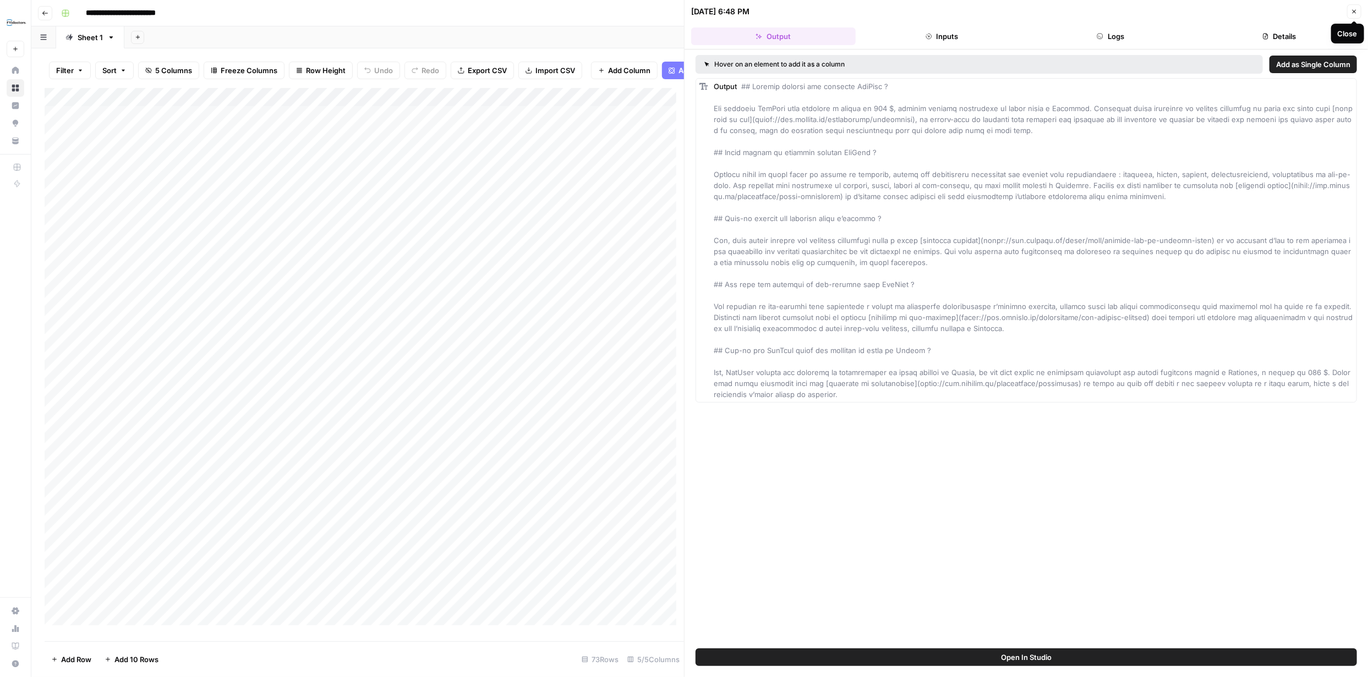
click at [1355, 8] on icon "button" at bounding box center [1354, 11] width 7 height 7
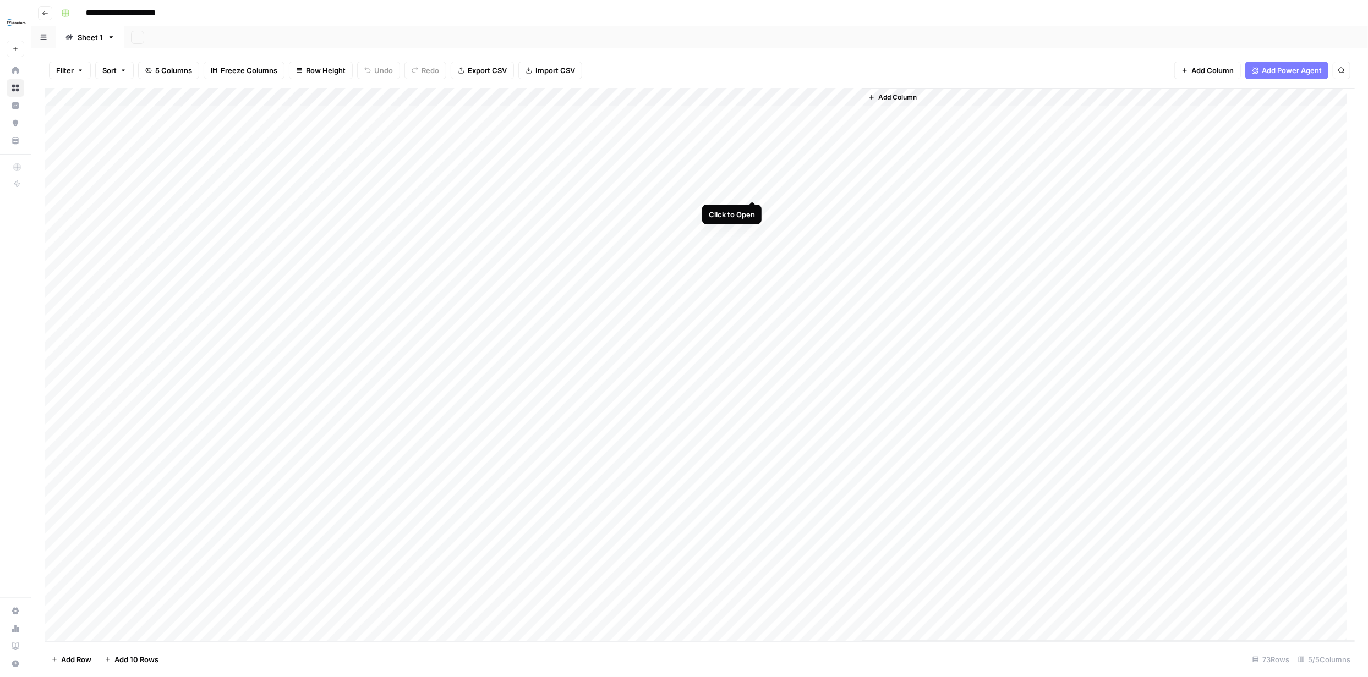
click at [751, 189] on div "Add Column" at bounding box center [700, 364] width 1310 height 553
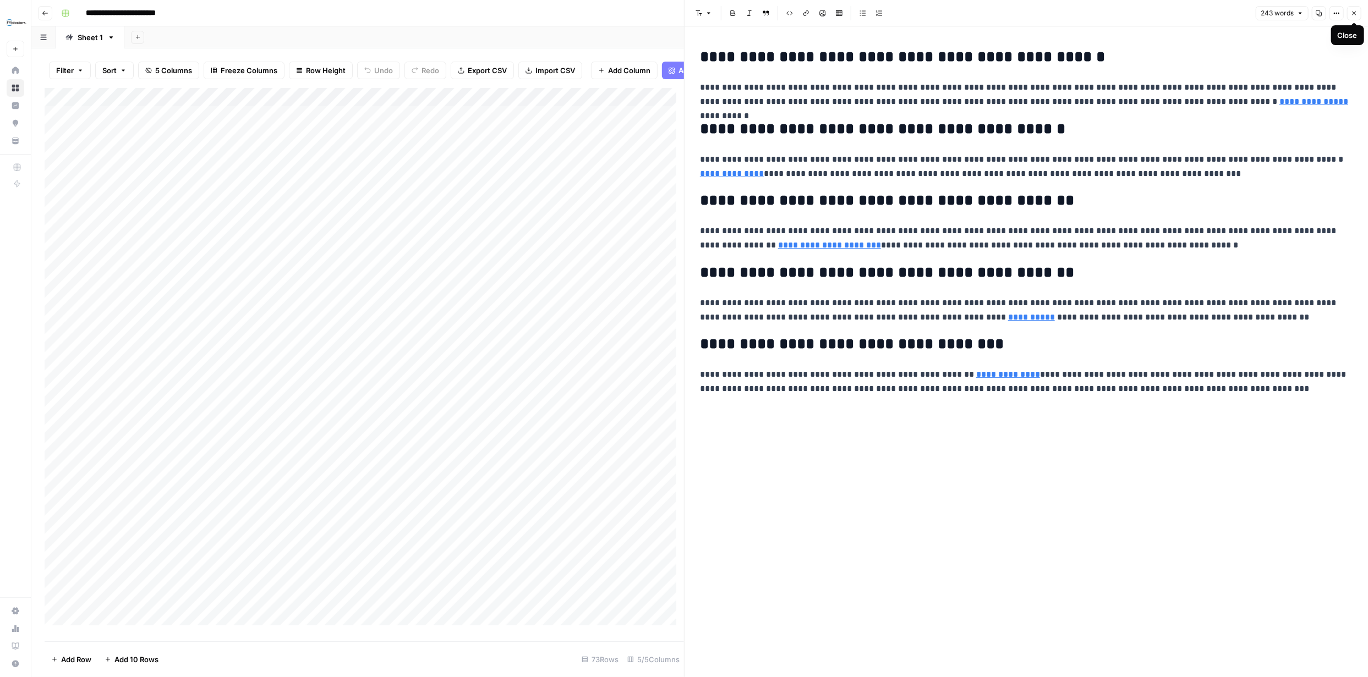
click at [1353, 13] on icon "button" at bounding box center [1354, 14] width 4 height 4
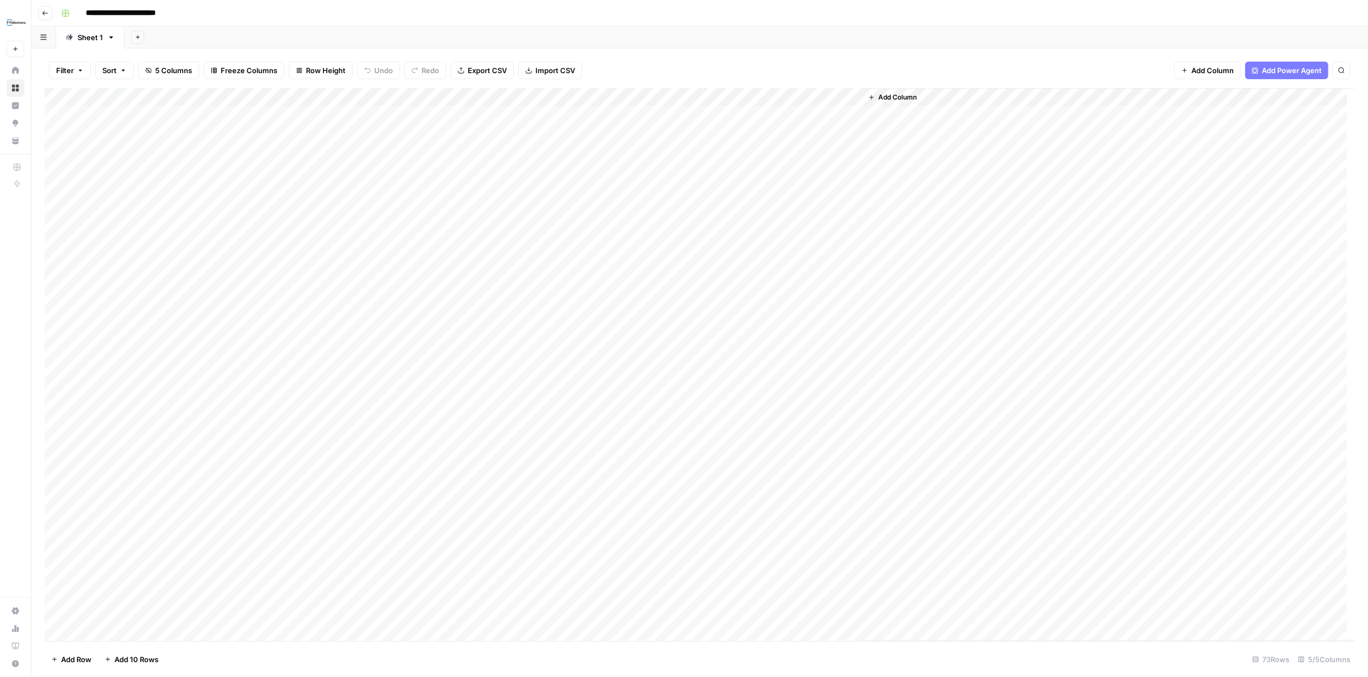
click at [641, 96] on div "Add Column" at bounding box center [700, 364] width 1310 height 553
click at [594, 202] on span "Edit Workflow" at bounding box center [603, 205] width 96 height 11
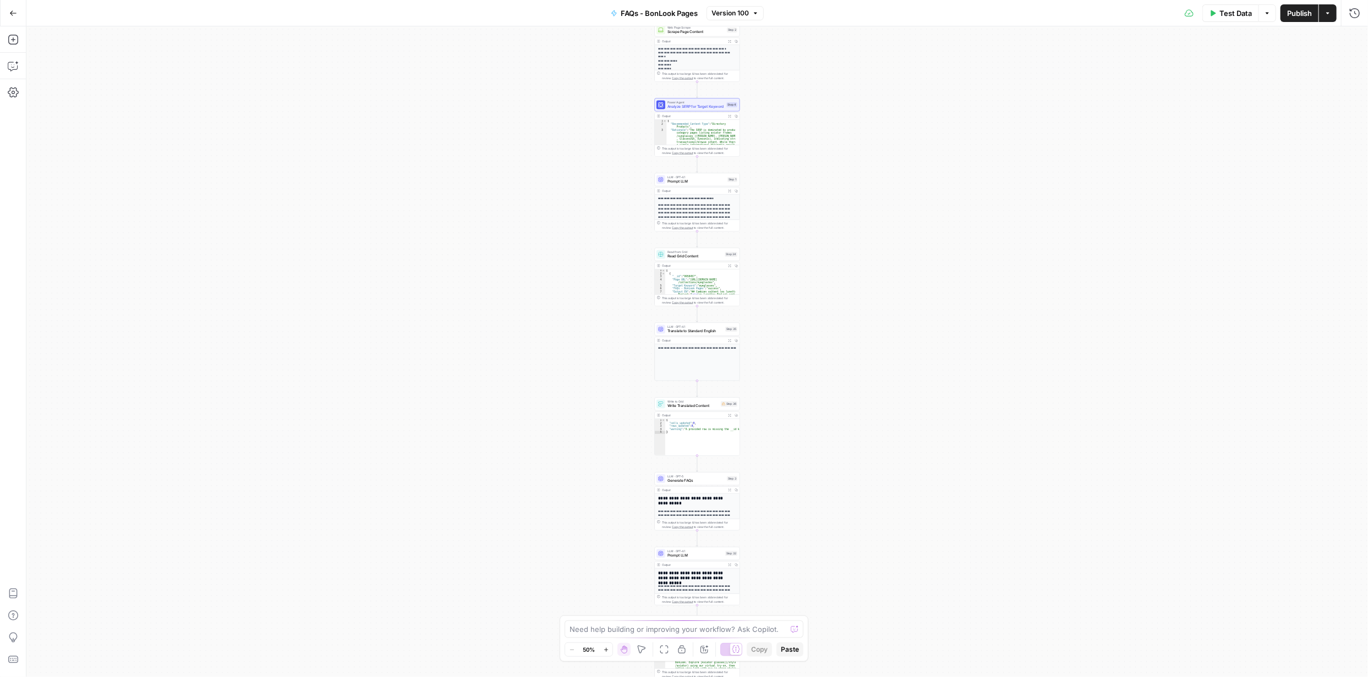
click at [607, 649] on button "Zoom In" at bounding box center [605, 649] width 13 height 13
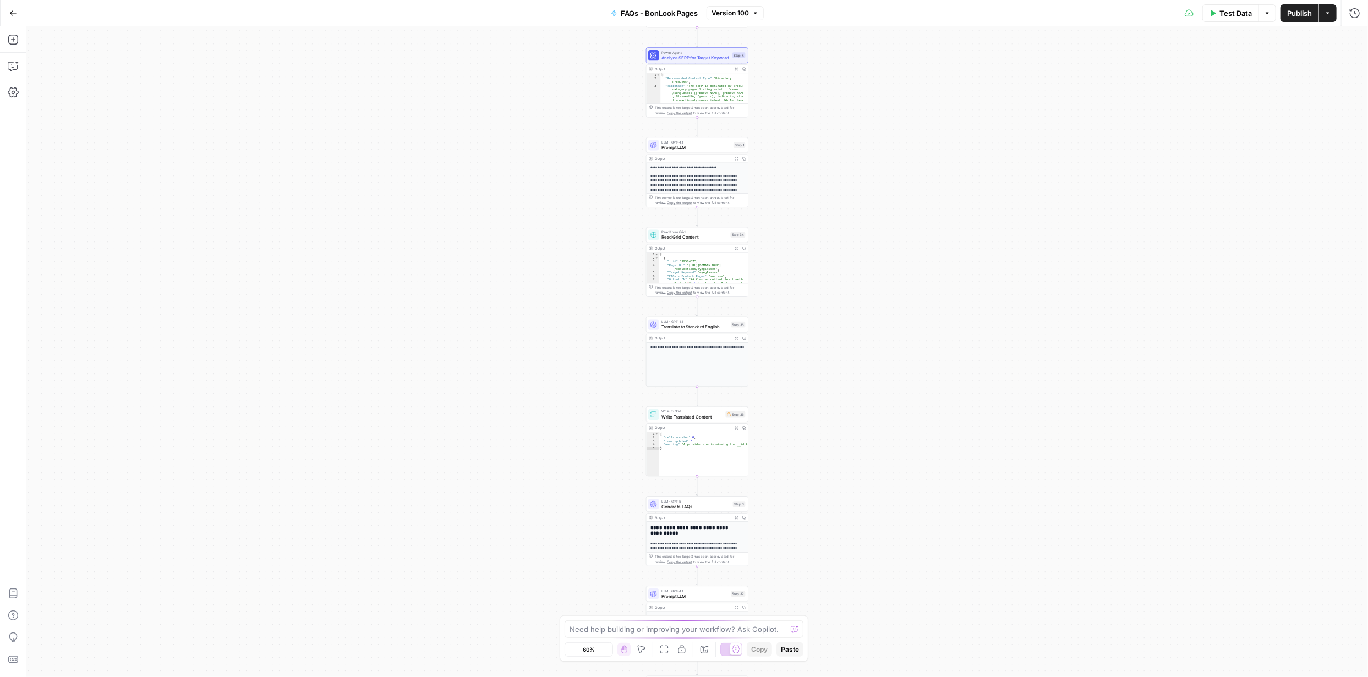
click at [606, 649] on icon "button" at bounding box center [606, 650] width 6 height 6
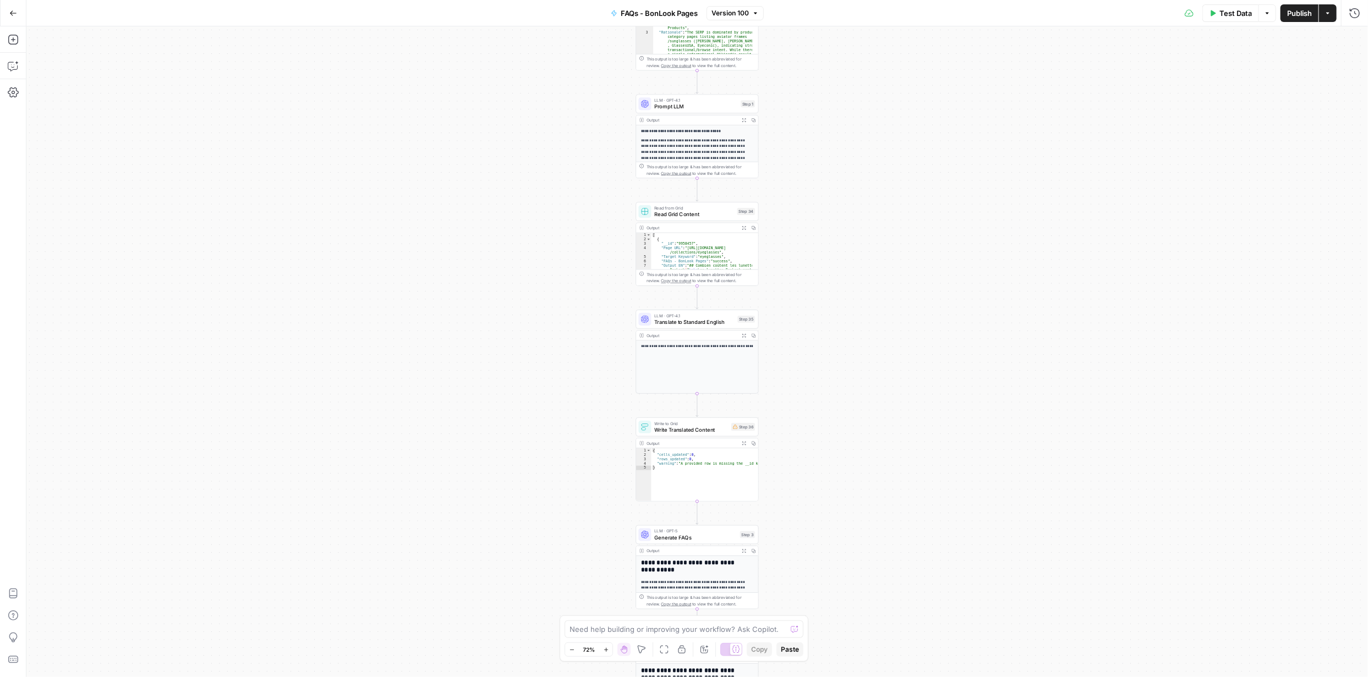
click at [607, 650] on icon "button" at bounding box center [606, 650] width 6 height 6
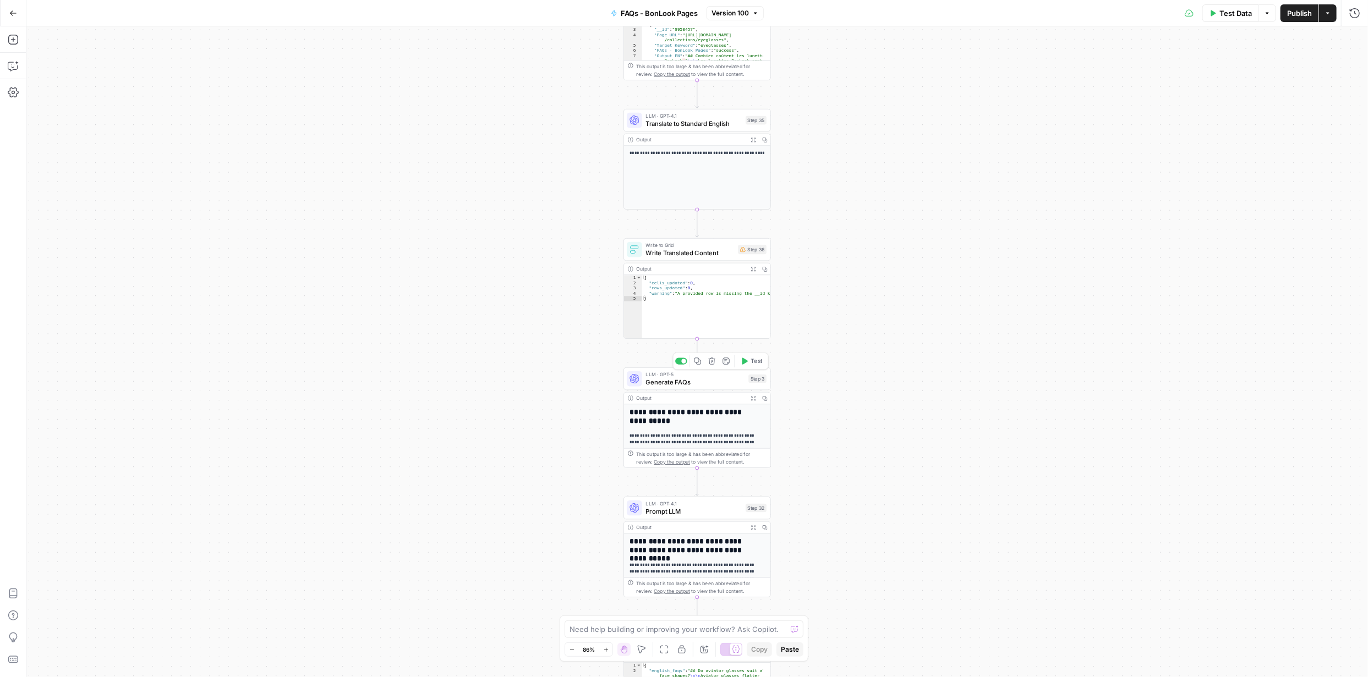
click at [701, 385] on span "Generate FAQs" at bounding box center [695, 381] width 99 height 9
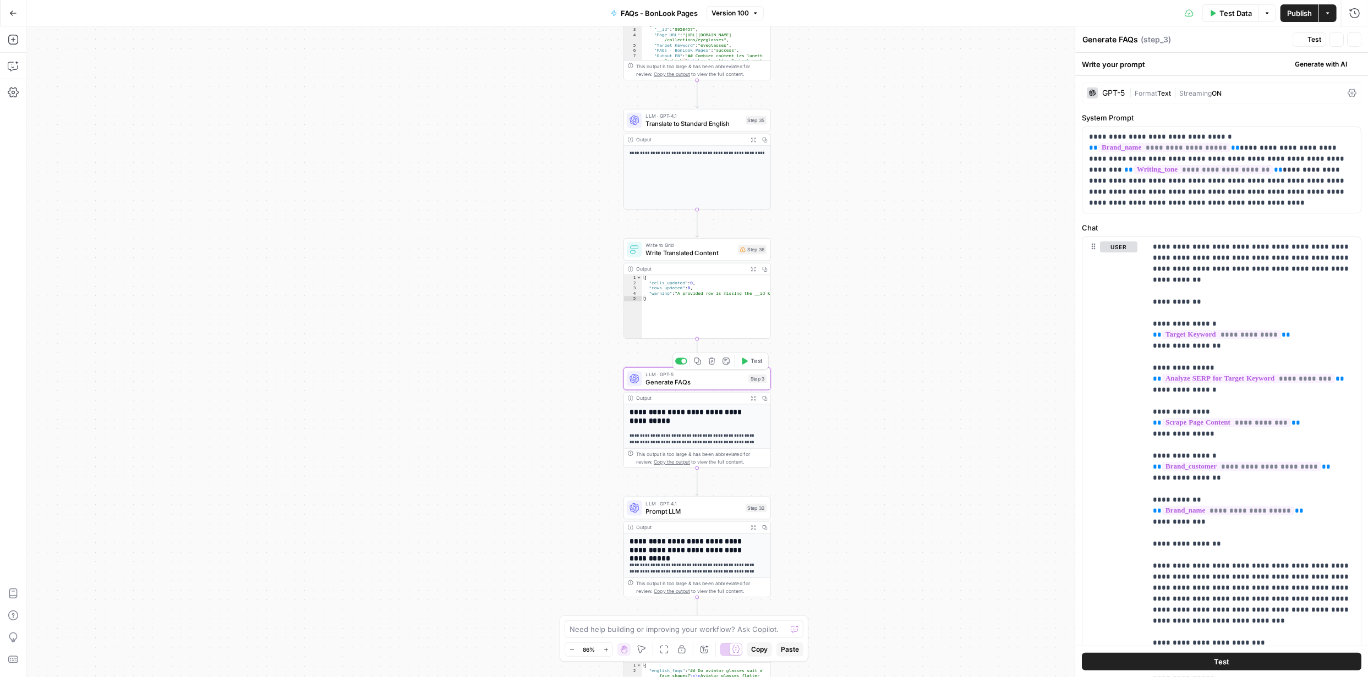
click at [702, 382] on span "Generate FAQs" at bounding box center [695, 381] width 99 height 9
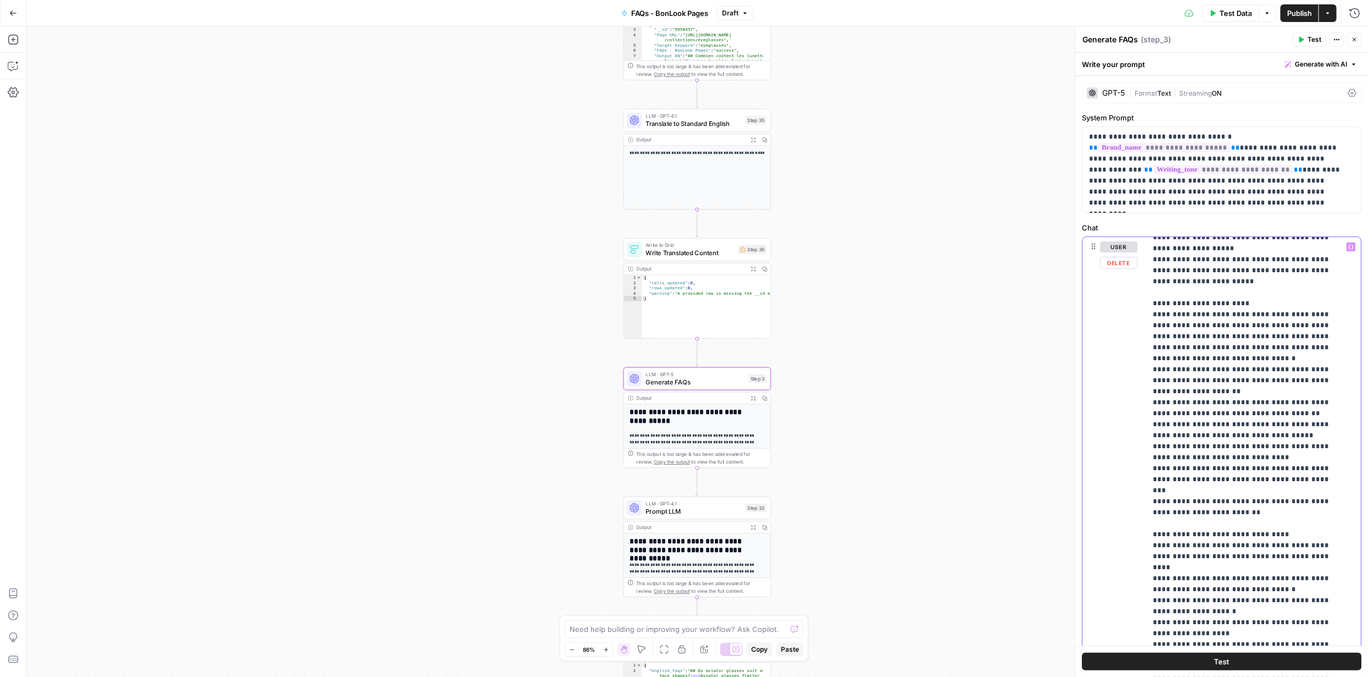
scroll to position [451, 0]
click at [1251, 482] on p "**********" at bounding box center [1244, 308] width 185 height 1034
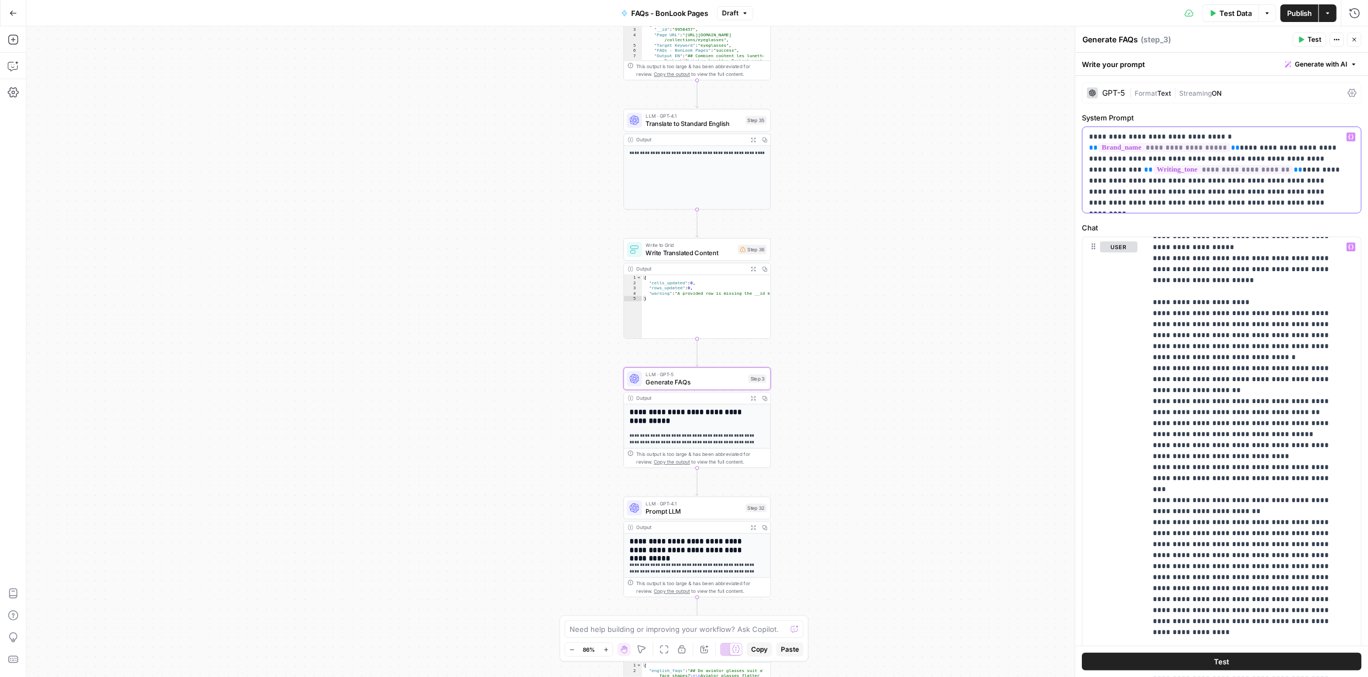
drag, startPoint x: 1089, startPoint y: 134, endPoint x: 1192, endPoint y: 201, distance: 123.1
click at [1184, 201] on p "**********" at bounding box center [1217, 169] width 257 height 77
copy p "**********"
click at [1330, 65] on span "Generate with AI" at bounding box center [1320, 64] width 52 height 10
click at [1293, 113] on span "Refine" at bounding box center [1294, 113] width 87 height 11
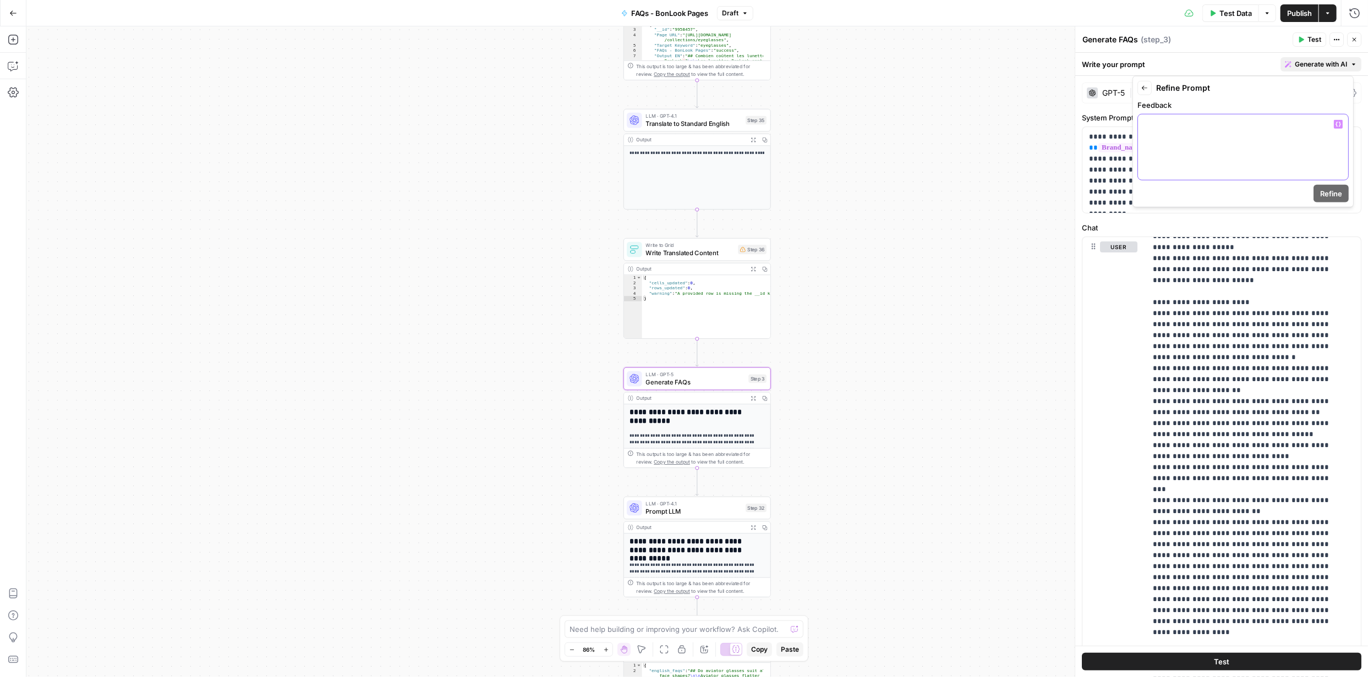
click at [1206, 123] on p at bounding box center [1242, 124] width 197 height 11
click at [1217, 357] on p "**********" at bounding box center [1244, 363] width 185 height 1144
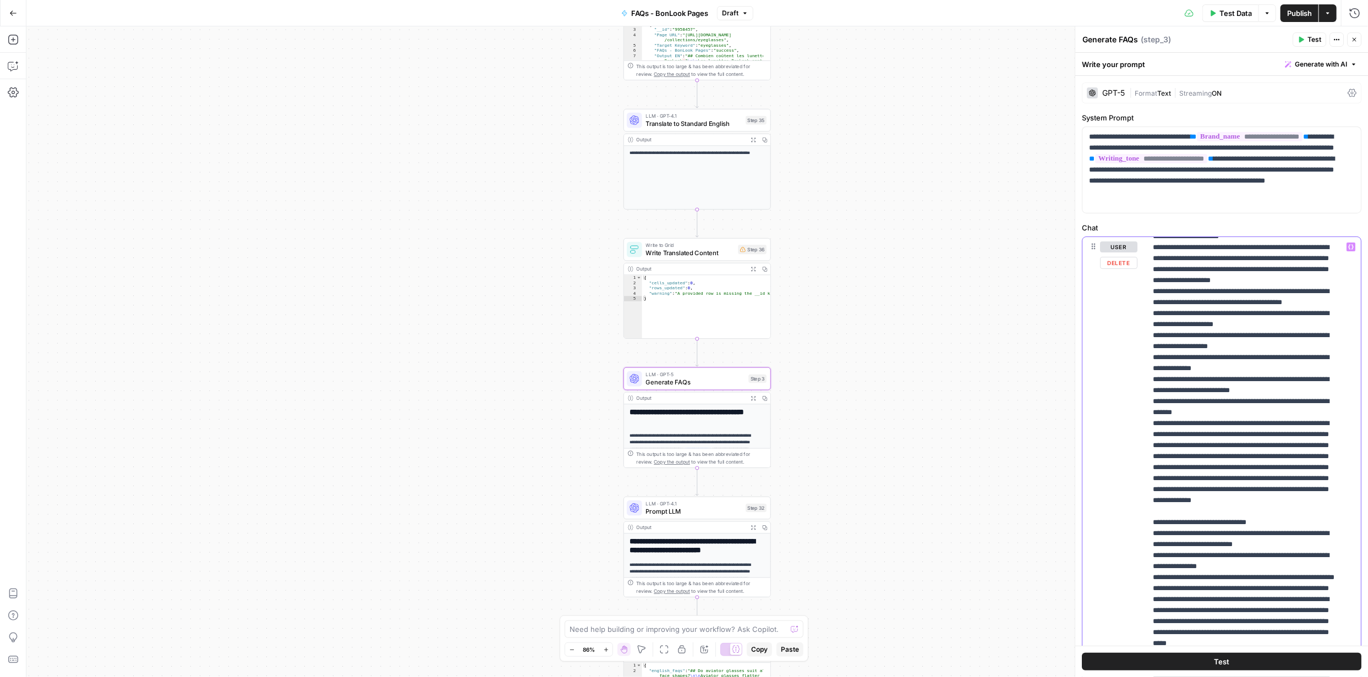
click at [1226, 372] on p "**********" at bounding box center [1244, 363] width 185 height 1144
drag, startPoint x: 1338, startPoint y: 62, endPoint x: 1336, endPoint y: 73, distance: 11.7
click at [1338, 62] on span "Generate with AI" at bounding box center [1320, 64] width 52 height 10
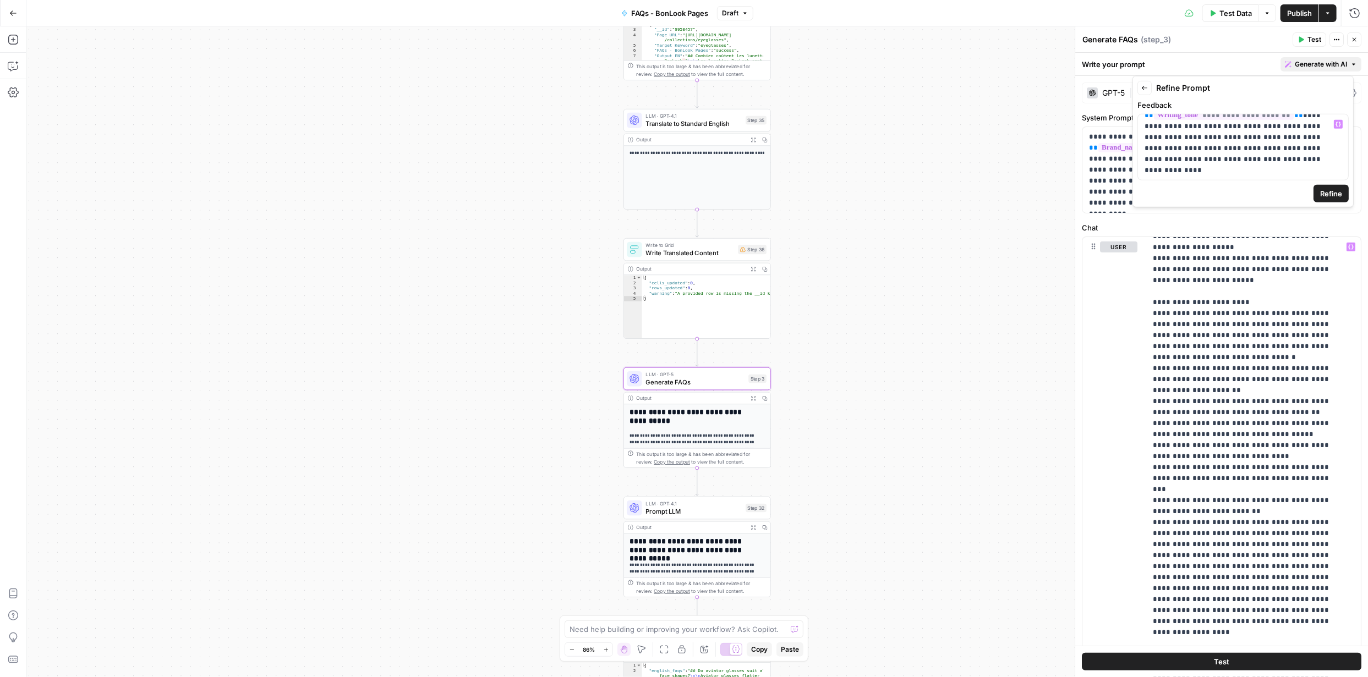
click at [1331, 189] on span "Refine" at bounding box center [1331, 193] width 22 height 11
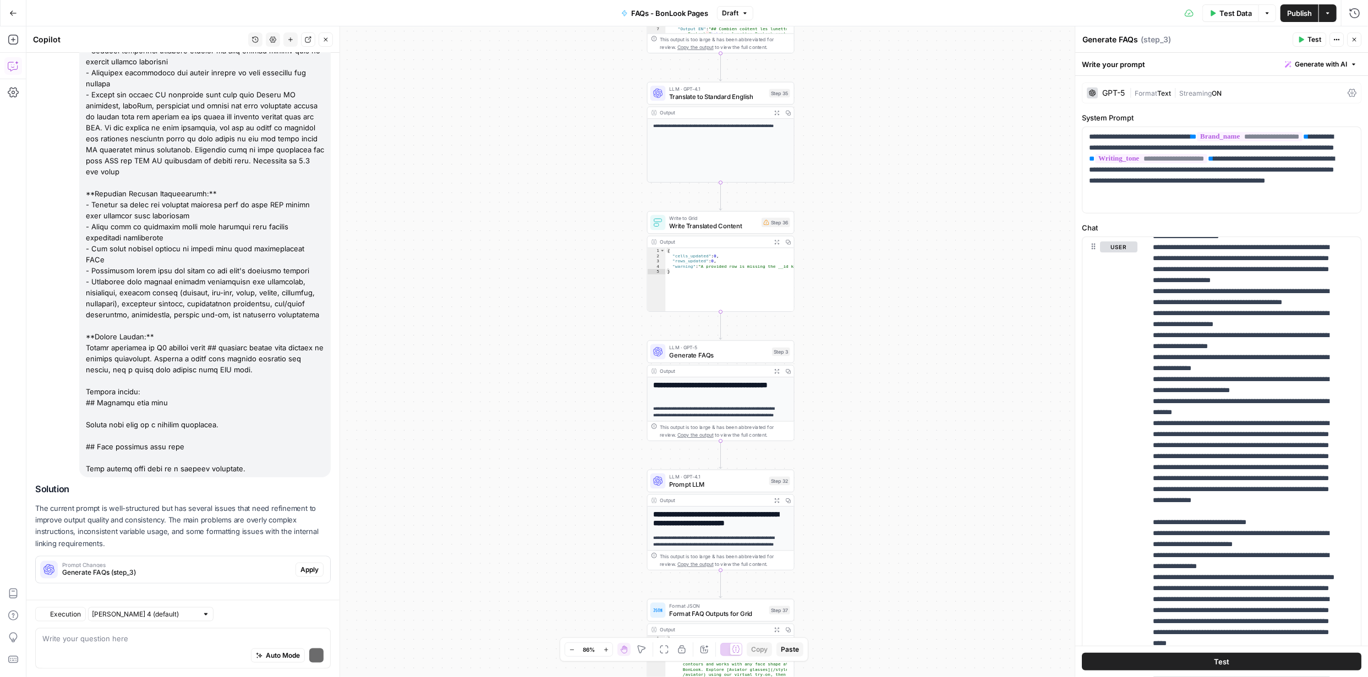
scroll to position [800, 0]
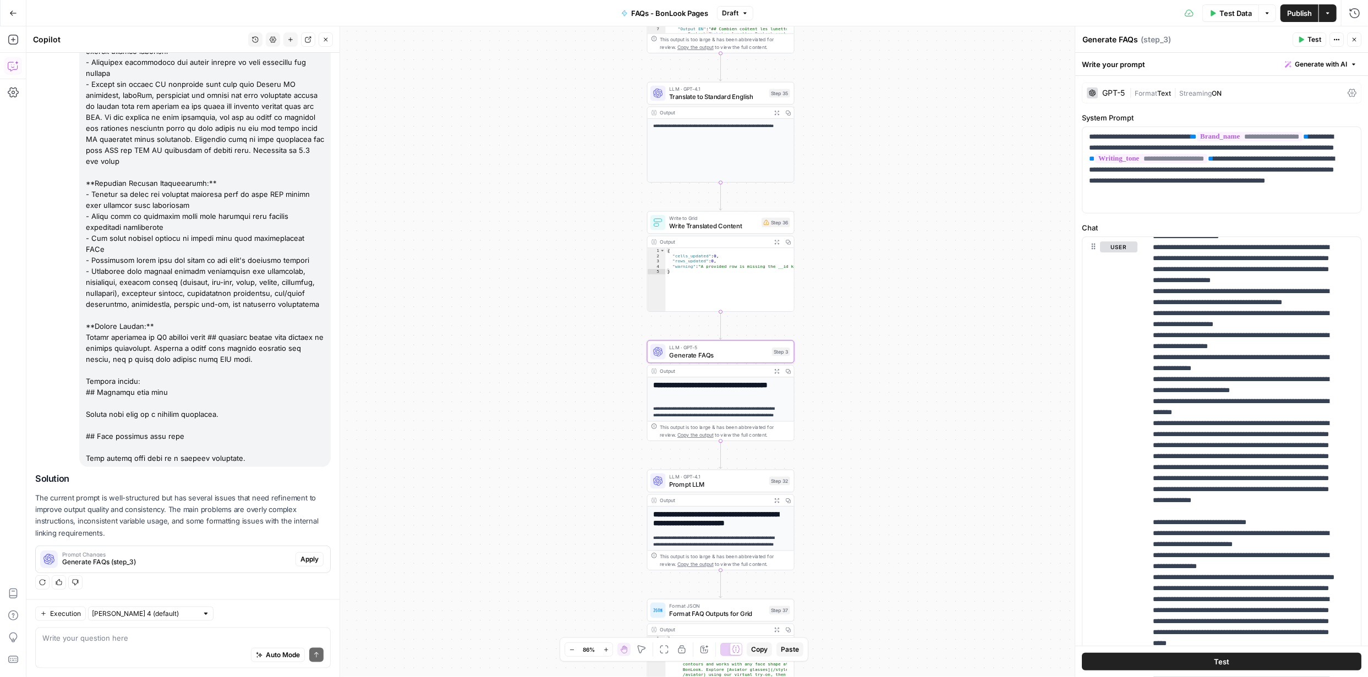
drag, startPoint x: 301, startPoint y: 557, endPoint x: 337, endPoint y: 574, distance: 39.4
click at [303, 557] on span "Apply" at bounding box center [309, 560] width 18 height 10
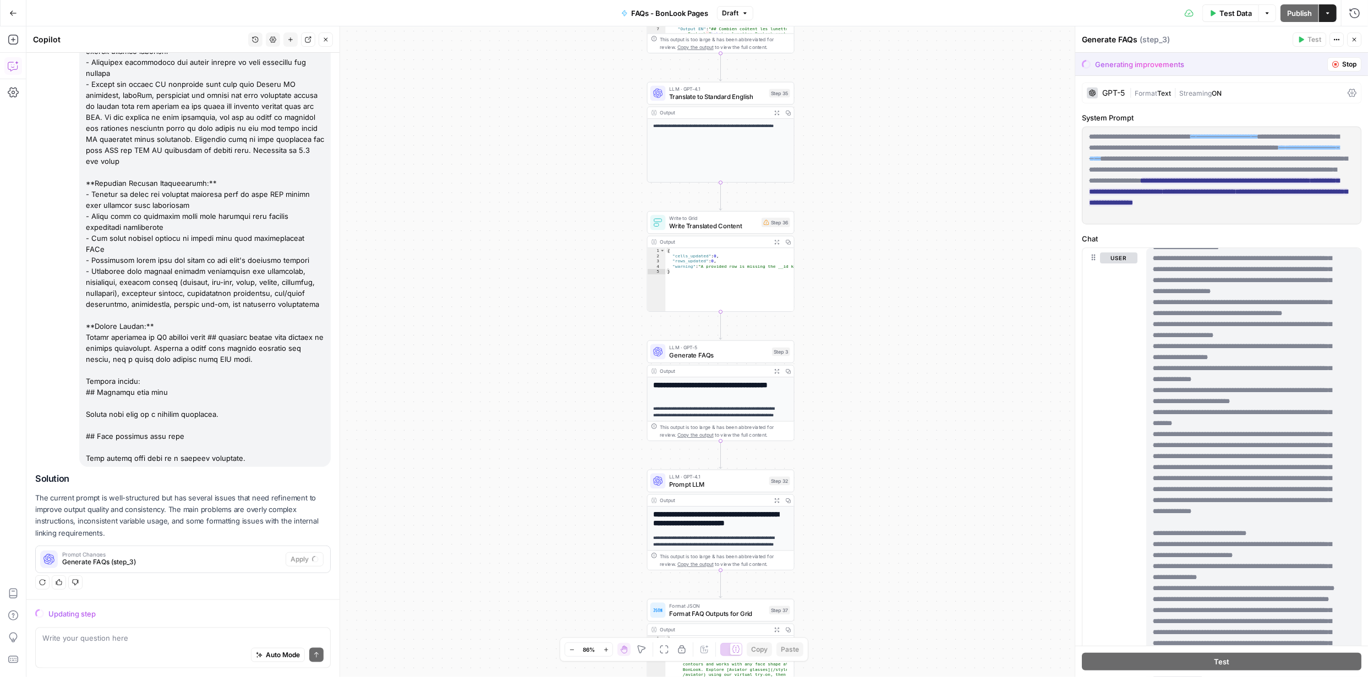
scroll to position [0, 0]
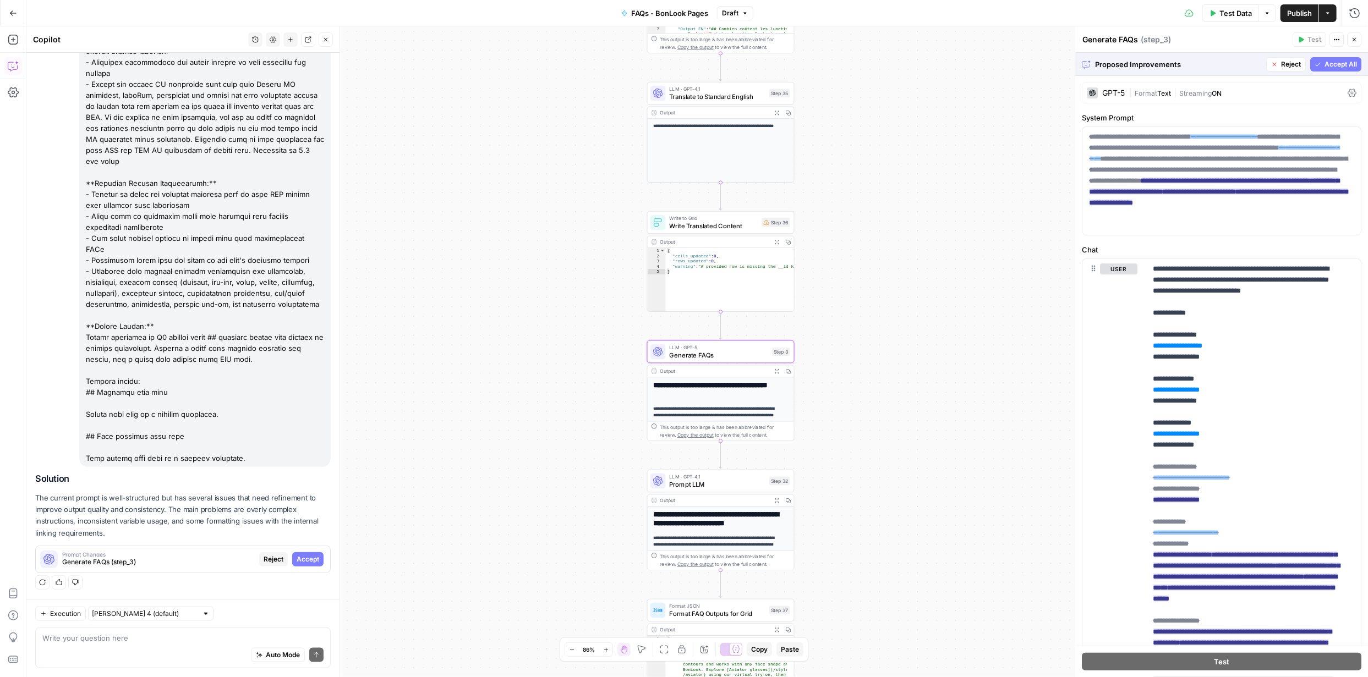
click at [304, 558] on span "Accept" at bounding box center [308, 560] width 23 height 10
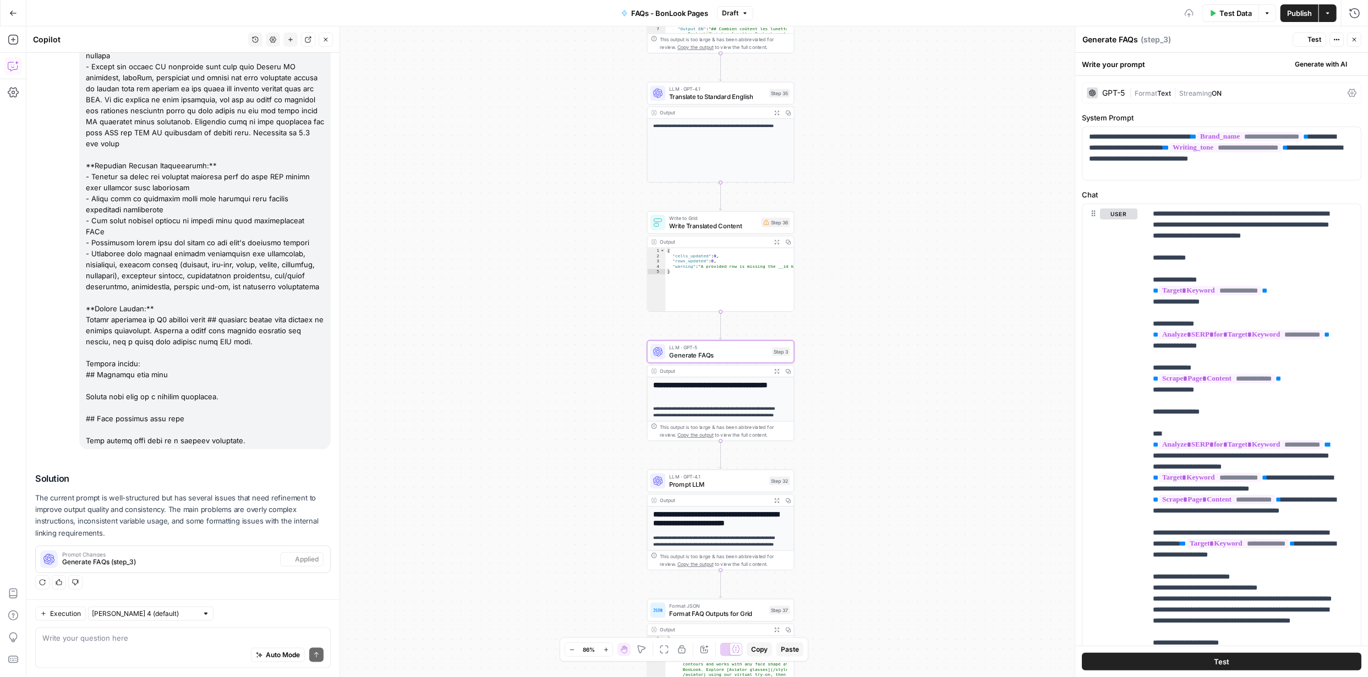
scroll to position [817, 0]
click at [1292, 9] on span "Publish" at bounding box center [1299, 13] width 25 height 11
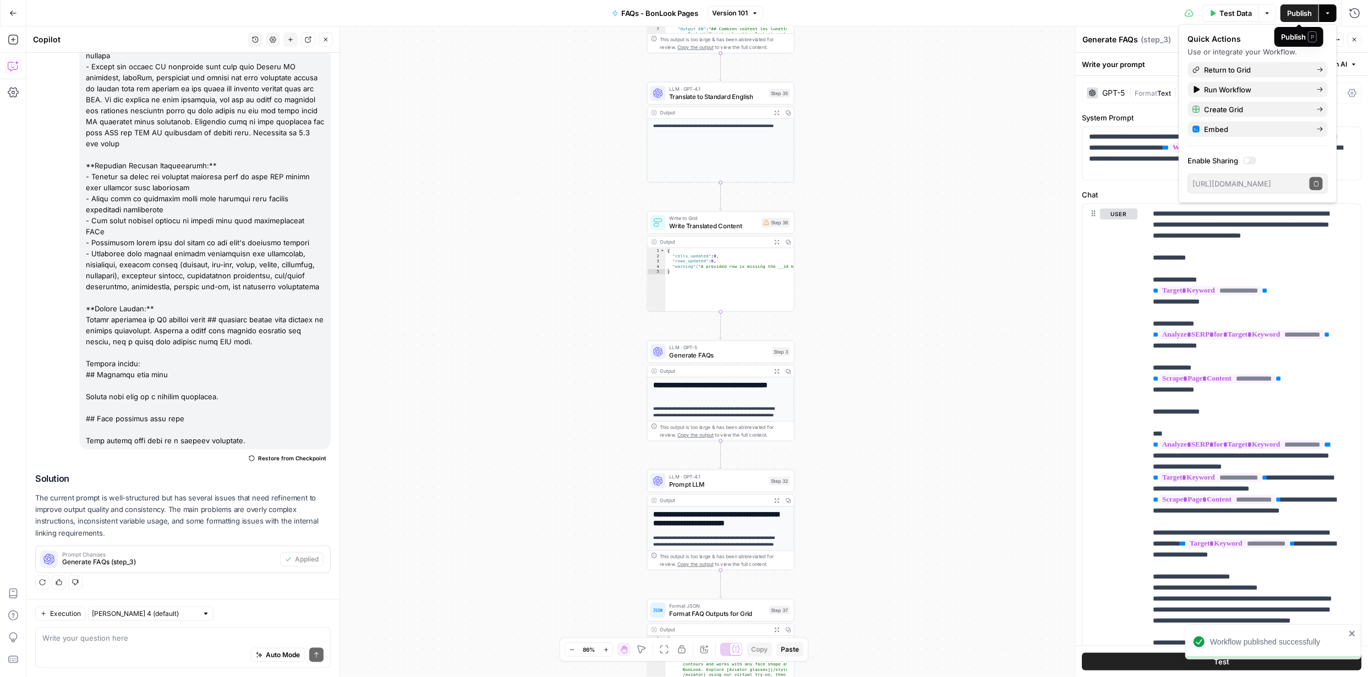
click at [1301, 10] on span "Publish" at bounding box center [1299, 13] width 25 height 11
click at [1252, 73] on span "Return to Grid" at bounding box center [1255, 69] width 103 height 11
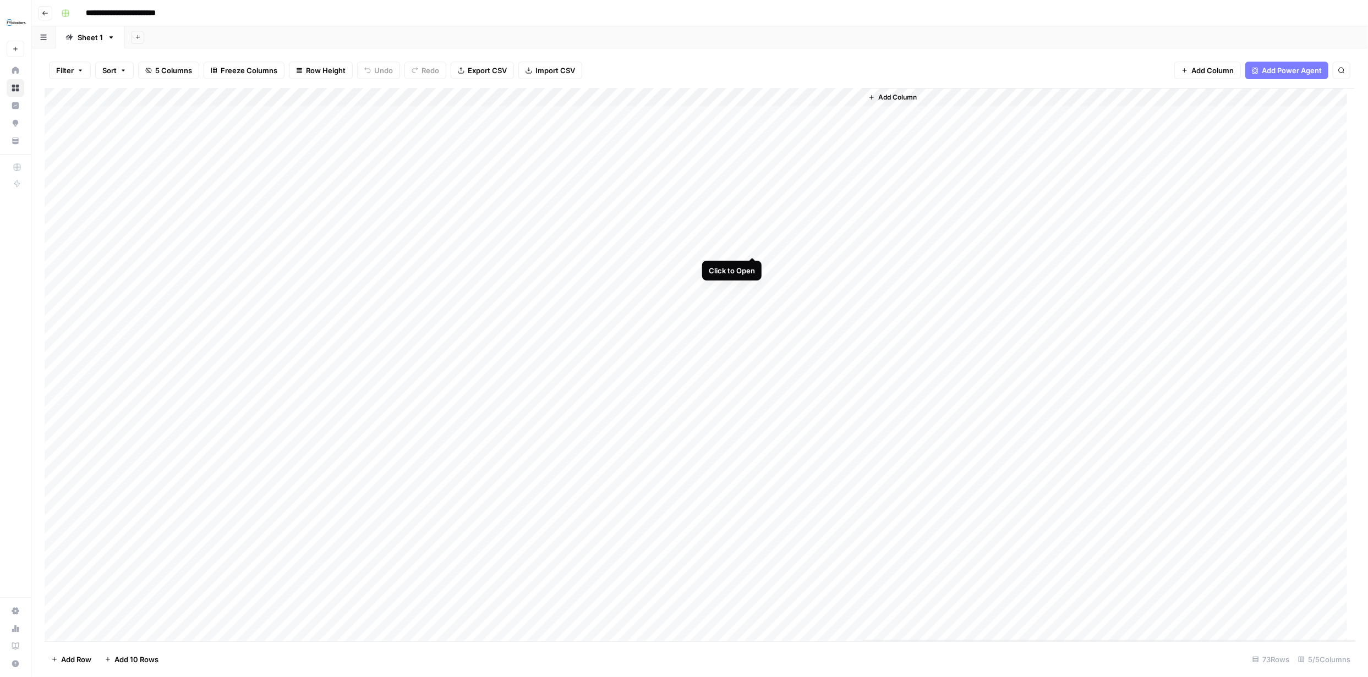
click at [751, 243] on div "Add Column" at bounding box center [700, 364] width 1310 height 553
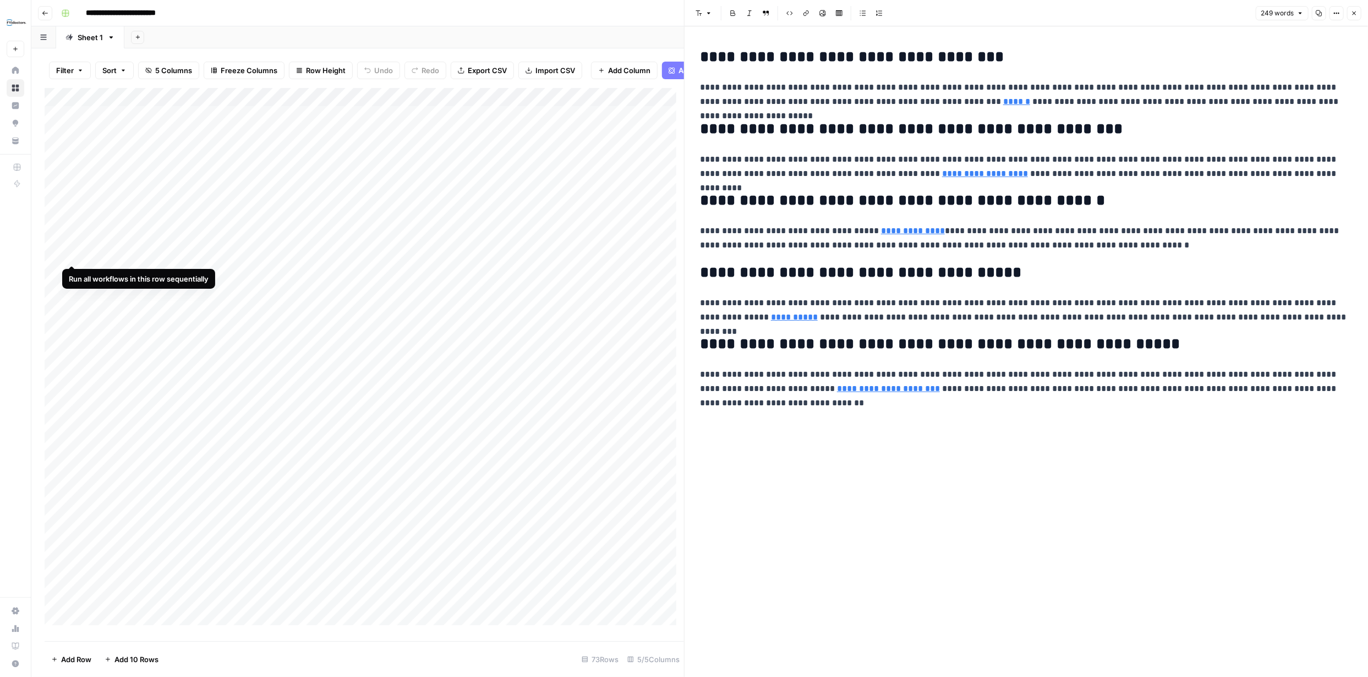
click at [76, 255] on div "Add Column" at bounding box center [364, 361] width 639 height 546
click at [72, 234] on div "Add Column" at bounding box center [364, 361] width 639 height 546
click at [73, 233] on div "Add Column" at bounding box center [364, 361] width 639 height 546
click at [1352, 12] on icon "button" at bounding box center [1354, 13] width 7 height 7
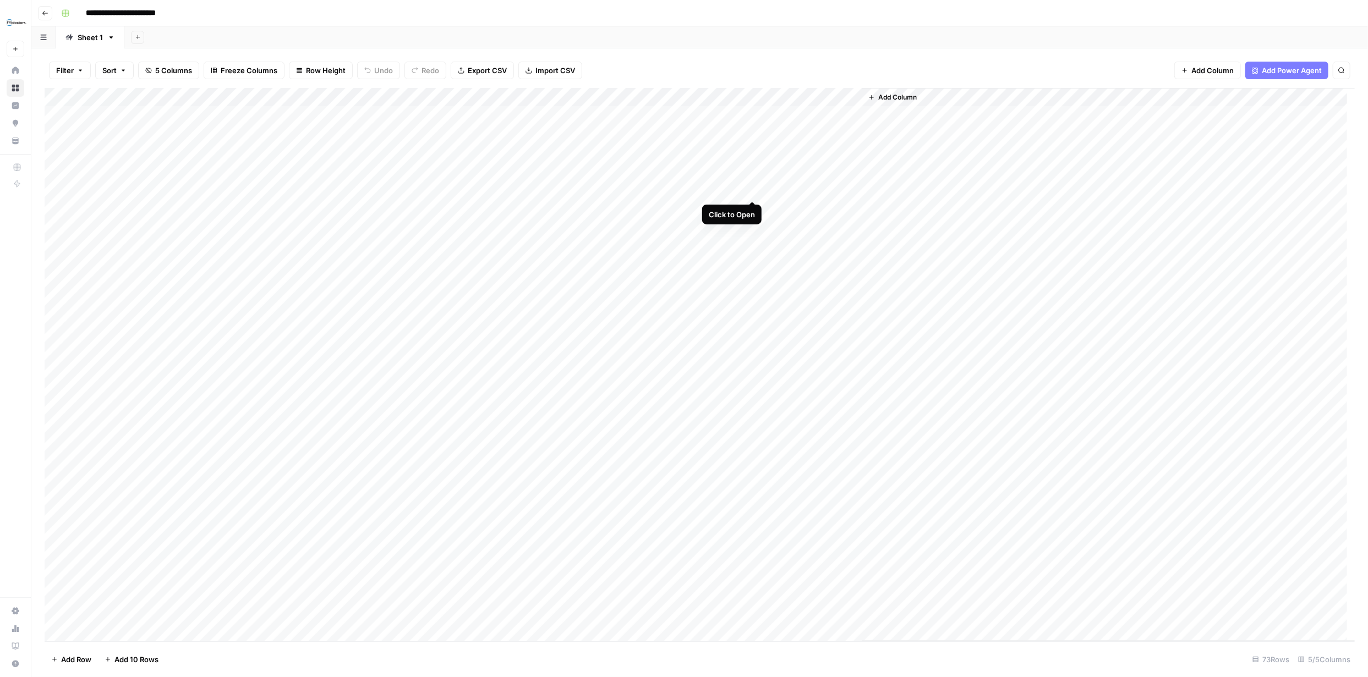
click at [751, 189] on div "Add Column" at bounding box center [700, 364] width 1310 height 553
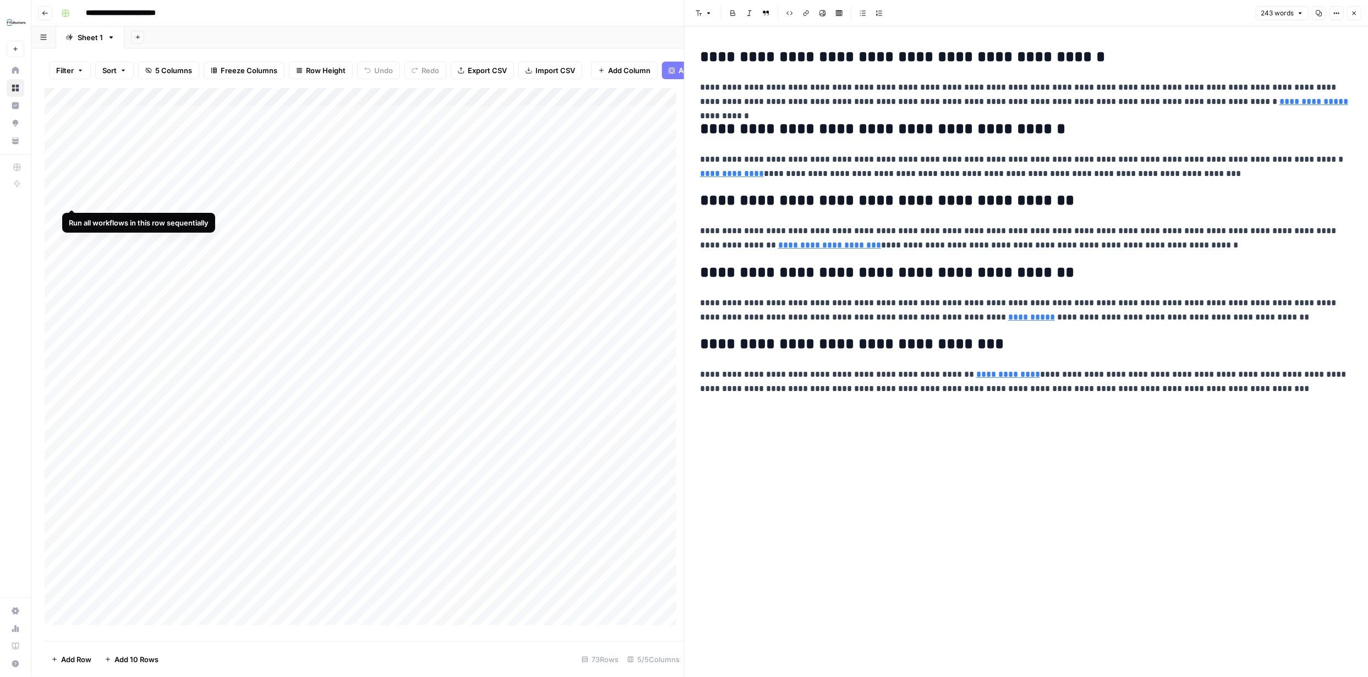
click at [69, 196] on div "Add Column" at bounding box center [364, 361] width 639 height 546
click at [1357, 10] on icon "button" at bounding box center [1354, 13] width 7 height 7
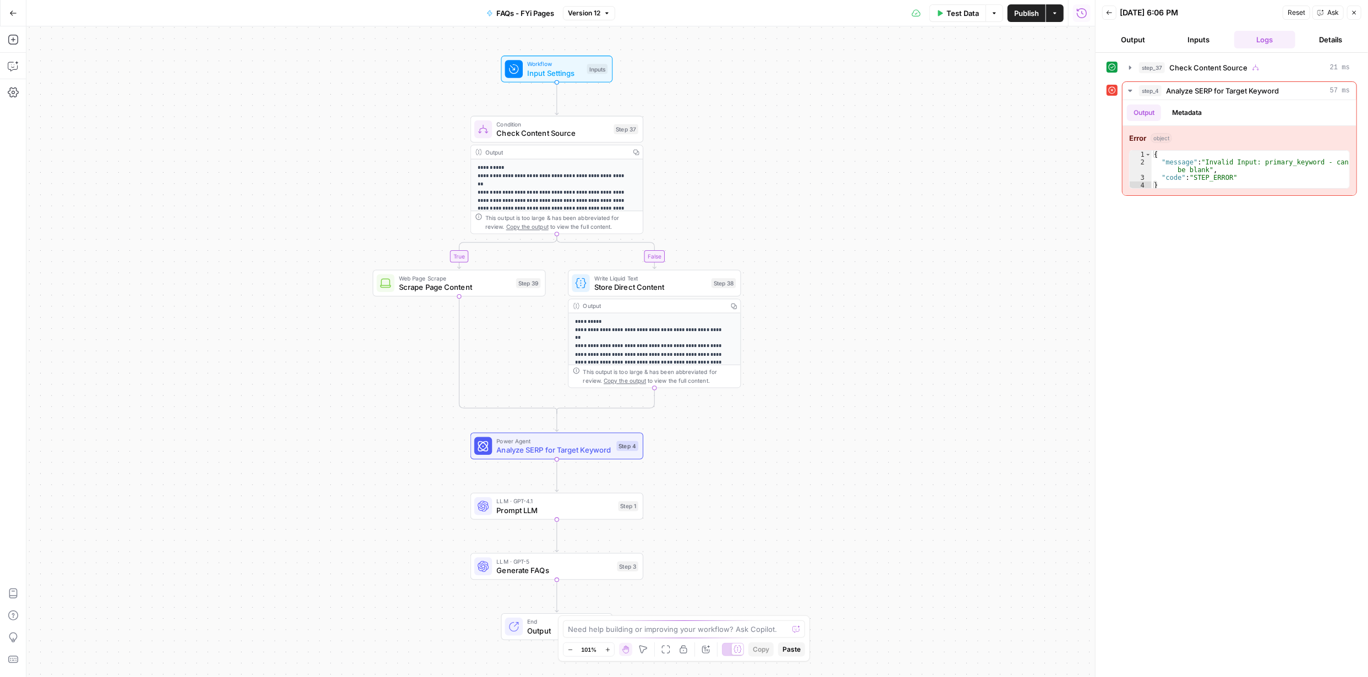
click at [1317, 40] on button "Details" at bounding box center [1330, 40] width 62 height 18
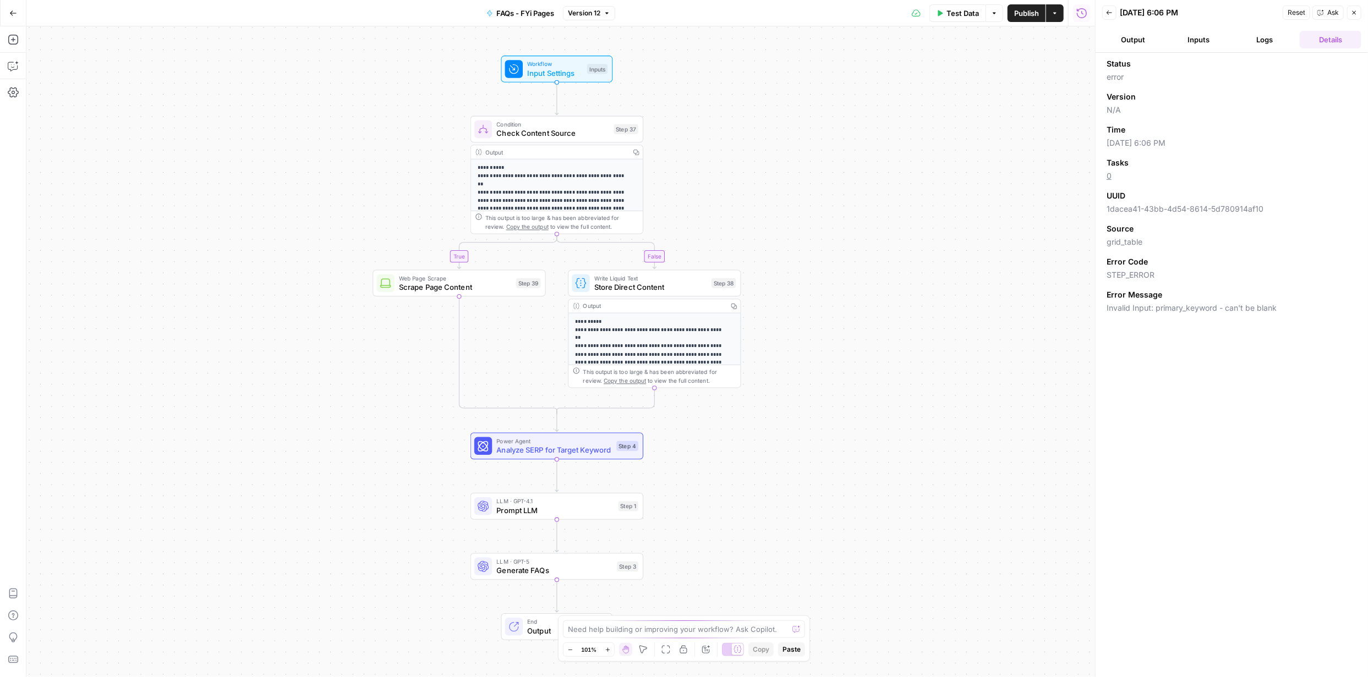
click at [1269, 39] on button "Logs" at bounding box center [1265, 40] width 62 height 18
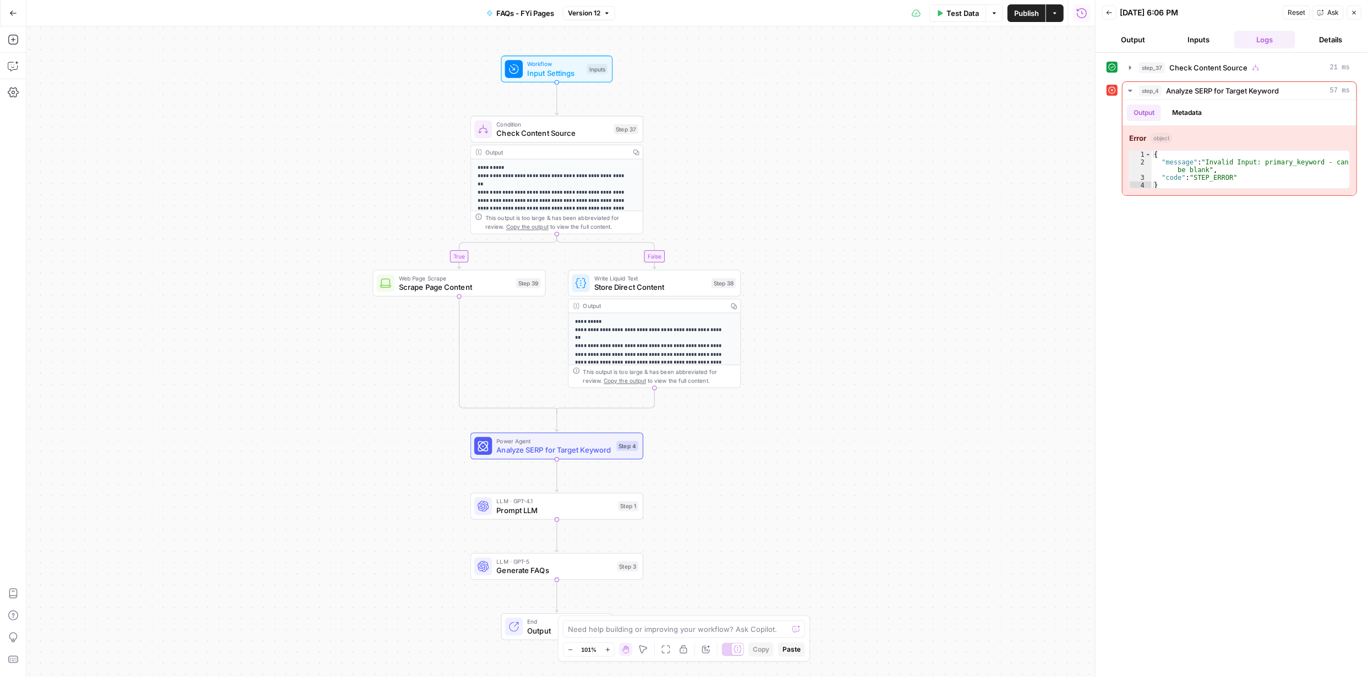
click at [1208, 39] on button "Inputs" at bounding box center [1199, 40] width 62 height 18
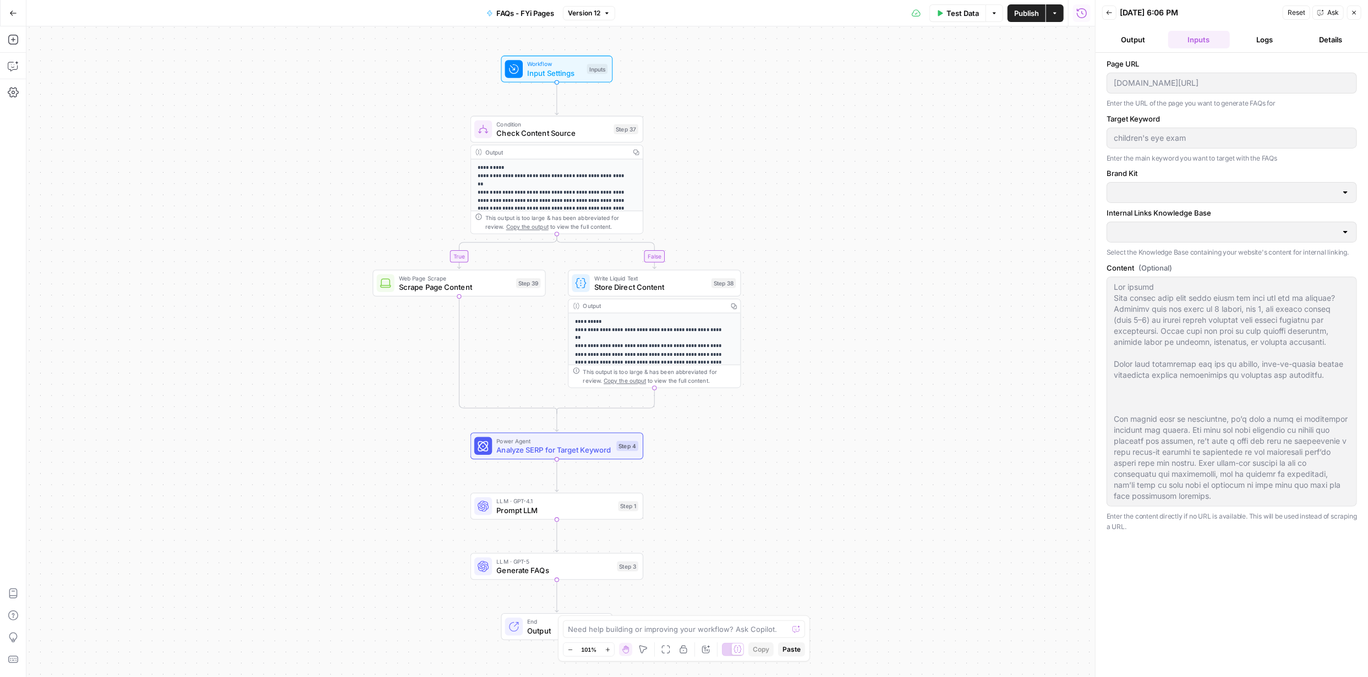
type input "FYidoctors"
type input "FYidoctors Webpages"
click at [1114, 39] on button "Output" at bounding box center [1133, 40] width 62 height 18
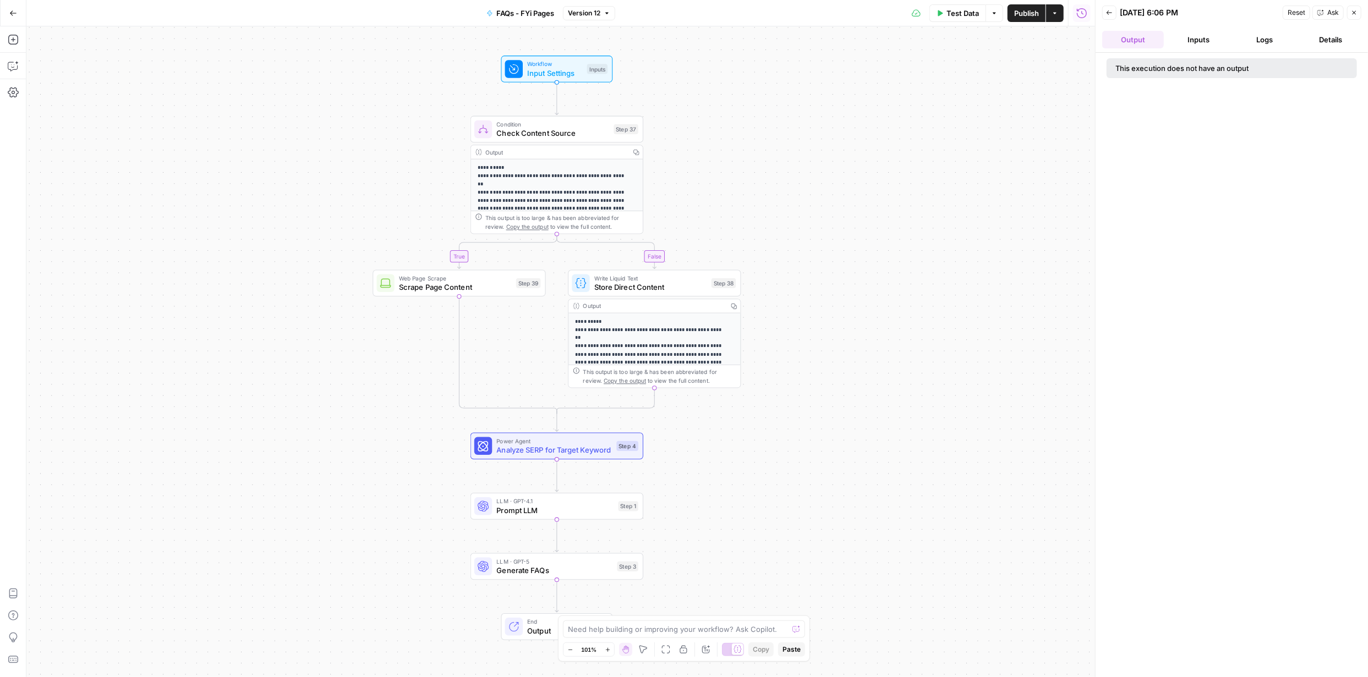
click at [1268, 39] on button "Logs" at bounding box center [1265, 40] width 62 height 18
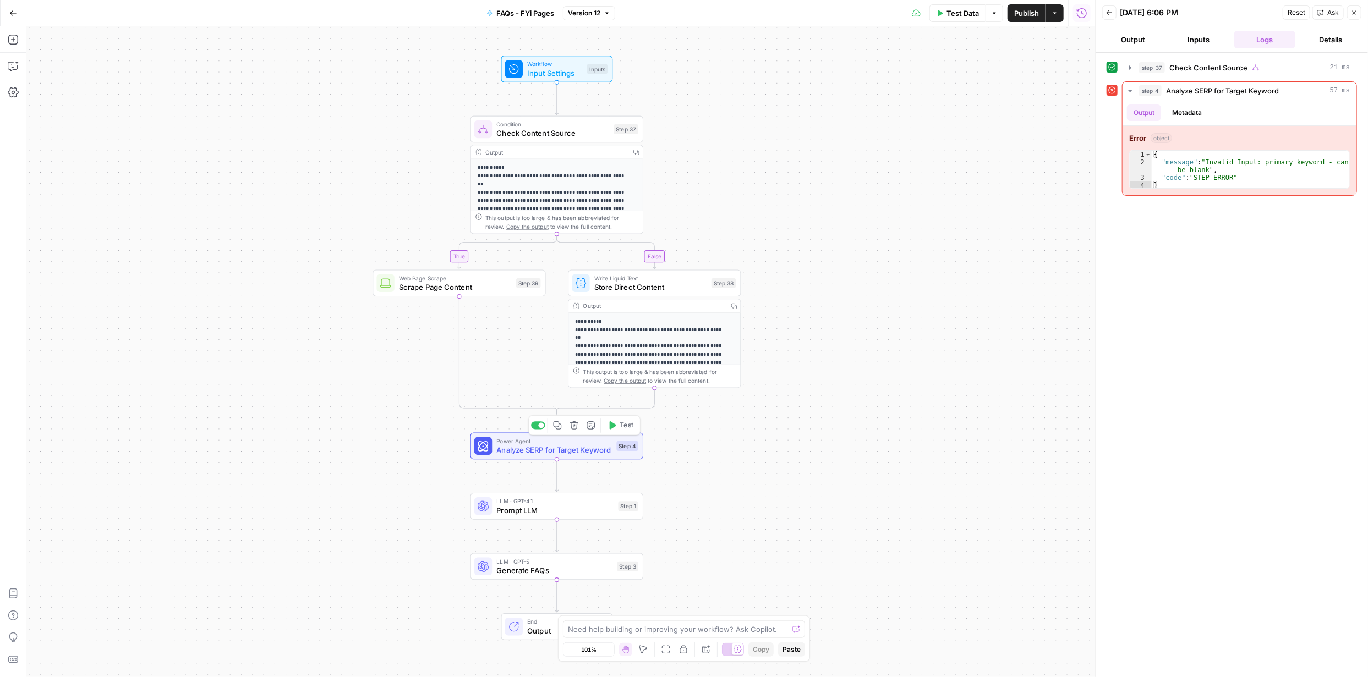
click at [628, 427] on span "Test" at bounding box center [626, 425] width 13 height 10
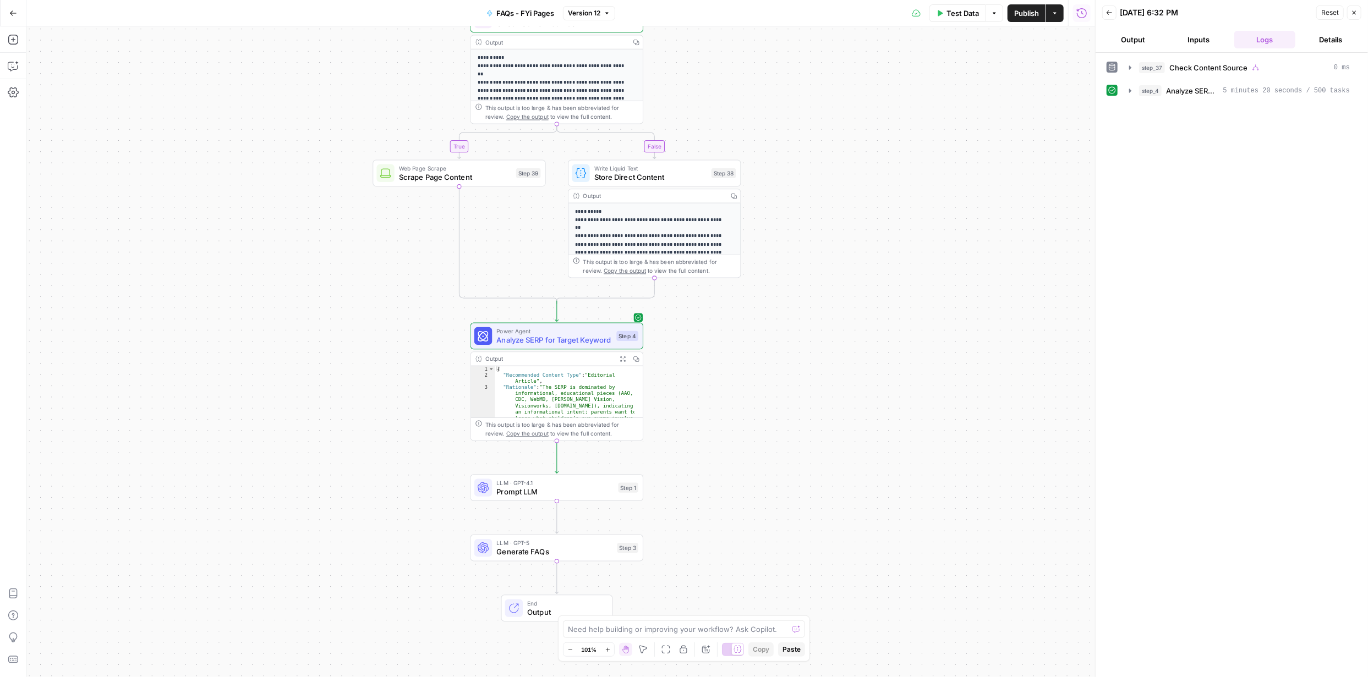
click at [1030, 12] on span "Publish" at bounding box center [1026, 13] width 25 height 11
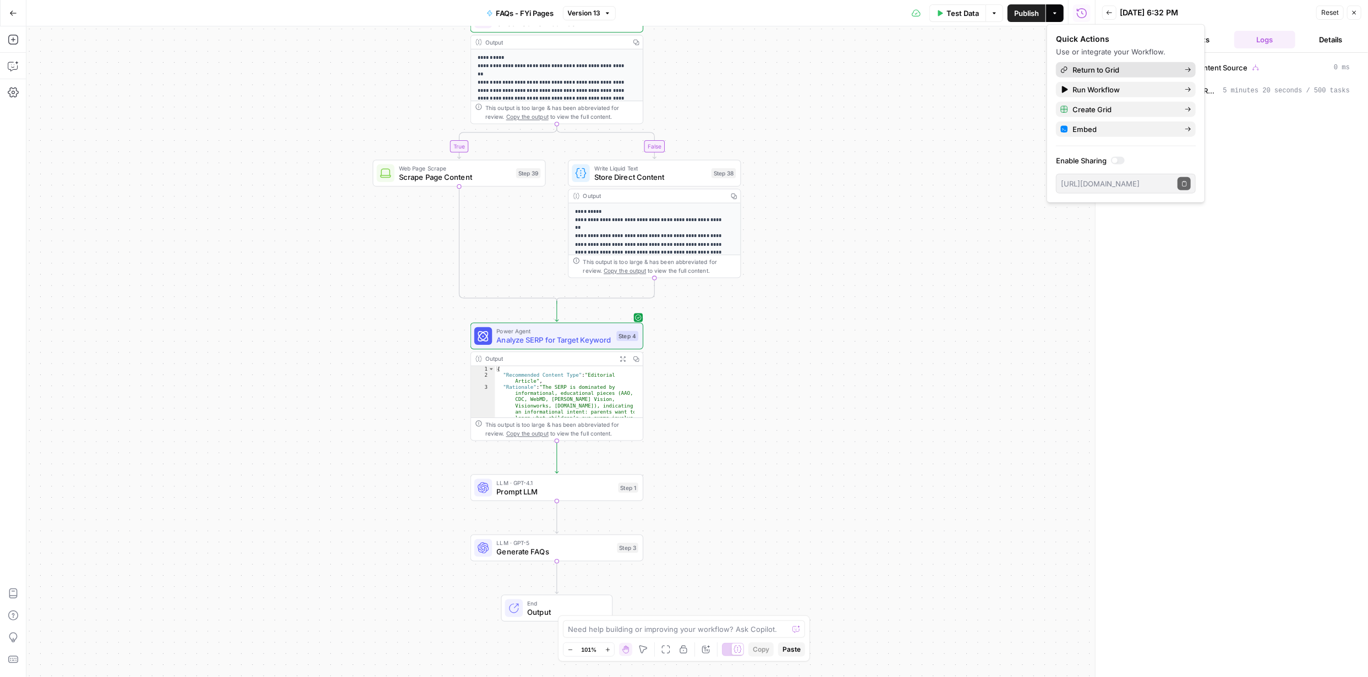
click at [1103, 67] on span "Return to Grid" at bounding box center [1123, 69] width 103 height 11
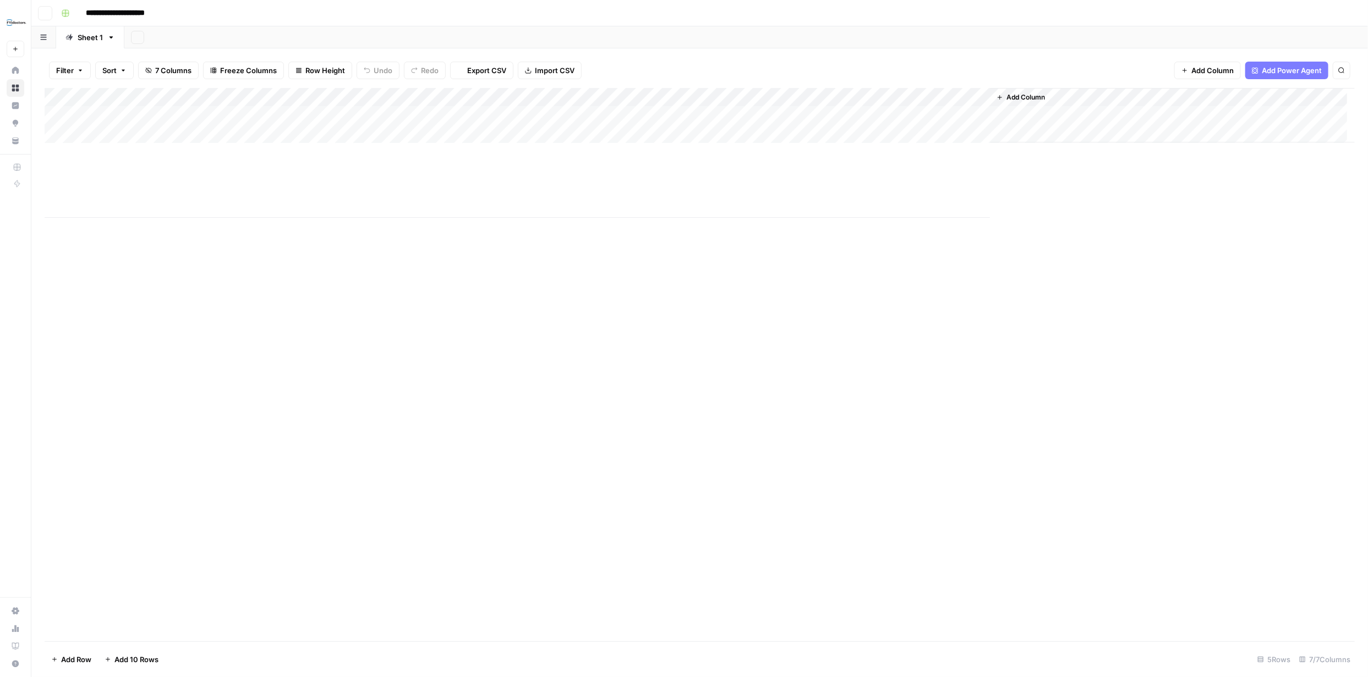
type input "**********"
click at [60, 115] on div "Add Column" at bounding box center [700, 153] width 1310 height 130
click at [69, 114] on div "Add Column" at bounding box center [700, 153] width 1310 height 130
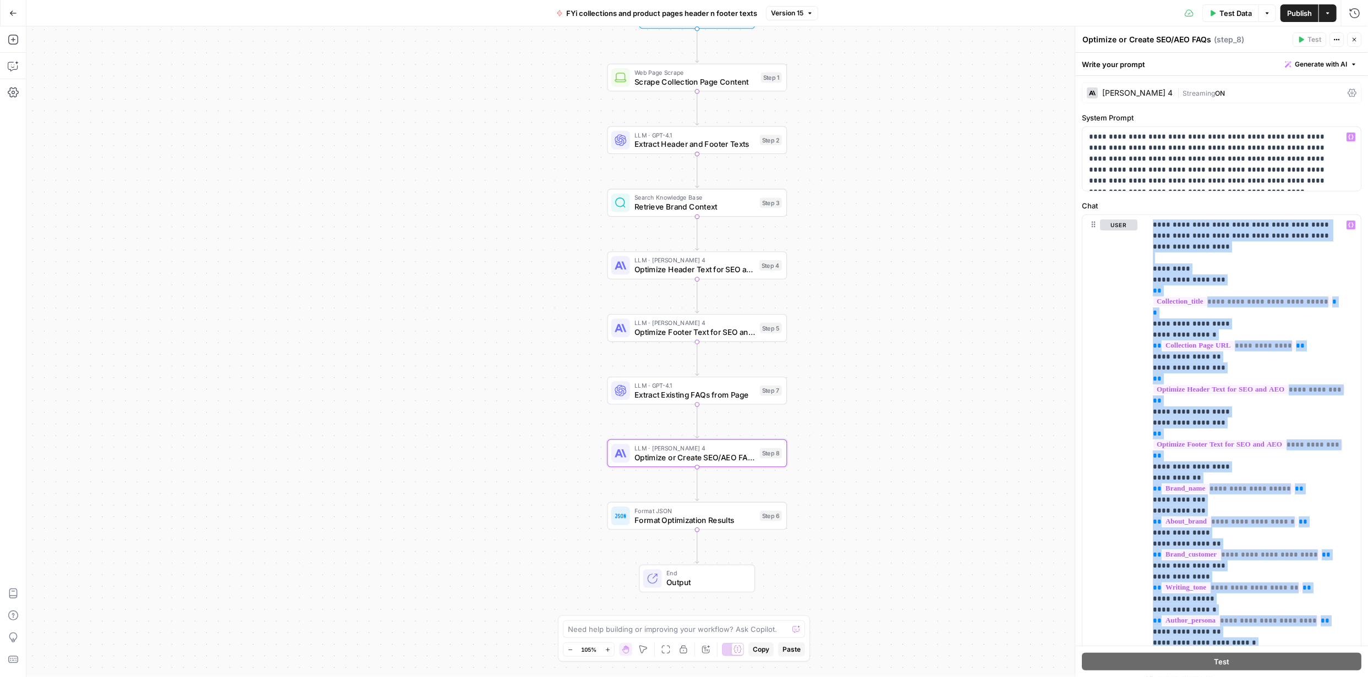
scroll to position [902, 0]
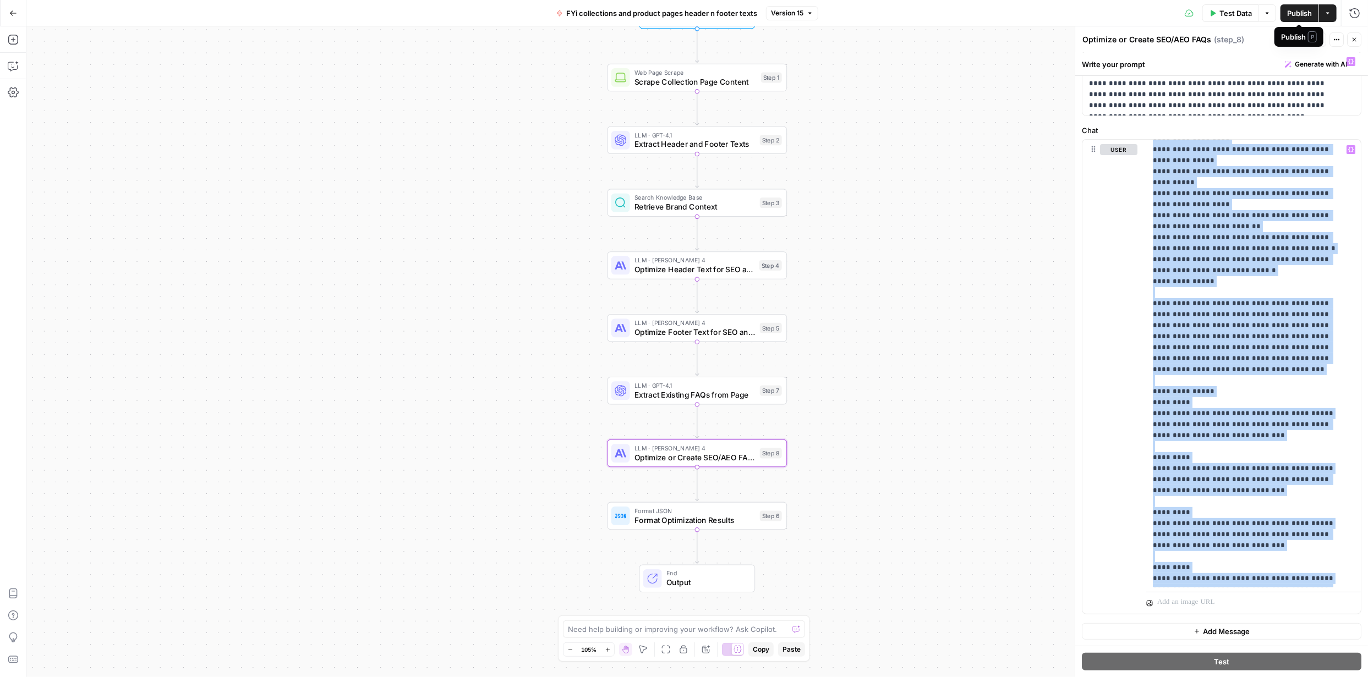
click at [1301, 9] on span "Publish" at bounding box center [1299, 13] width 25 height 11
